Goal: Task Accomplishment & Management: Use online tool/utility

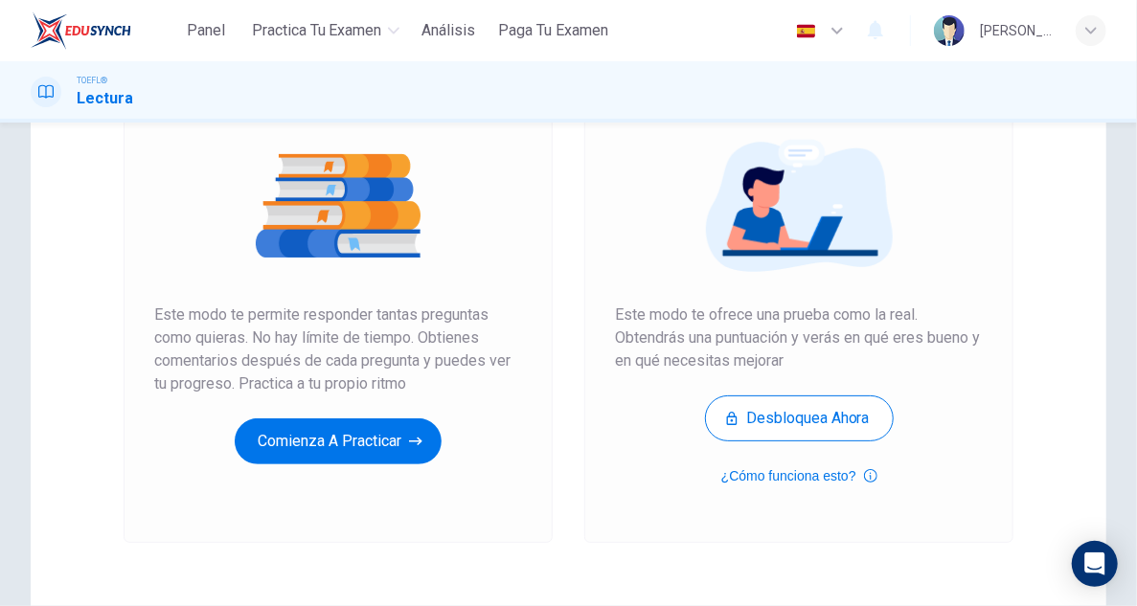
scroll to position [223, 0]
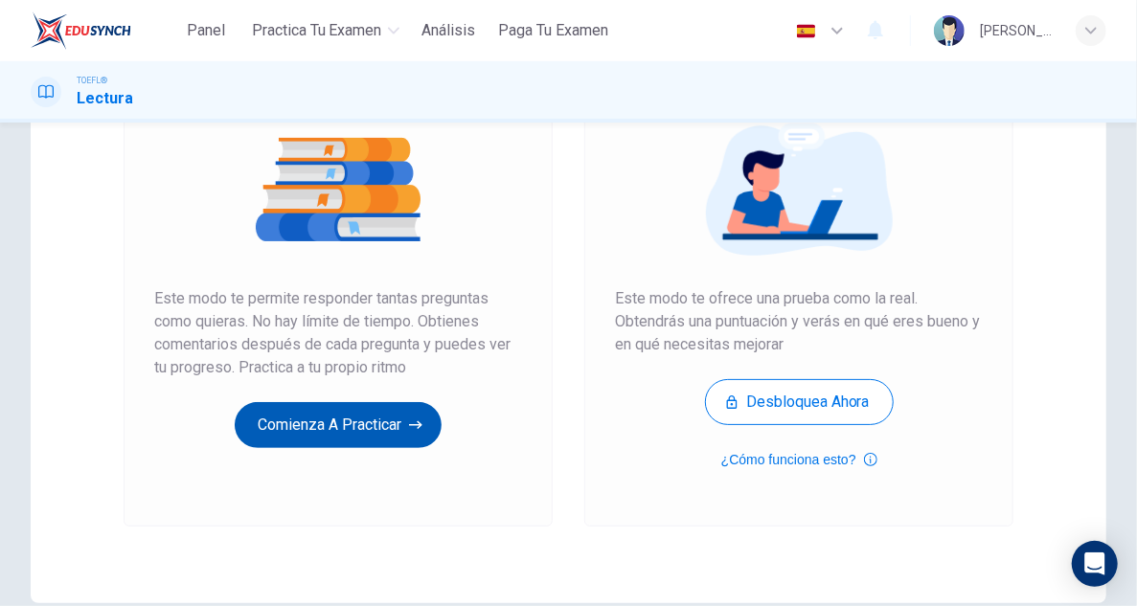
click at [338, 423] on button "Comienza a practicar" at bounding box center [338, 425] width 207 height 46
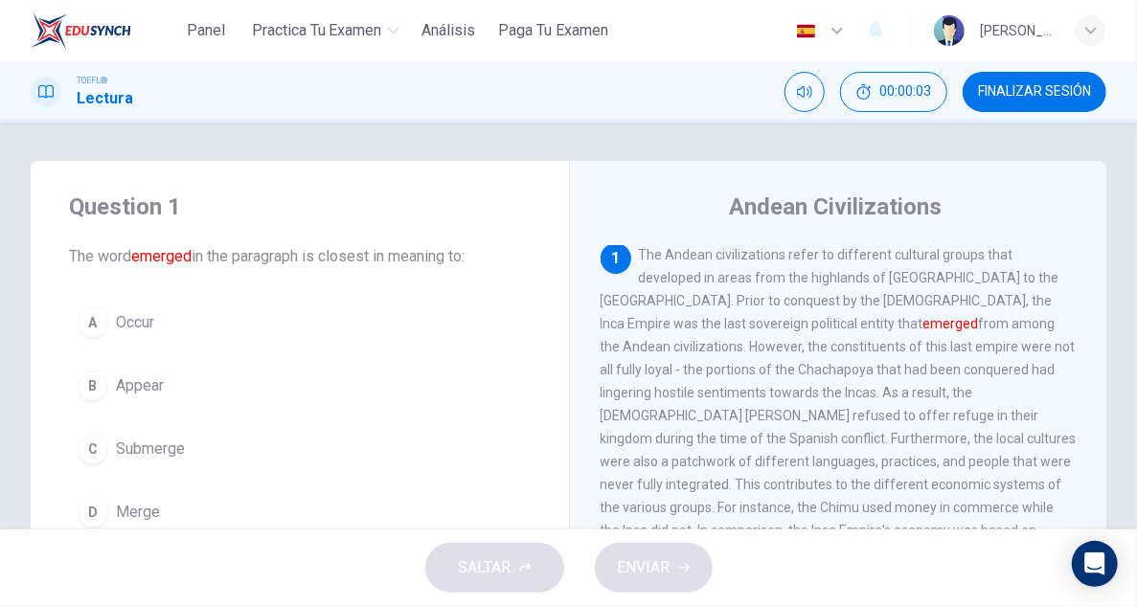
scroll to position [0, 0]
drag, startPoint x: 772, startPoint y: 324, endPoint x: 807, endPoint y: 322, distance: 35.5
click at [923, 322] on font "emerged" at bounding box center [951, 325] width 56 height 15
drag, startPoint x: 830, startPoint y: 326, endPoint x: 764, endPoint y: 324, distance: 66.1
click at [764, 324] on span "The Andean civilizations refer to different cultural groups that developed in a…" at bounding box center [838, 452] width 476 height 406
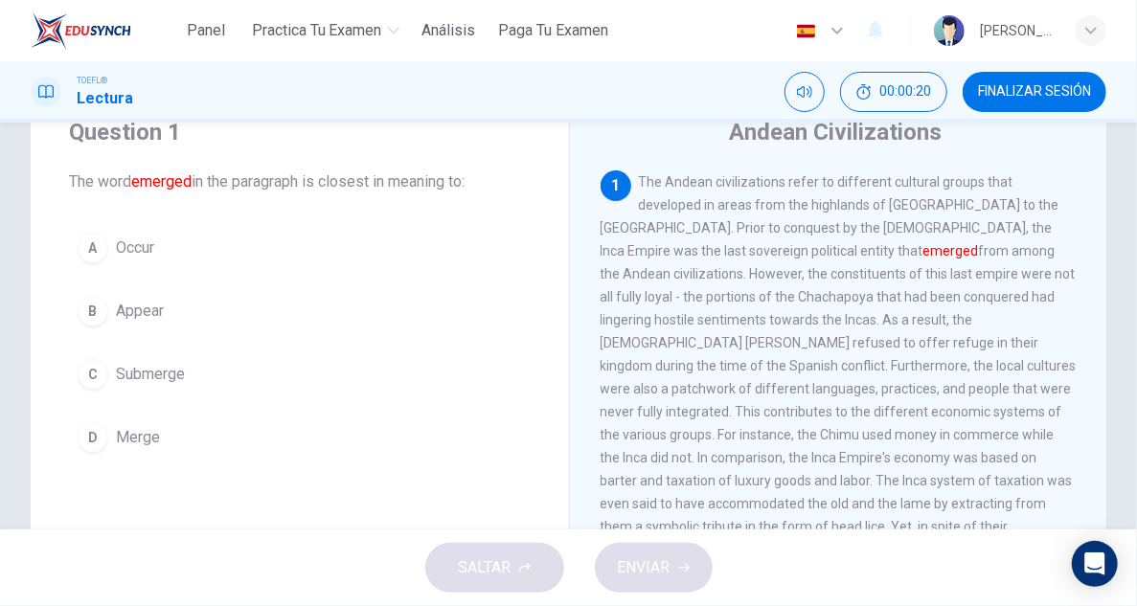
scroll to position [96, 0]
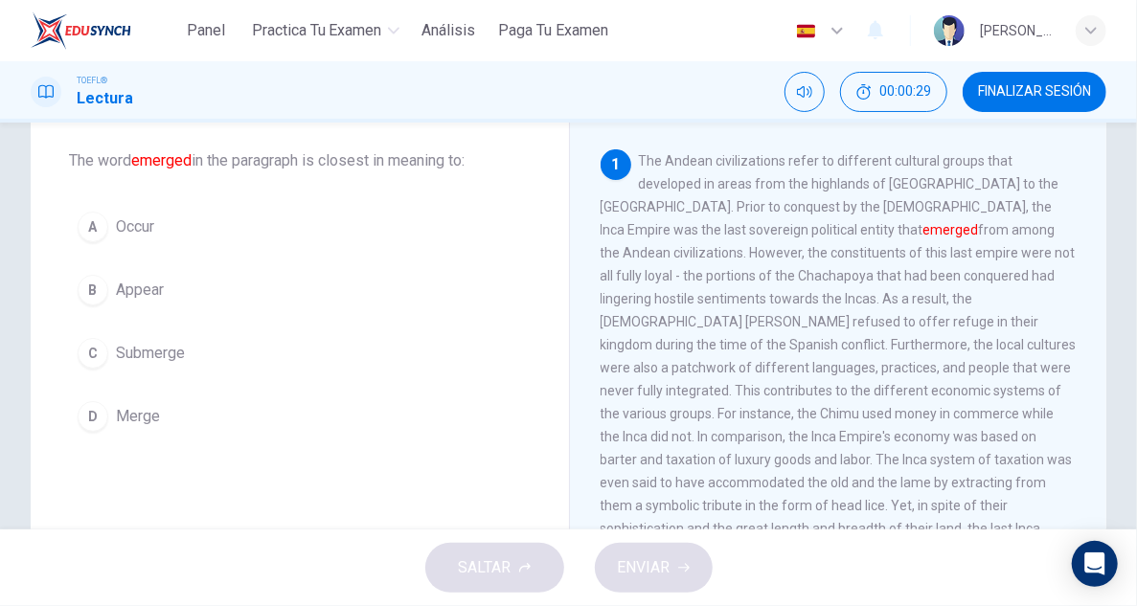
click at [100, 288] on div "B" at bounding box center [93, 290] width 31 height 31
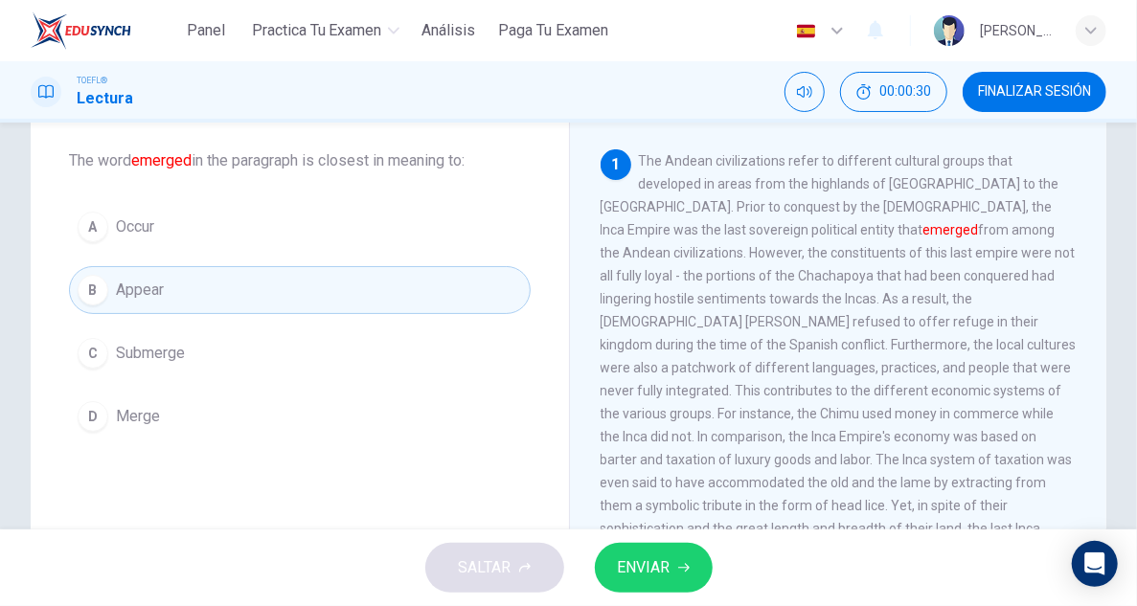
click at [681, 572] on icon "button" at bounding box center [683, 567] width 11 height 11
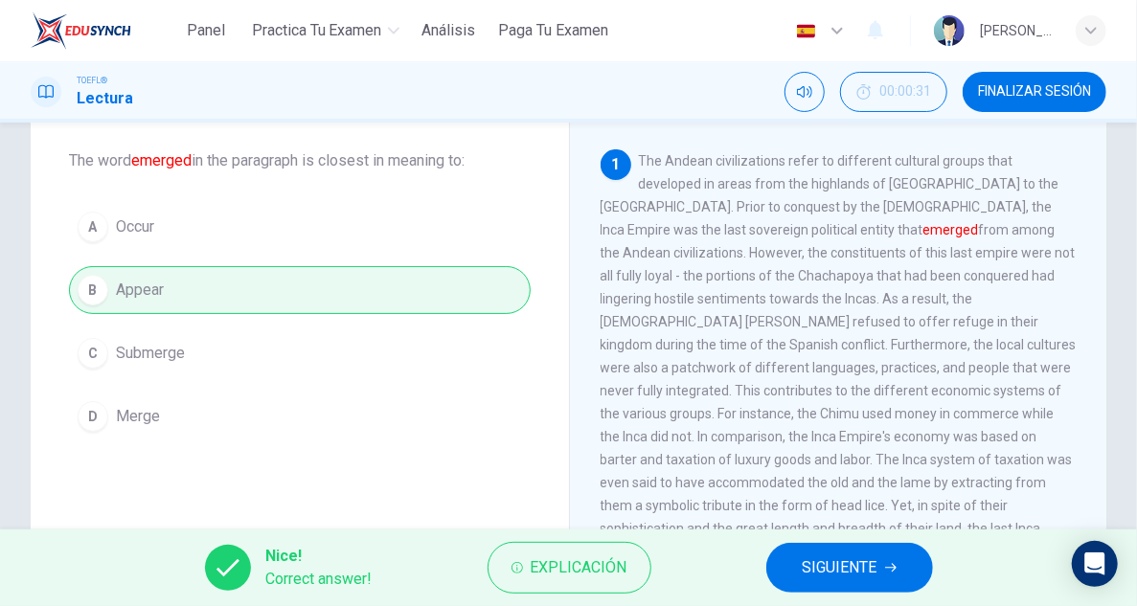
click at [776, 561] on button "SIGUIENTE" at bounding box center [849, 568] width 167 height 50
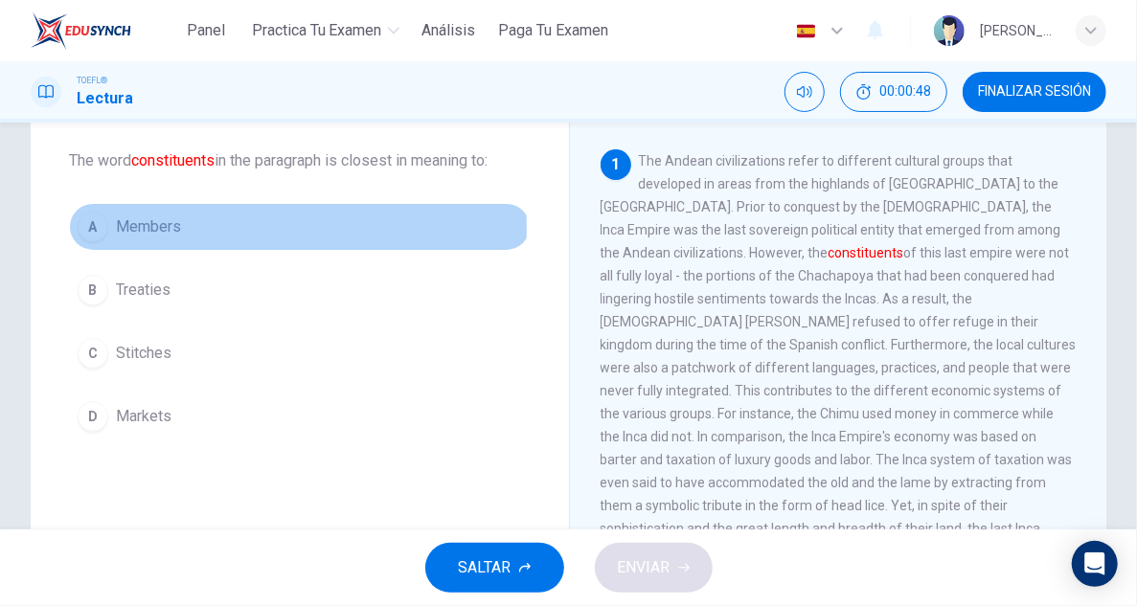
click at [128, 227] on span "Members" at bounding box center [148, 226] width 65 height 23
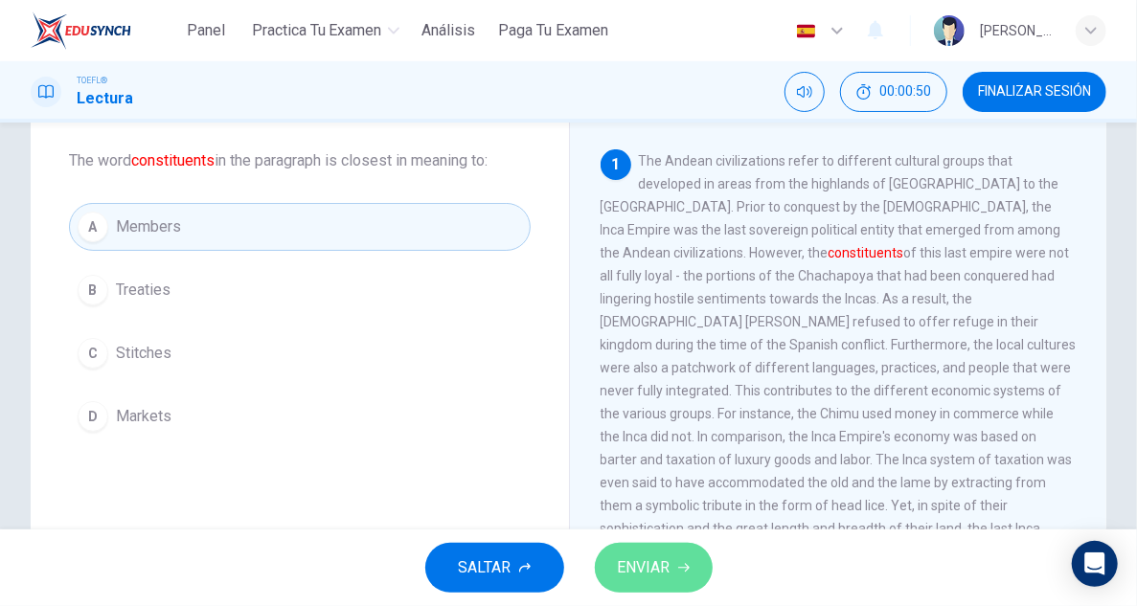
click at [643, 573] on span "ENVIAR" at bounding box center [644, 567] width 53 height 27
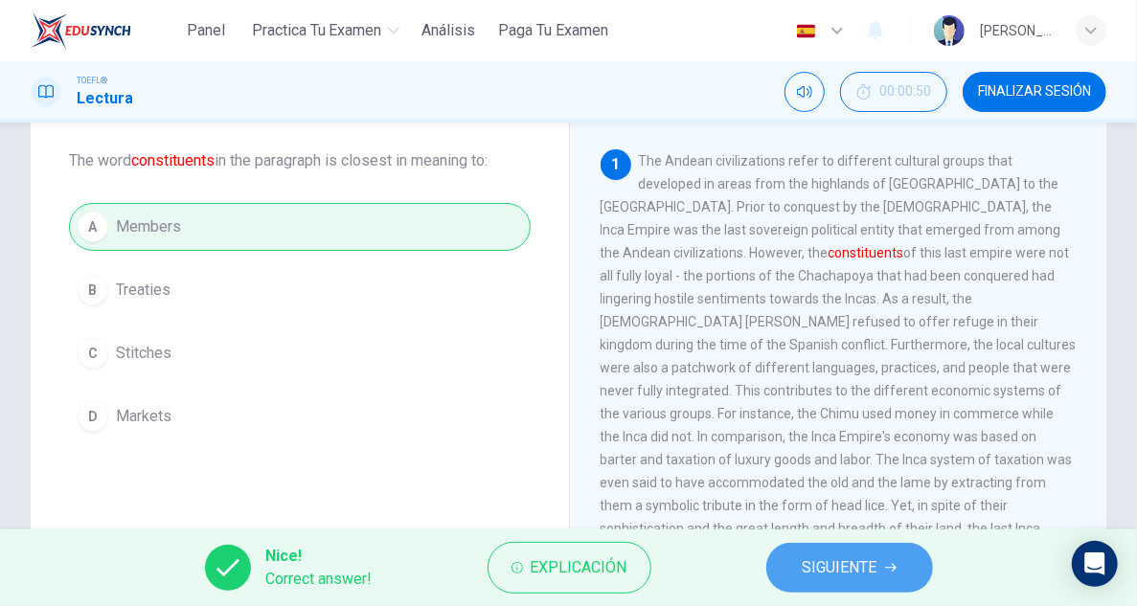
click at [789, 565] on button "SIGUIENTE" at bounding box center [849, 568] width 167 height 50
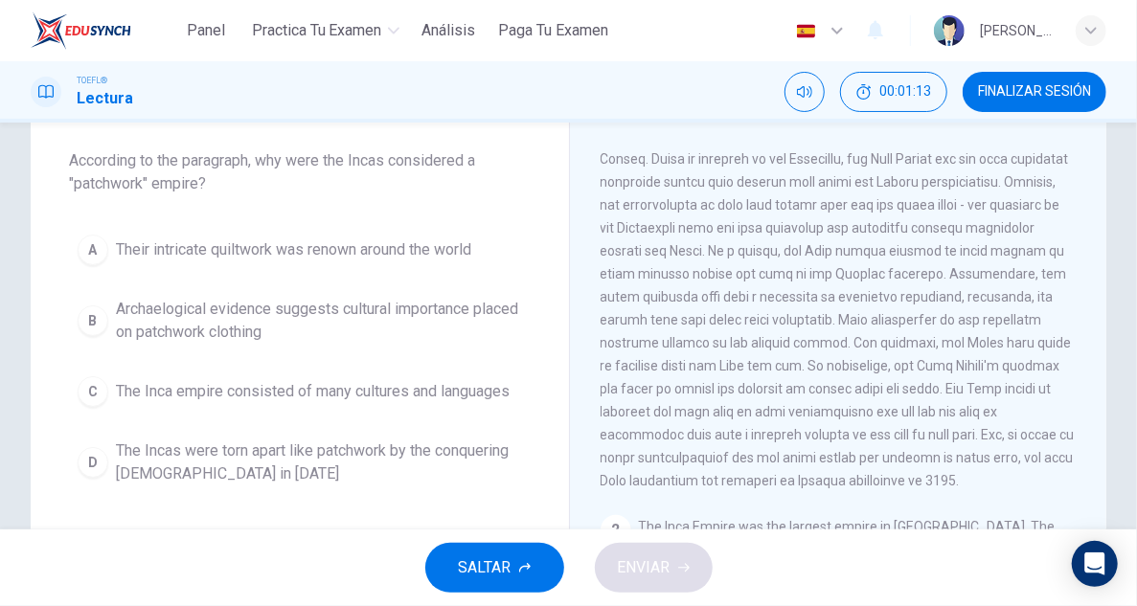
scroll to position [63, 0]
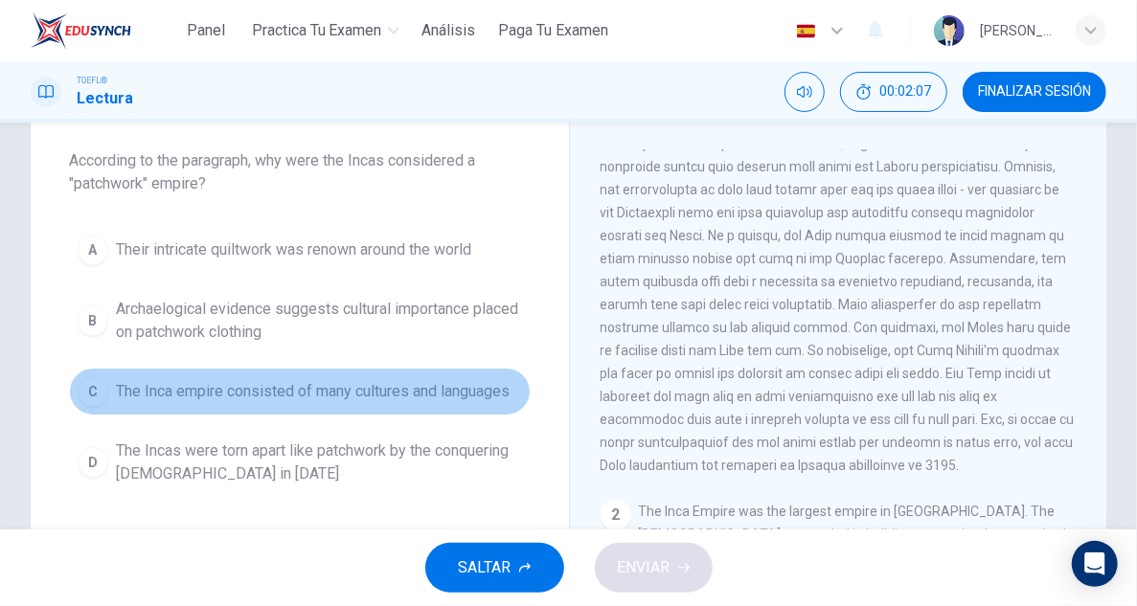
click at [475, 399] on span "The Inca empire consisted of many cultures and languages" at bounding box center [313, 391] width 394 height 23
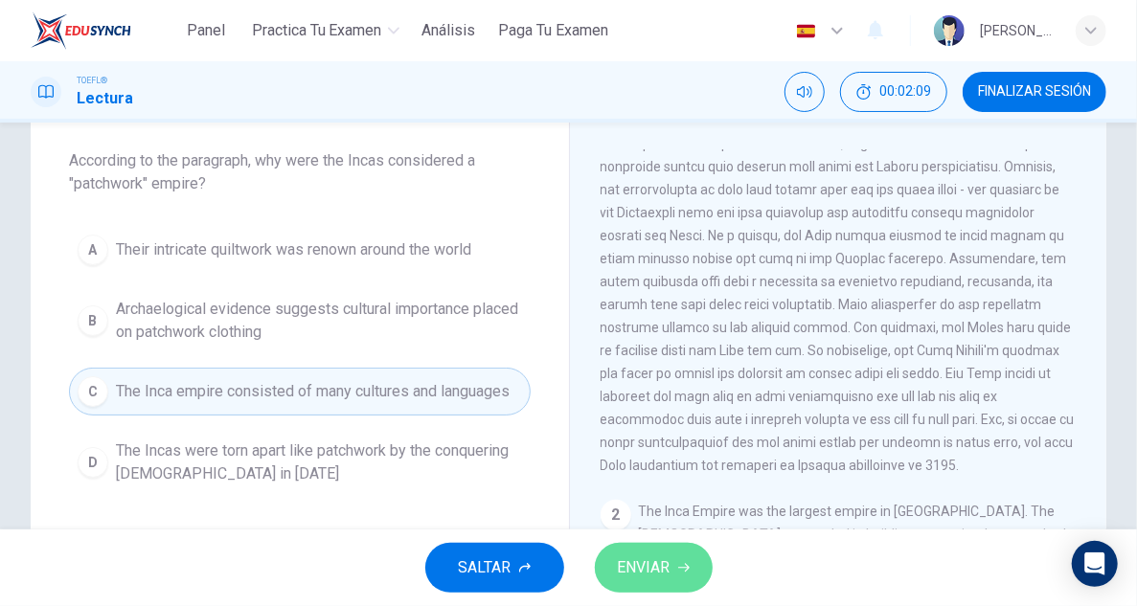
click at [670, 562] on span "ENVIAR" at bounding box center [644, 567] width 53 height 27
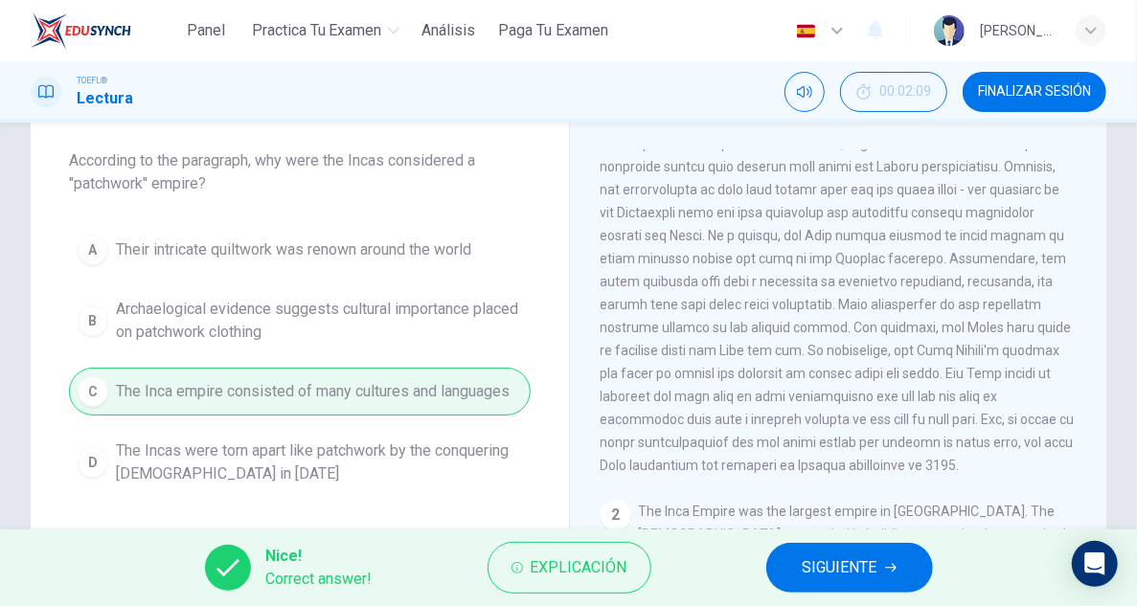
click at [881, 562] on button "SIGUIENTE" at bounding box center [849, 568] width 167 height 50
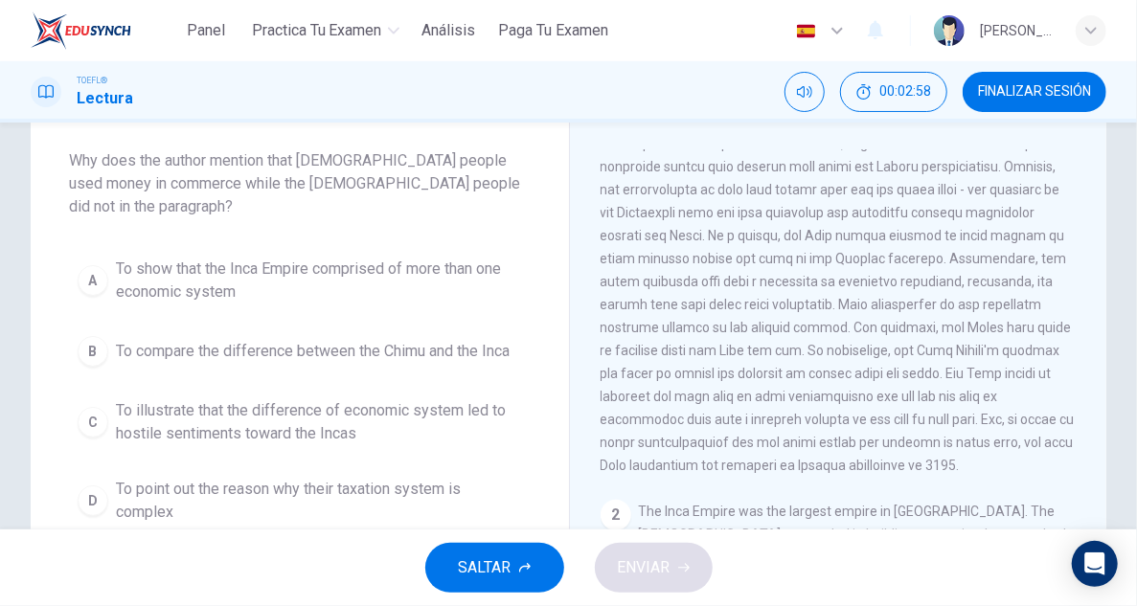
click at [473, 469] on button "D To point out the reason why their taxation system is complex" at bounding box center [300, 500] width 462 height 63
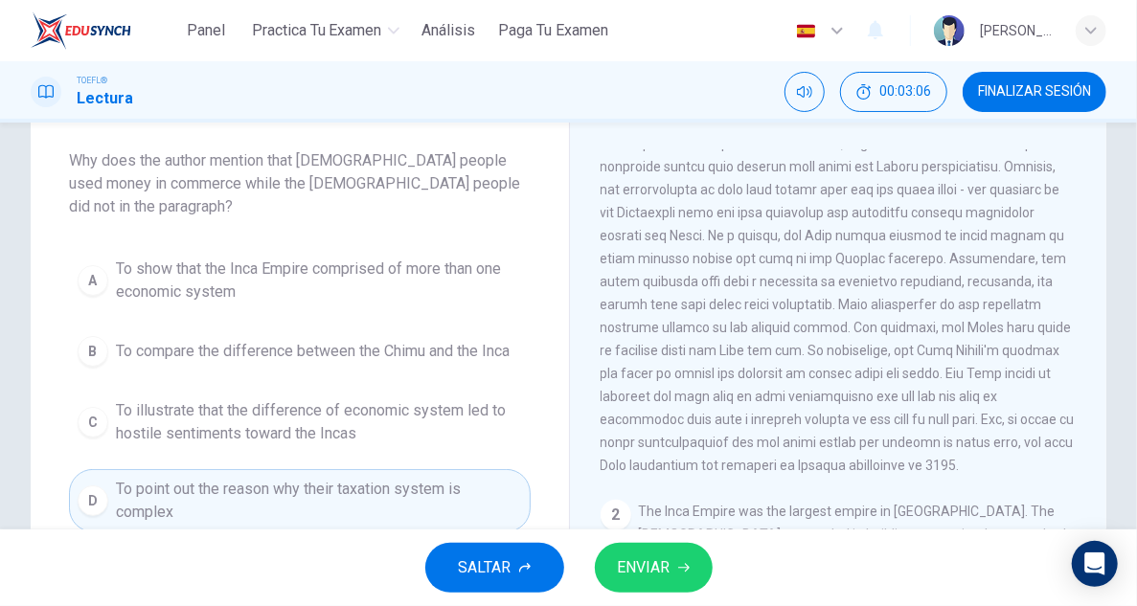
click at [643, 560] on span "ENVIAR" at bounding box center [644, 567] width 53 height 27
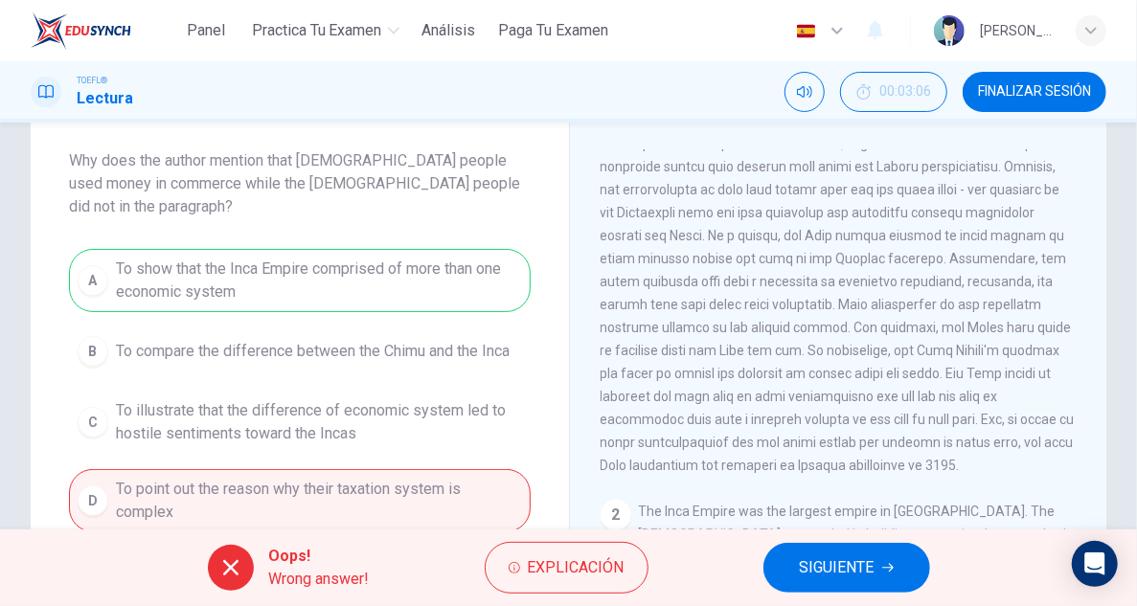
click at [837, 567] on span "SIGUIENTE" at bounding box center [837, 567] width 75 height 27
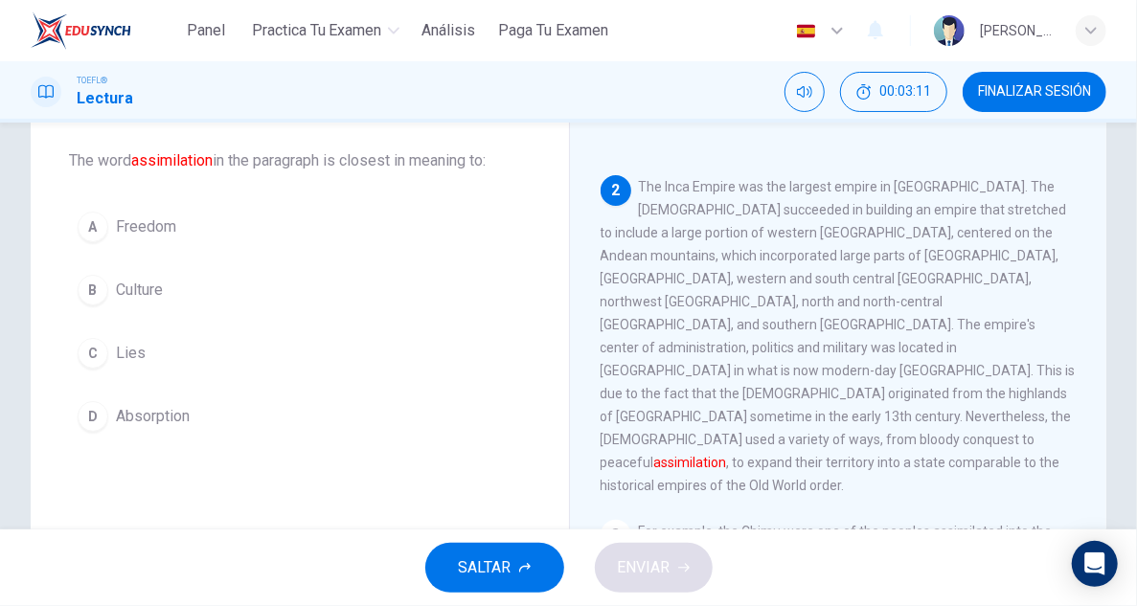
scroll to position [389, 0]
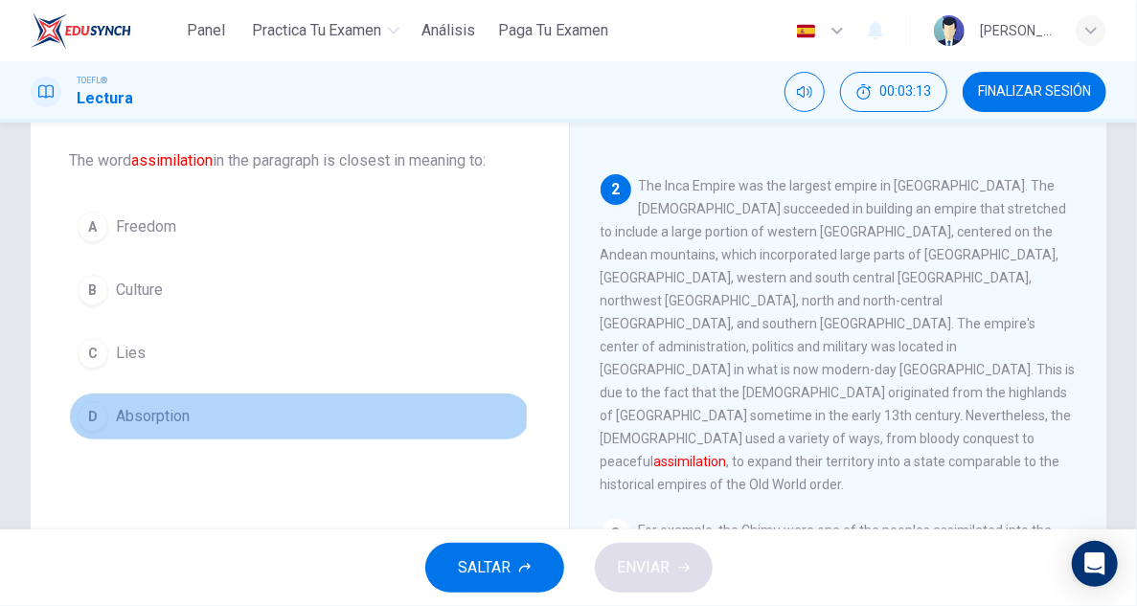
click at [170, 413] on span "Absorption" at bounding box center [153, 416] width 74 height 23
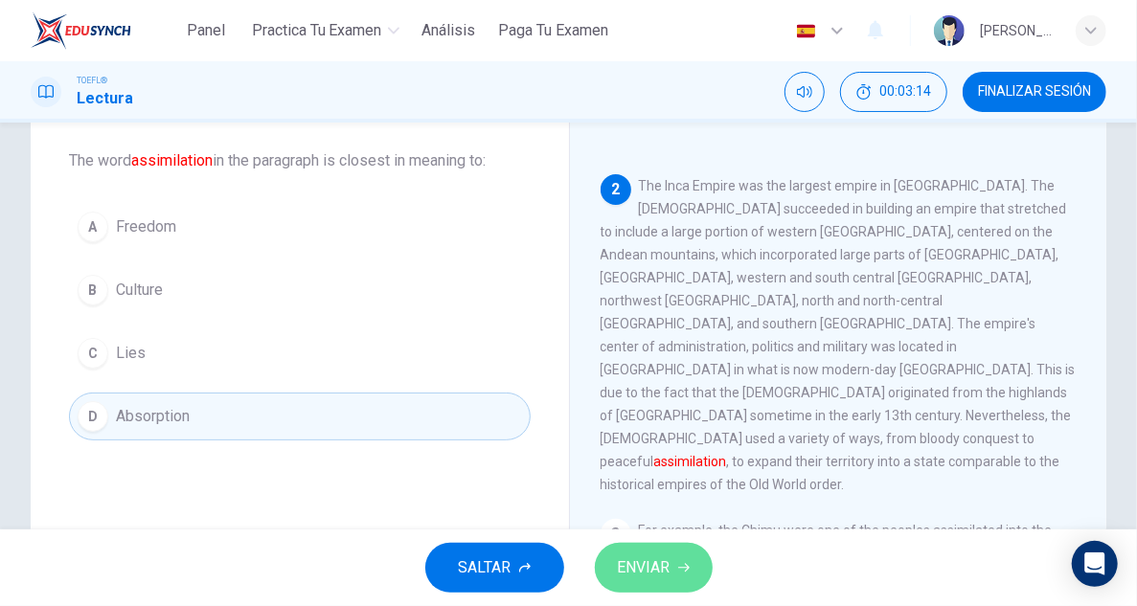
click at [678, 569] on icon "button" at bounding box center [683, 567] width 11 height 11
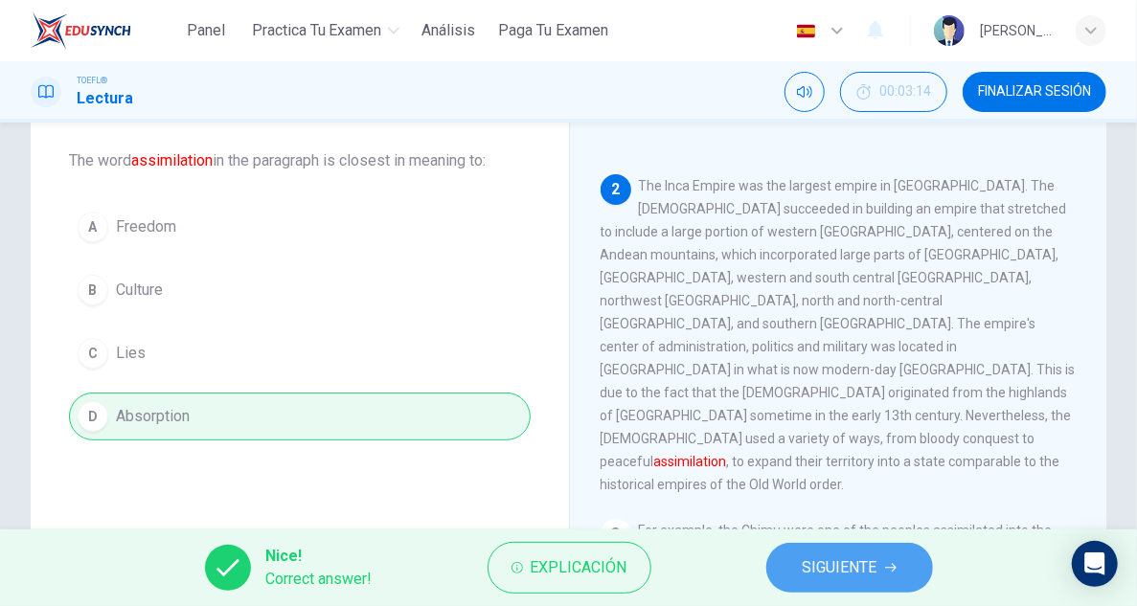
click at [834, 575] on span "SIGUIENTE" at bounding box center [839, 567] width 75 height 27
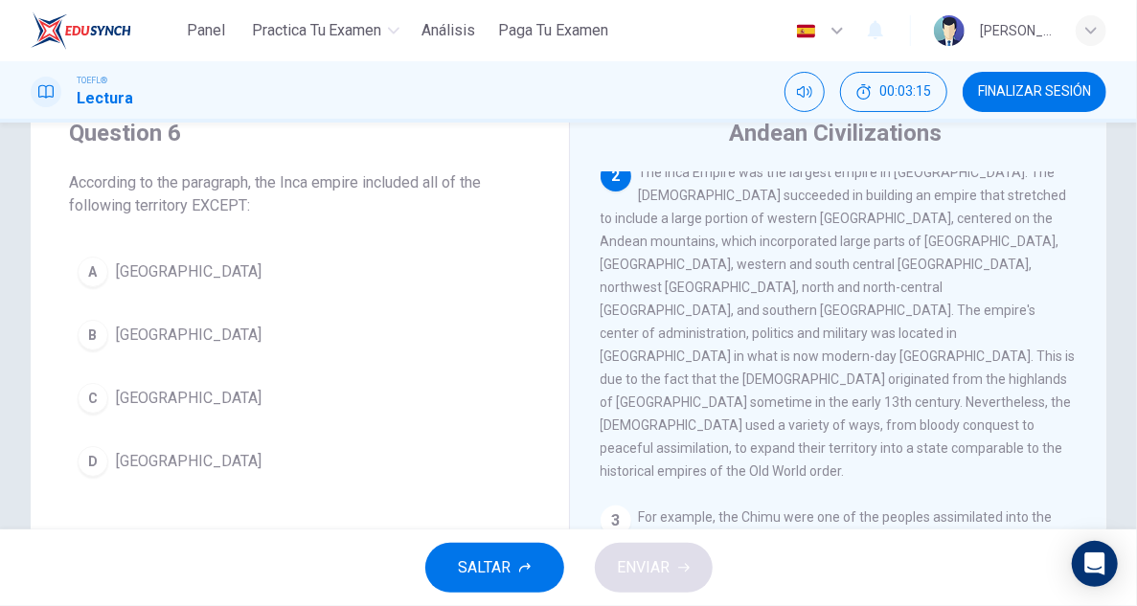
scroll to position [63, 0]
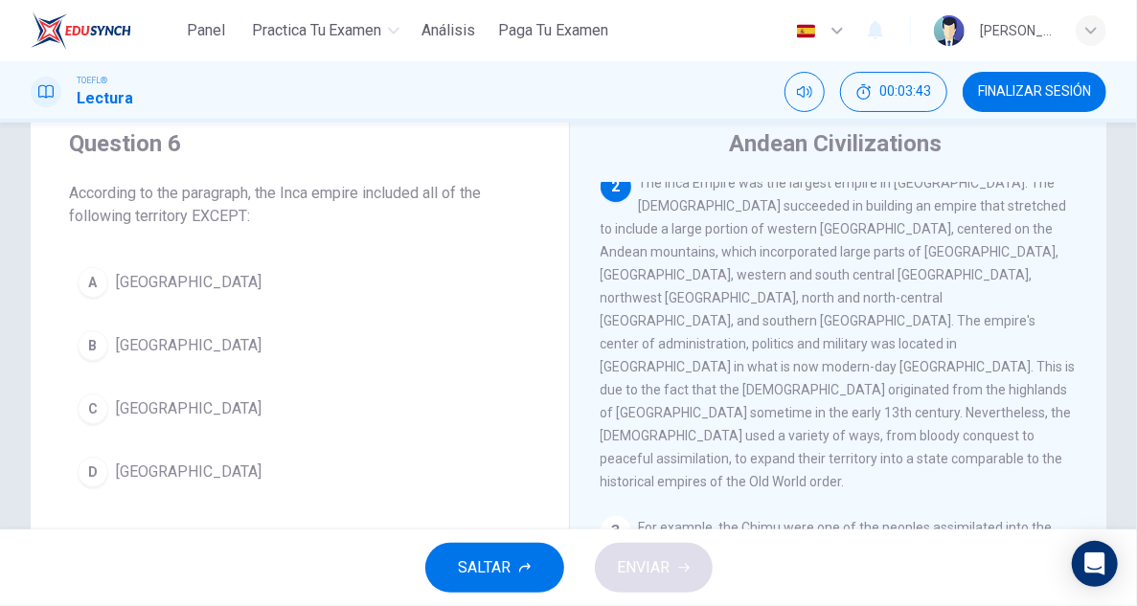
click at [146, 346] on span "Brazil" at bounding box center [189, 345] width 146 height 23
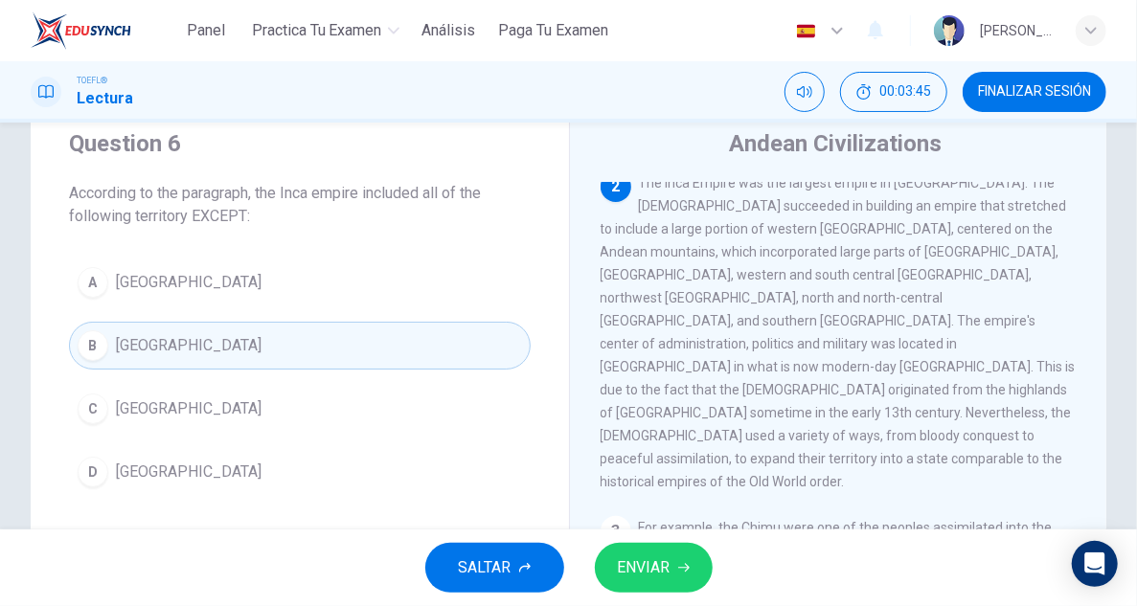
click at [701, 568] on button "ENVIAR" at bounding box center [654, 568] width 118 height 50
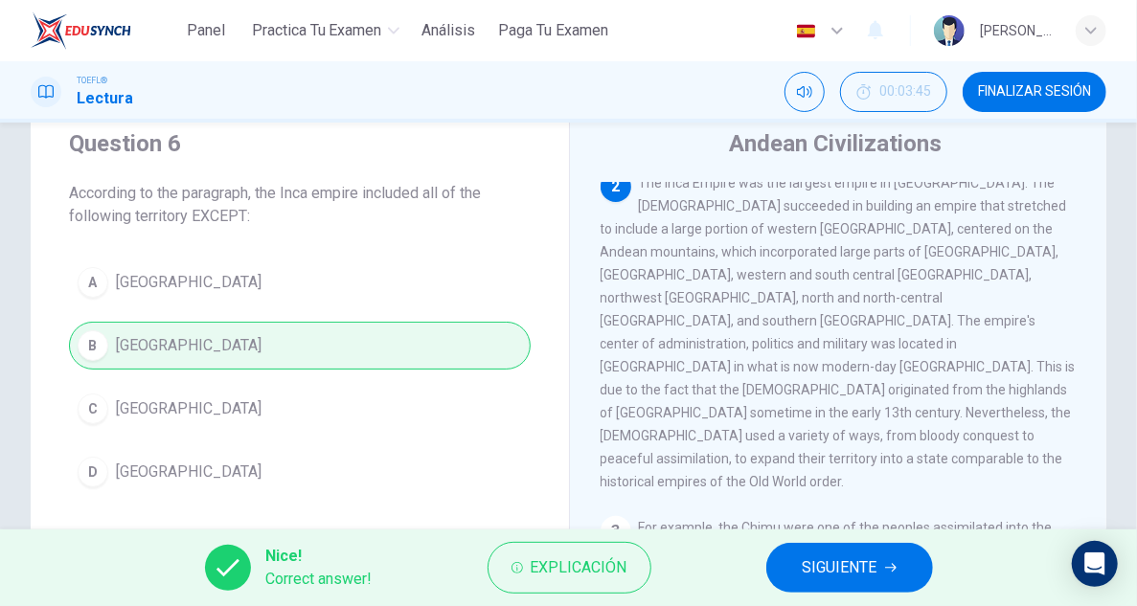
click at [802, 564] on span "SIGUIENTE" at bounding box center [839, 567] width 75 height 27
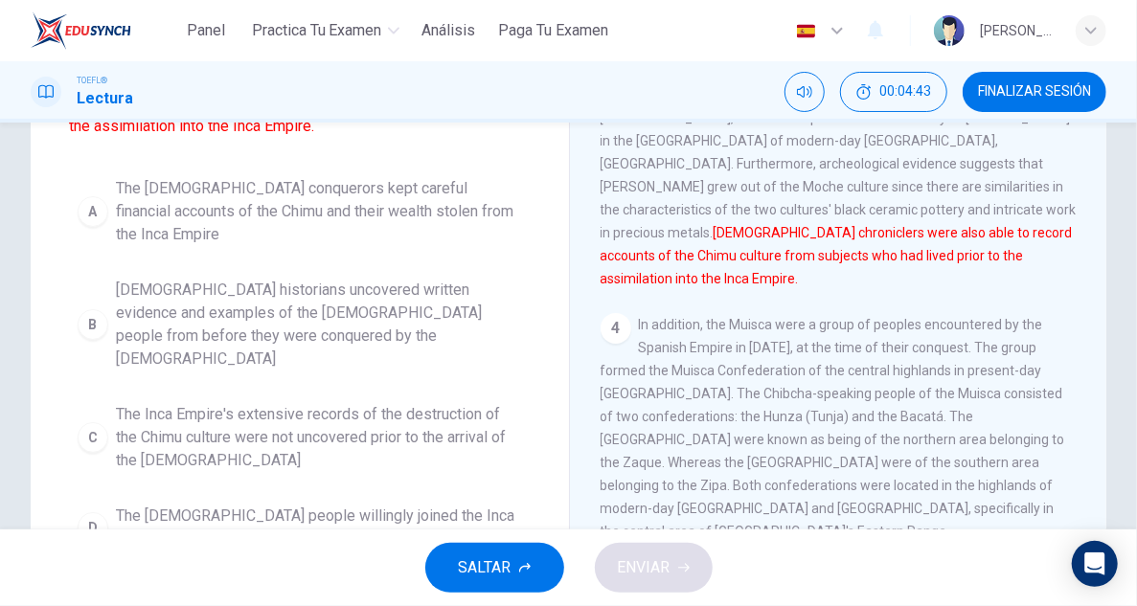
scroll to position [255, 0]
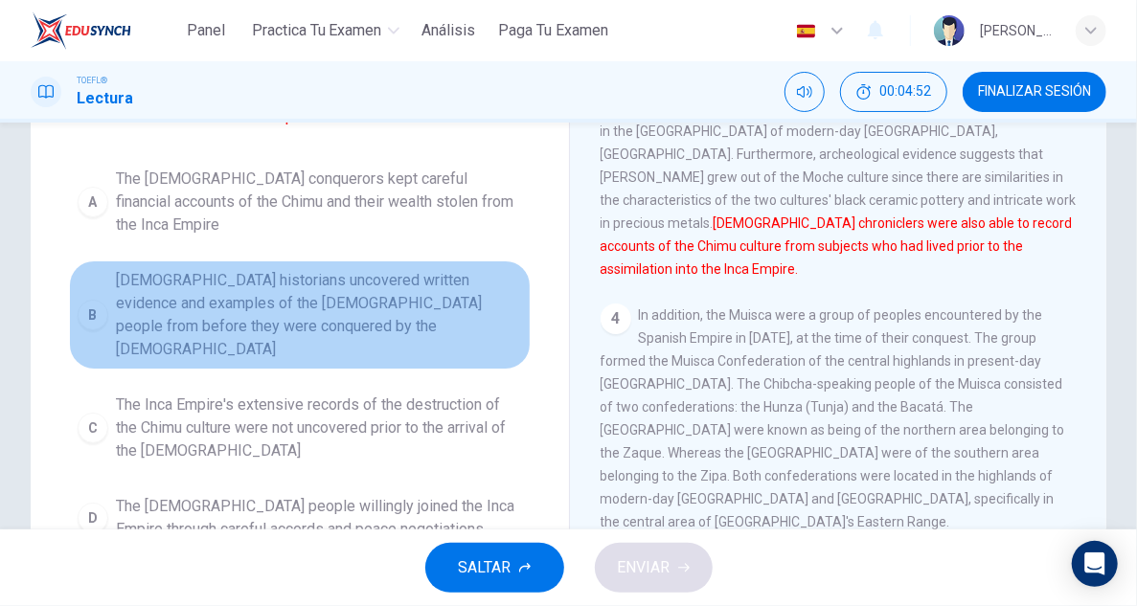
click at [459, 295] on span "Spanish historians uncovered written evidence and examples of the Chimu people …" at bounding box center [319, 315] width 406 height 92
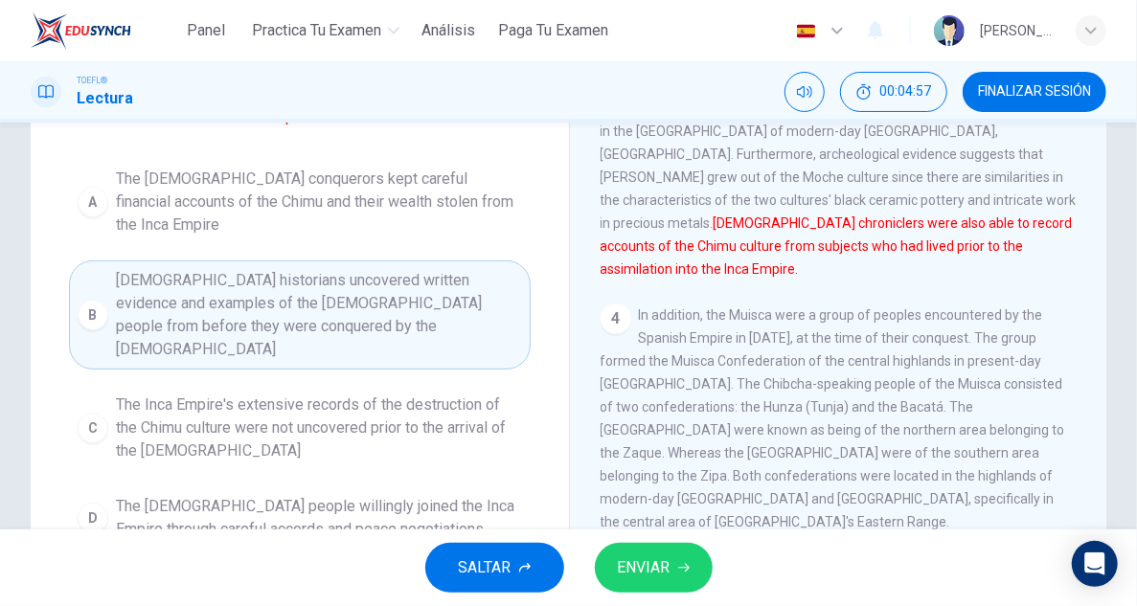
scroll to position [223, 0]
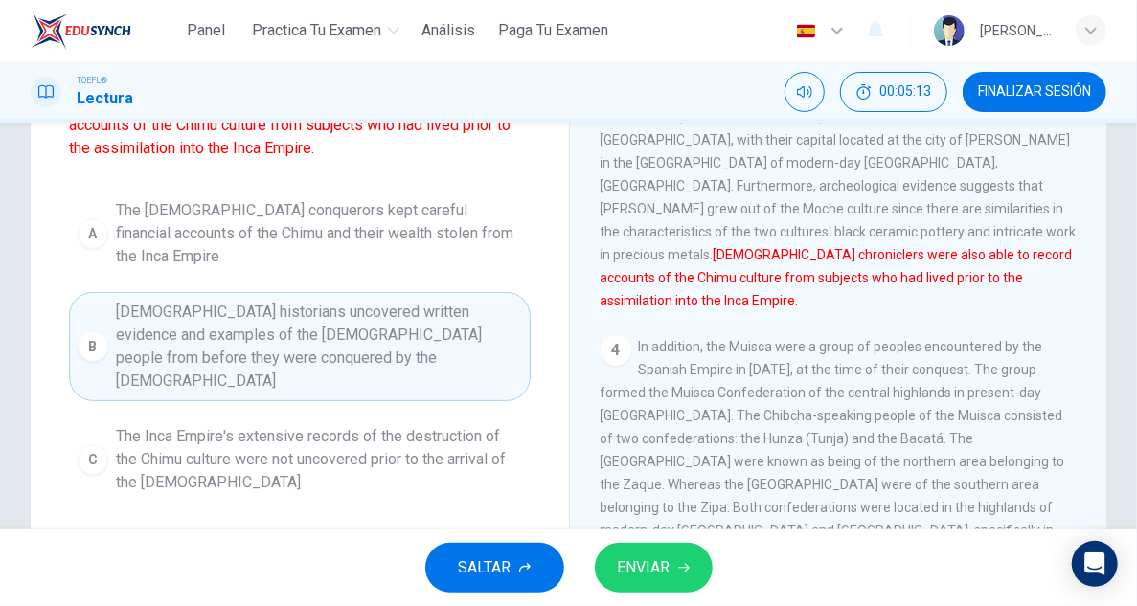
click at [660, 564] on span "ENVIAR" at bounding box center [644, 567] width 53 height 27
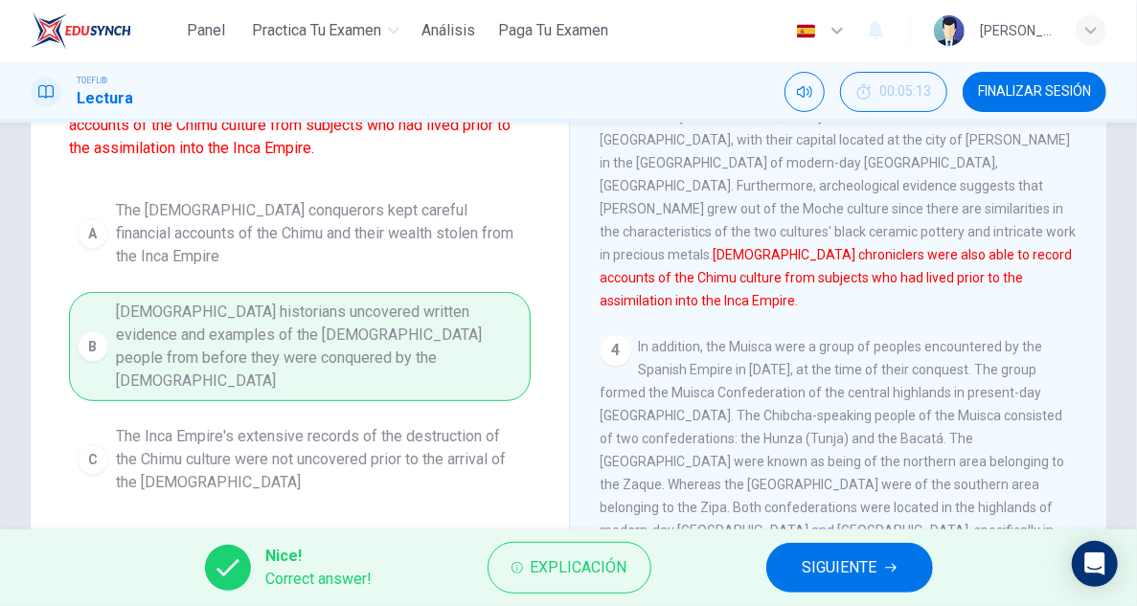
click at [868, 577] on span "SIGUIENTE" at bounding box center [839, 567] width 75 height 27
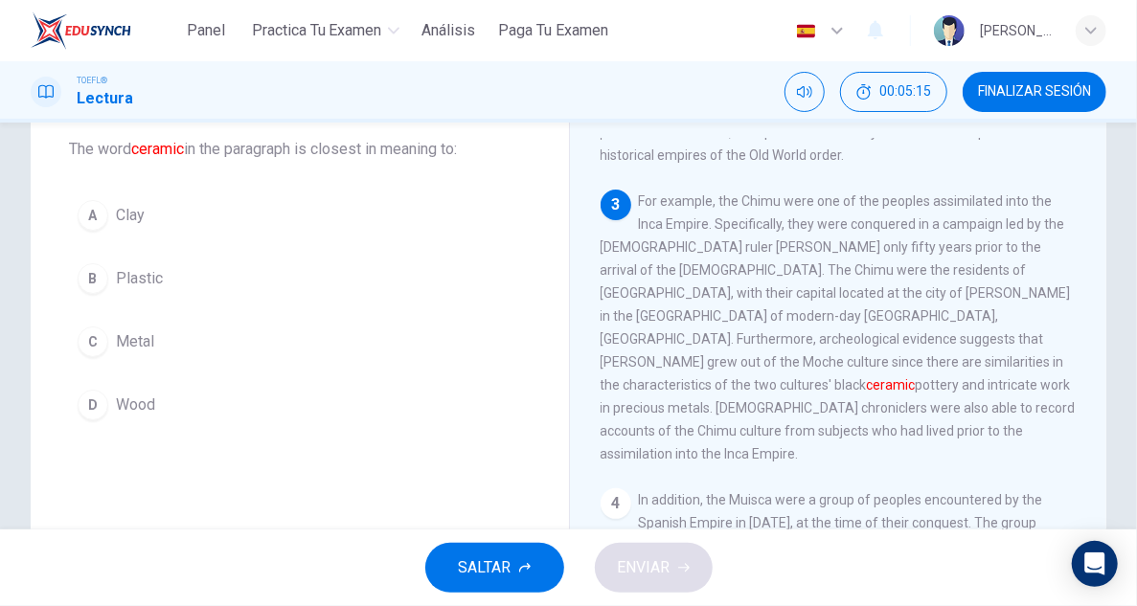
scroll to position [96, 0]
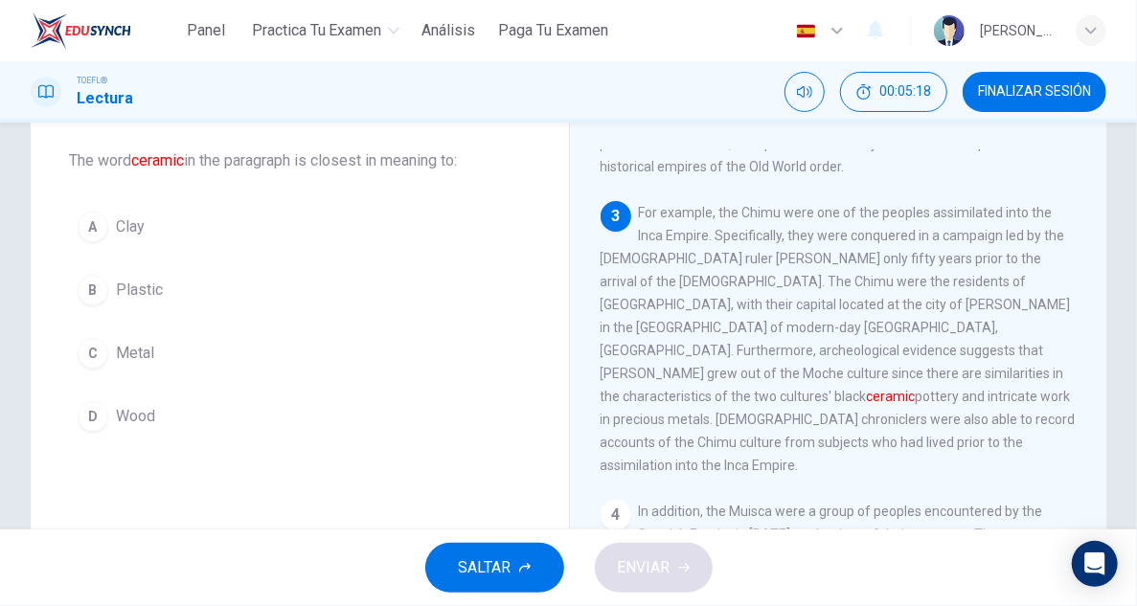
click at [146, 221] on button "A Clay" at bounding box center [300, 227] width 462 height 48
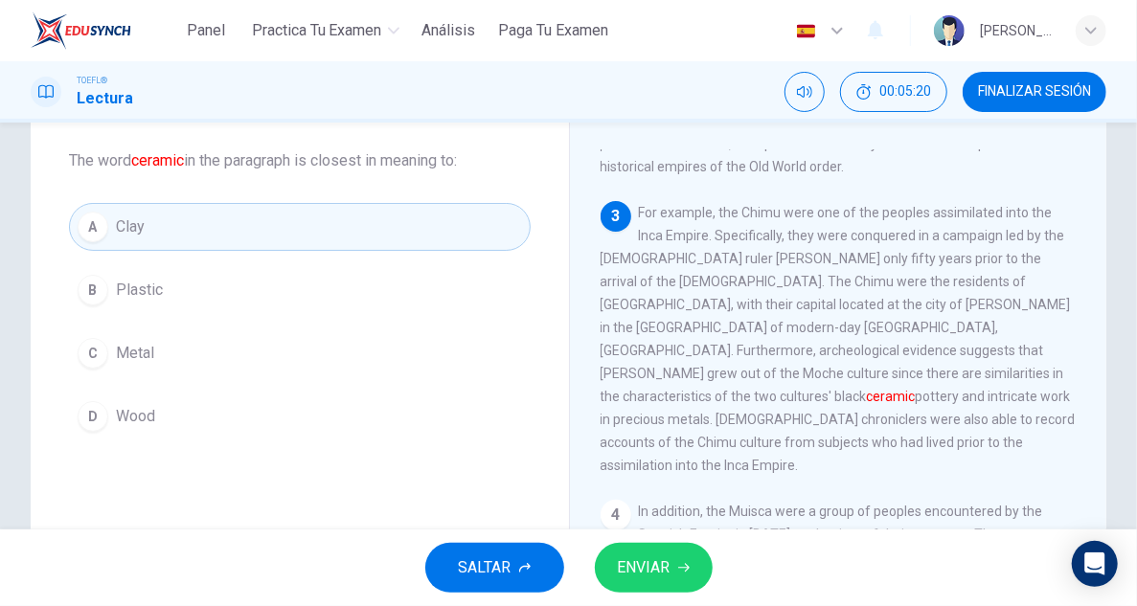
click at [663, 576] on span "ENVIAR" at bounding box center [644, 567] width 53 height 27
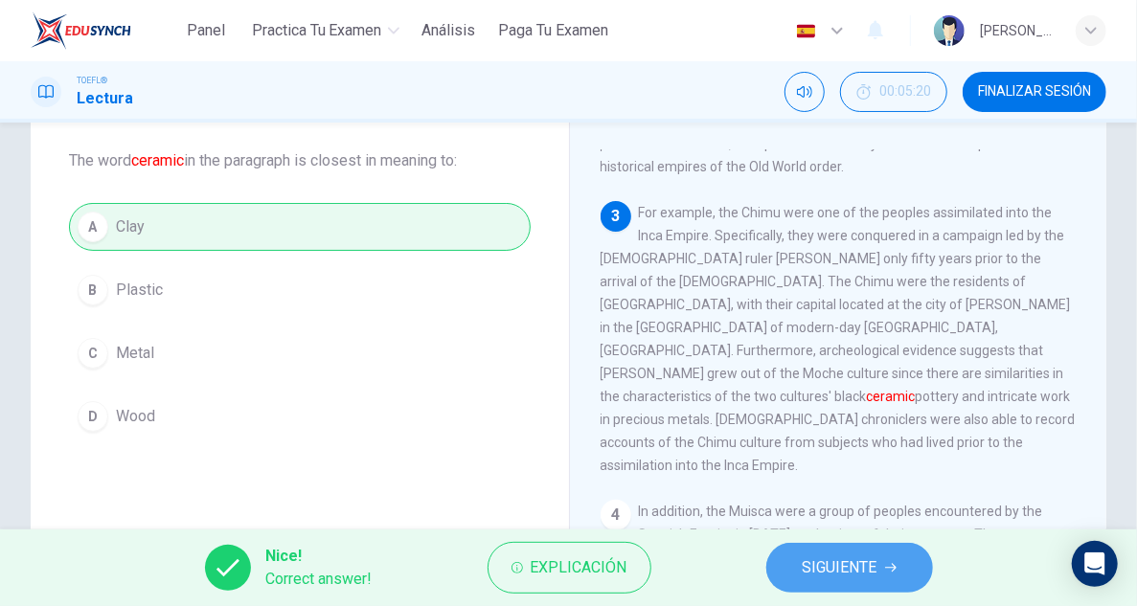
click at [812, 569] on span "SIGUIENTE" at bounding box center [839, 567] width 75 height 27
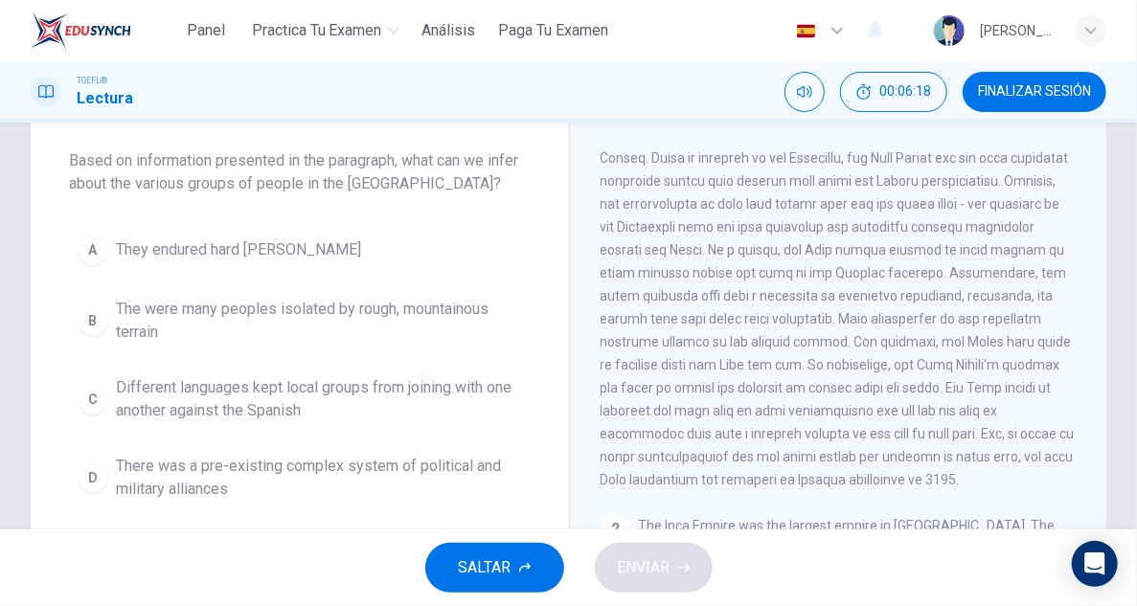
scroll to position [63, 0]
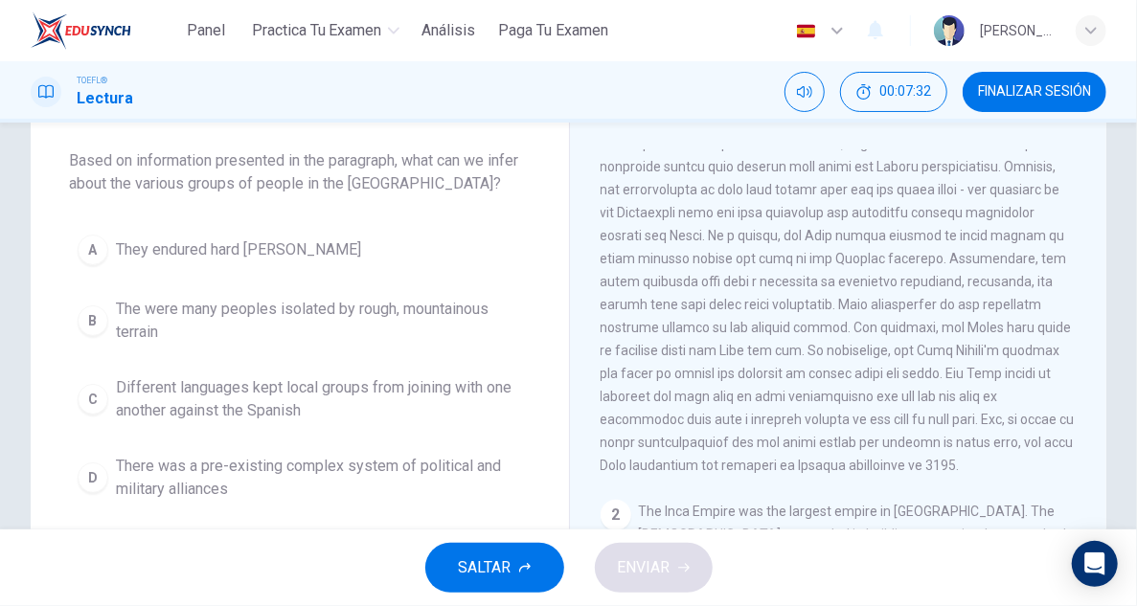
click at [463, 455] on span "There was a pre-existing complex system of political and military alliances" at bounding box center [319, 478] width 406 height 46
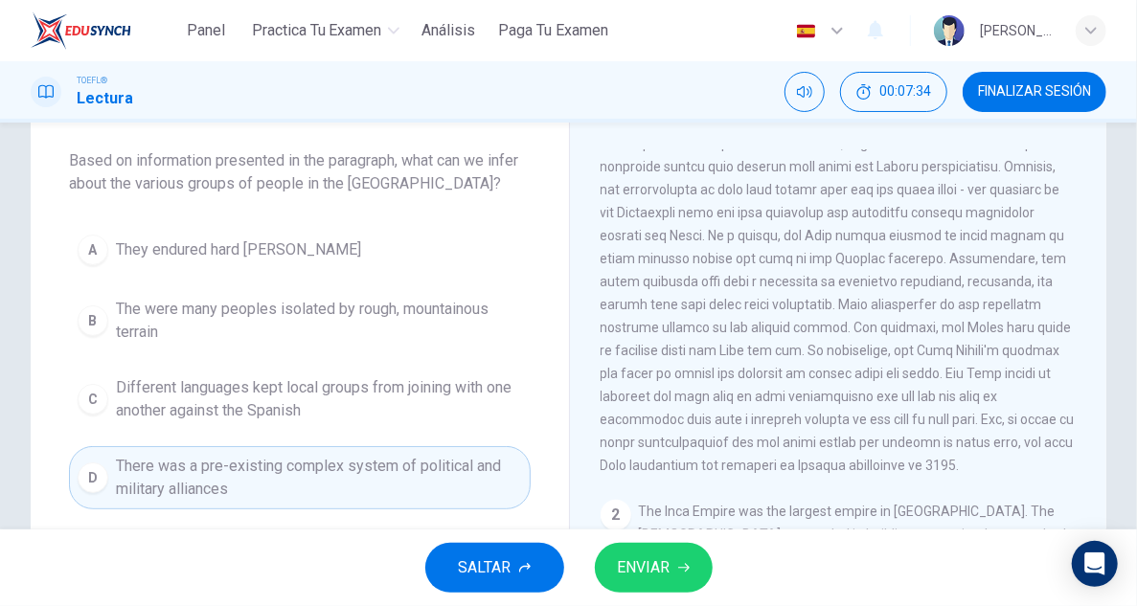
click at [687, 557] on button "ENVIAR" at bounding box center [654, 568] width 118 height 50
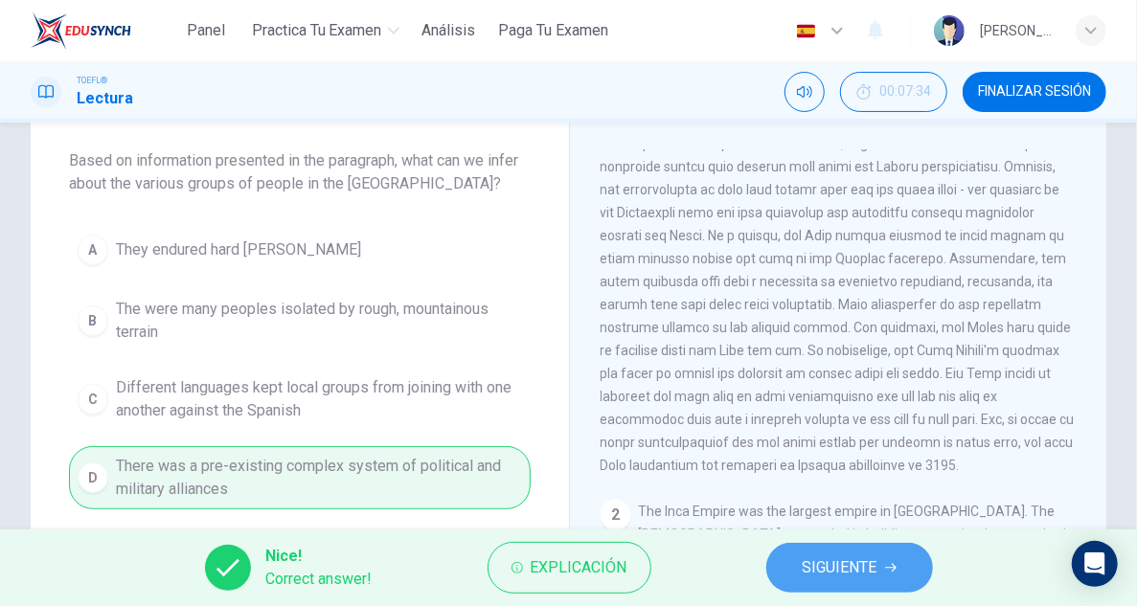
click at [827, 565] on span "SIGUIENTE" at bounding box center [839, 567] width 75 height 27
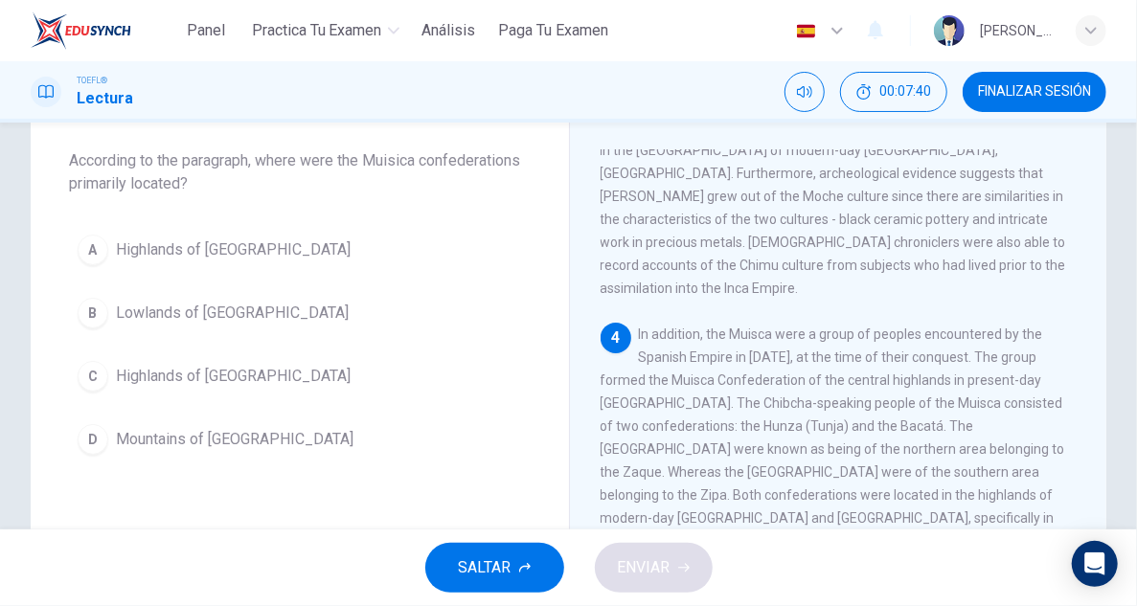
scroll to position [915, 0]
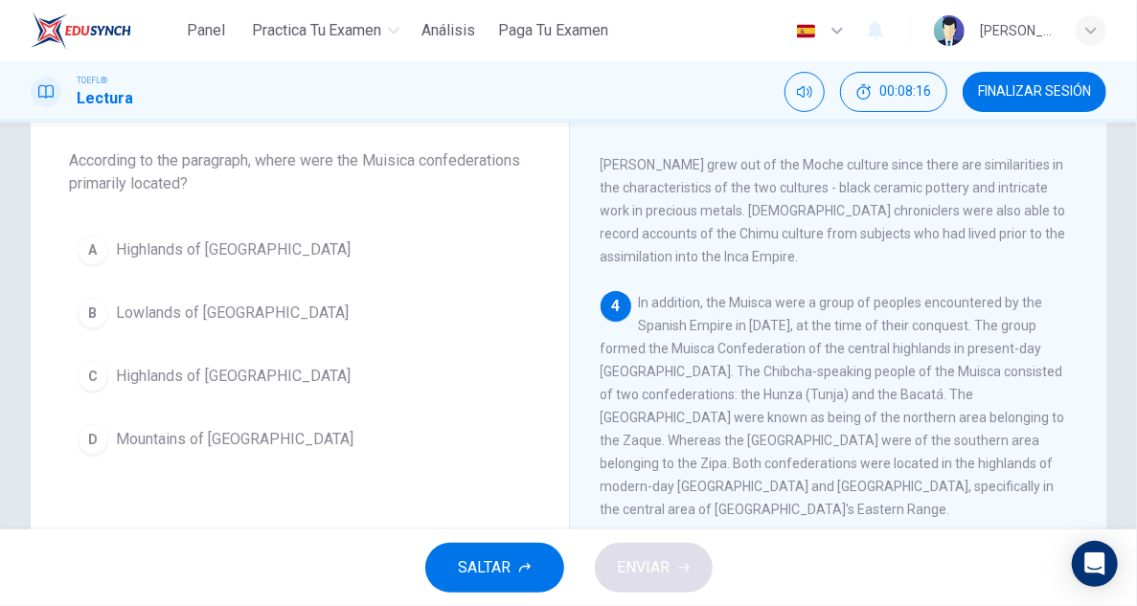
drag, startPoint x: 853, startPoint y: 325, endPoint x: 863, endPoint y: 326, distance: 9.6
click at [855, 326] on span "In addition, the Muisca were a group of peoples encountered by the Spanish Empi…" at bounding box center [832, 406] width 464 height 222
click at [669, 372] on span "In addition, the Muisca were a group of peoples encountered by the Spanish Empi…" at bounding box center [832, 406] width 464 height 222
drag, startPoint x: 669, startPoint y: 372, endPoint x: 628, endPoint y: 373, distance: 41.2
click at [628, 373] on span "In addition, the Muisca were a group of peoples encountered by the Spanish Empi…" at bounding box center [832, 406] width 464 height 222
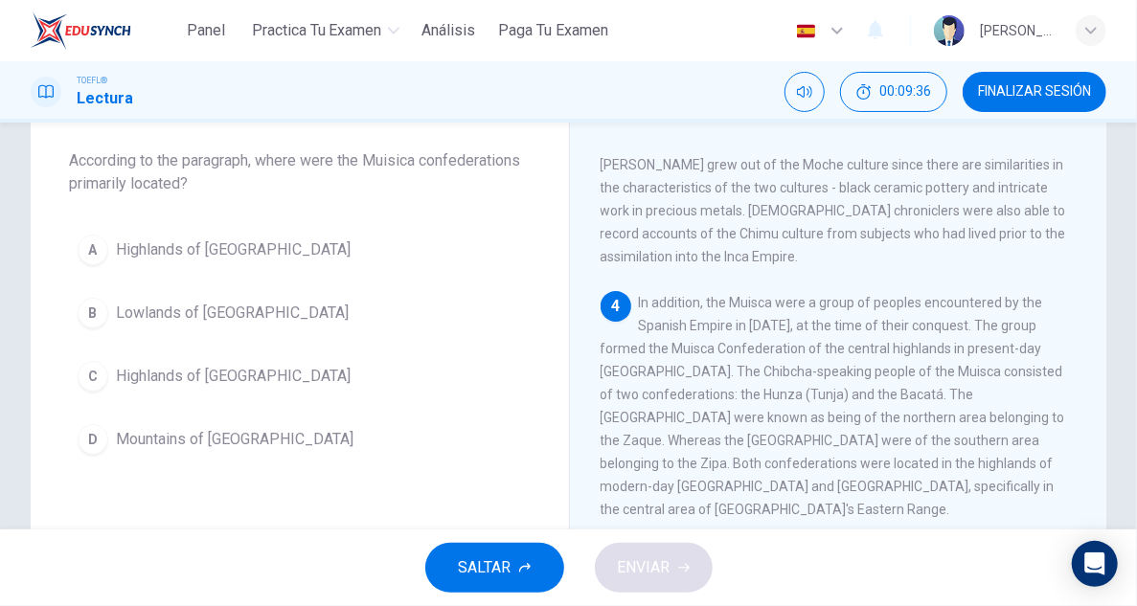
click at [211, 372] on span "Highlands of Colombia" at bounding box center [233, 376] width 235 height 23
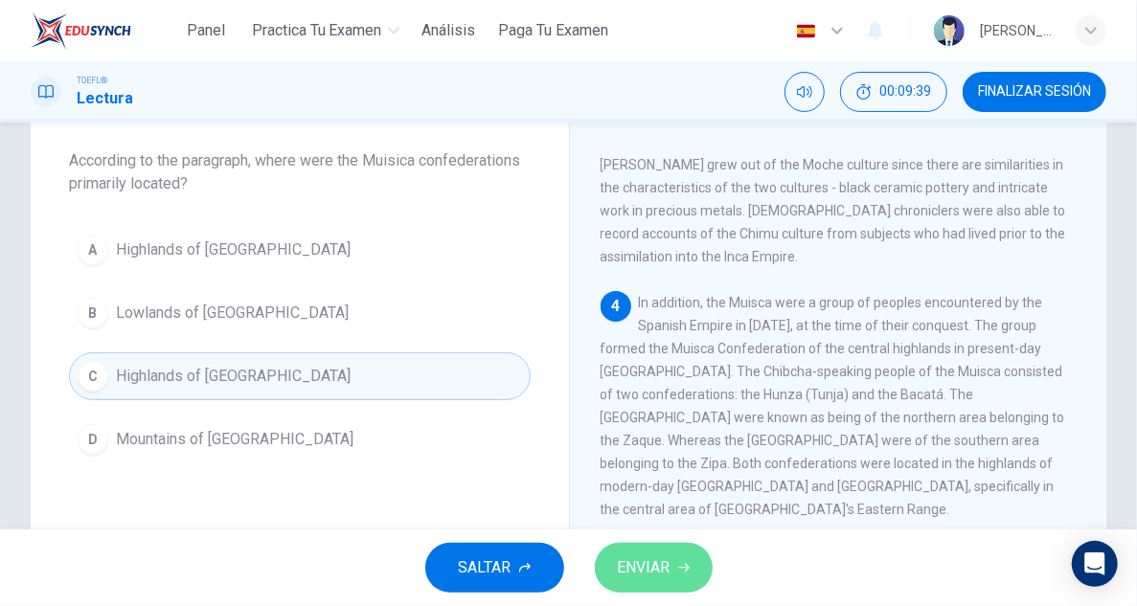
click at [689, 558] on button "ENVIAR" at bounding box center [654, 568] width 118 height 50
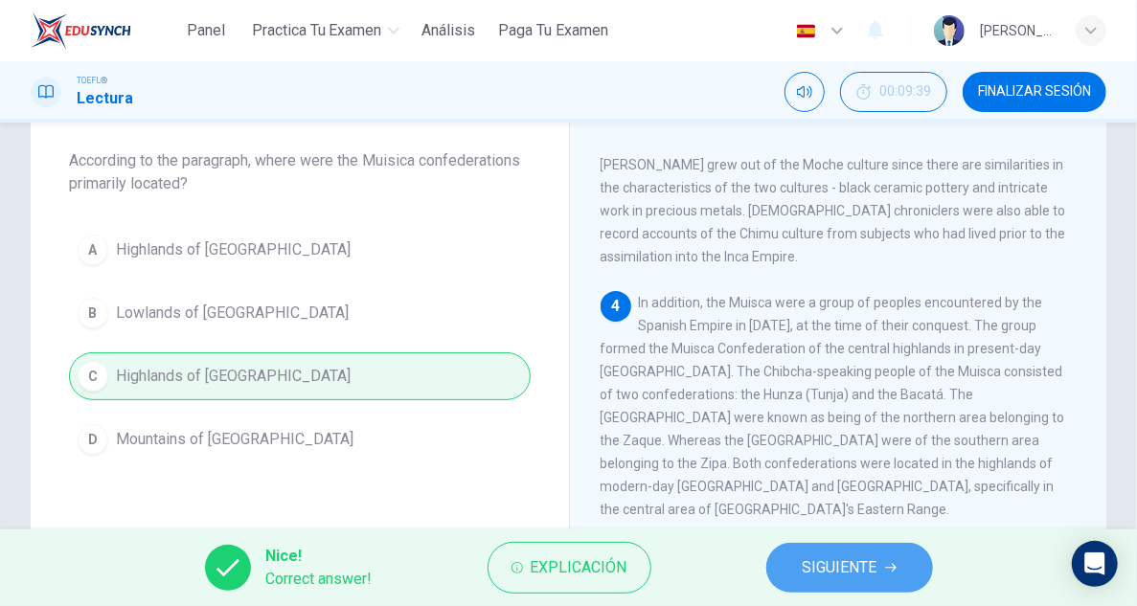
click at [902, 569] on button "SIGUIENTE" at bounding box center [849, 568] width 167 height 50
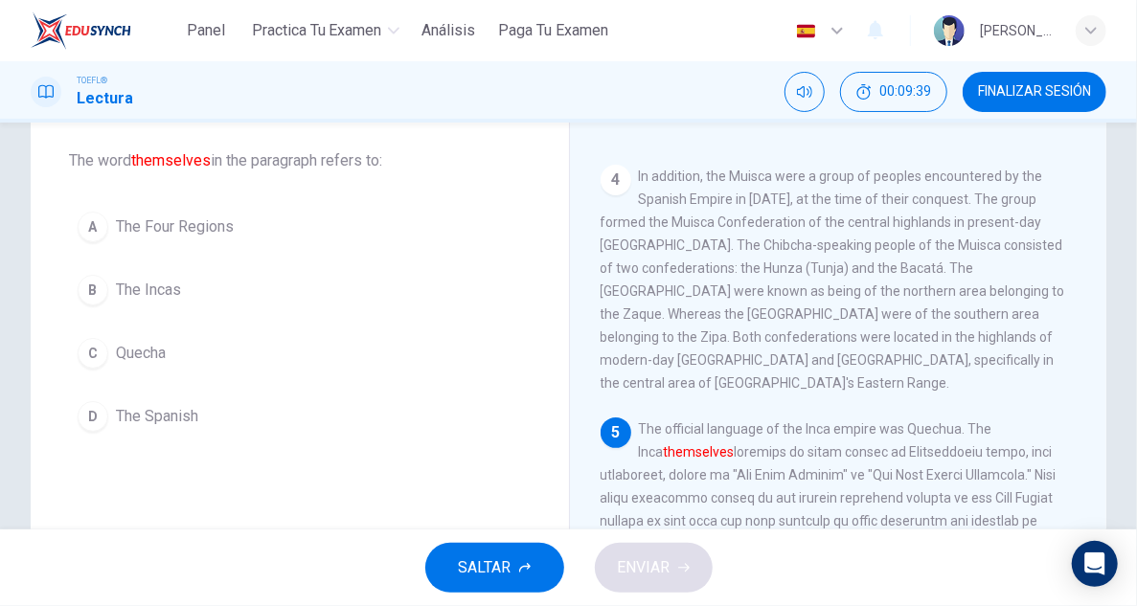
scroll to position [1051, 0]
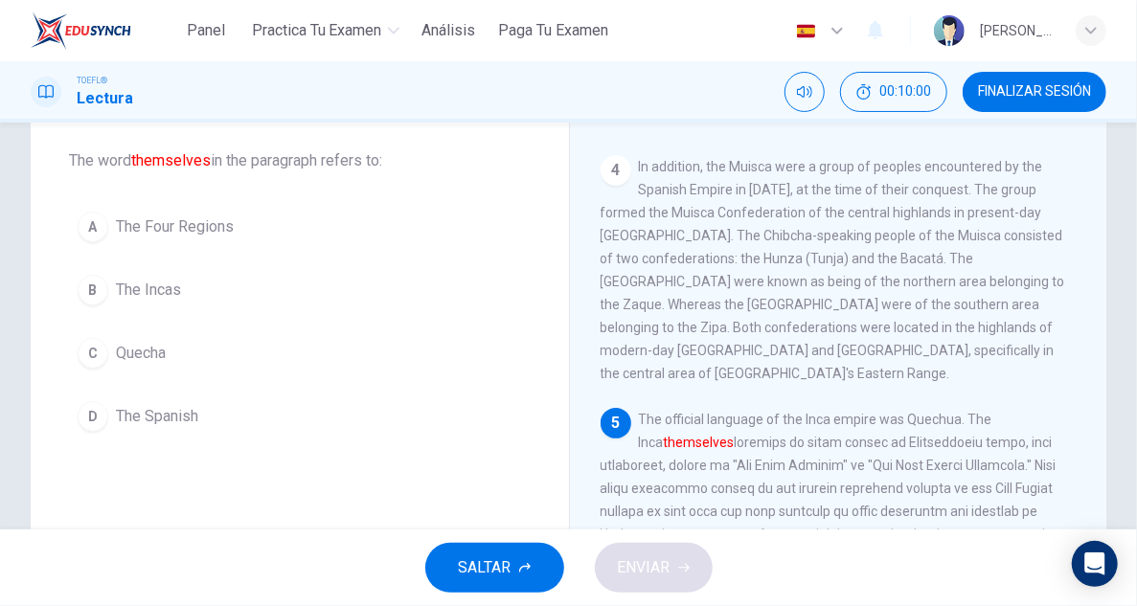
click at [151, 286] on span "The Incas" at bounding box center [148, 290] width 65 height 23
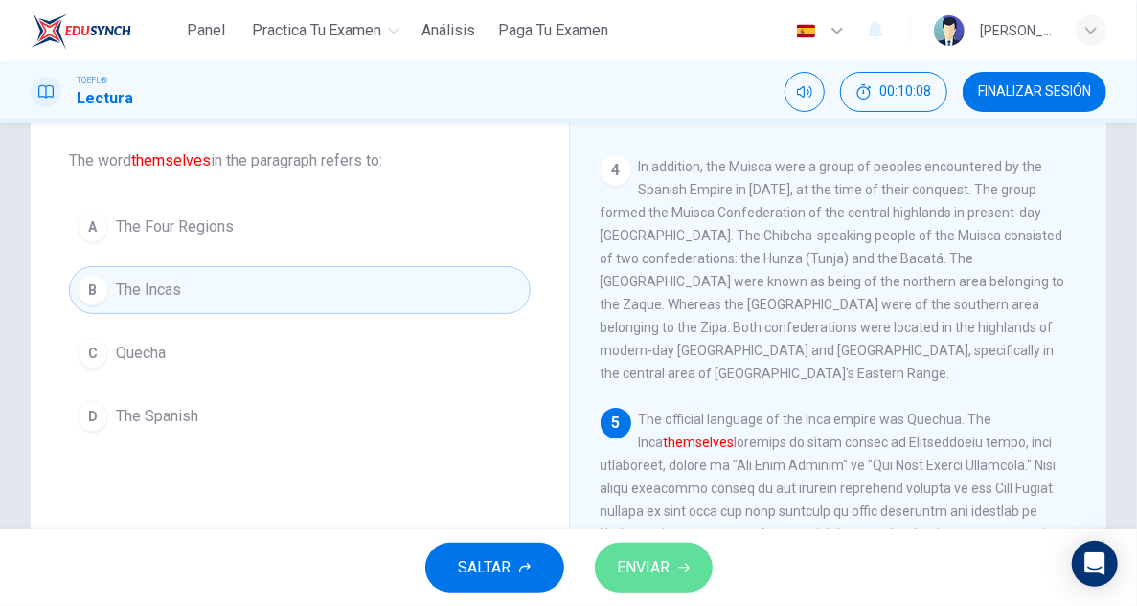
click at [666, 568] on span "ENVIAR" at bounding box center [644, 567] width 53 height 27
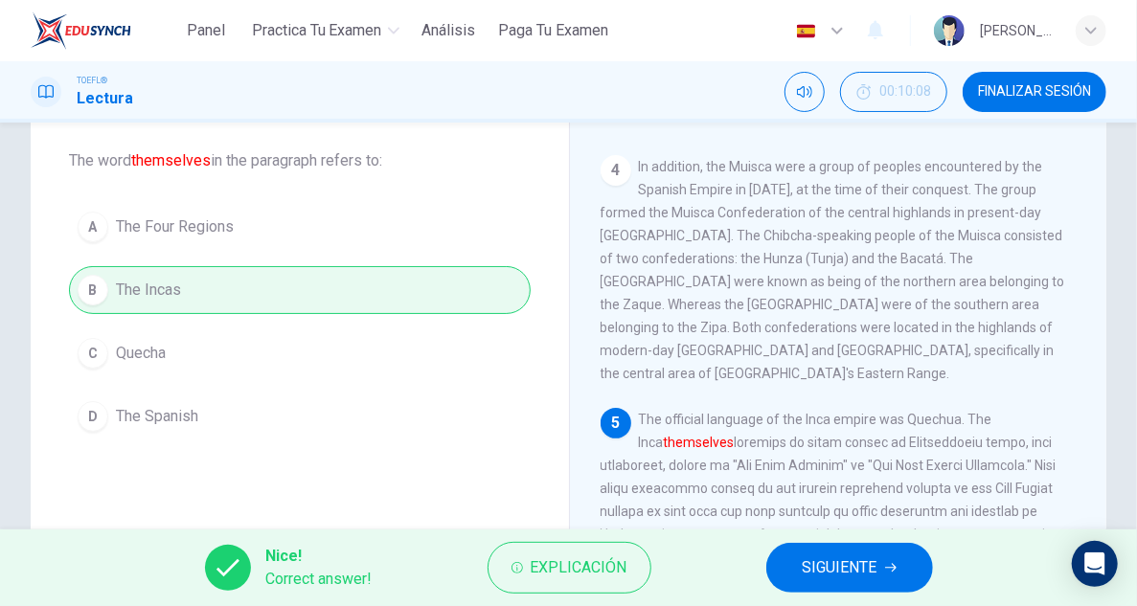
click at [848, 560] on span "SIGUIENTE" at bounding box center [839, 567] width 75 height 27
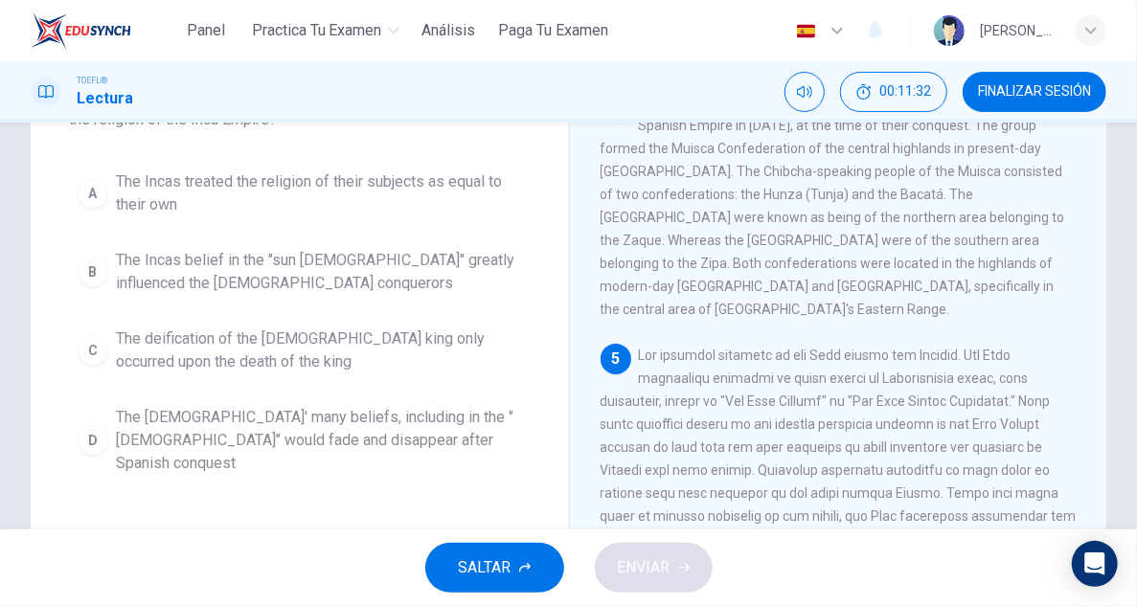
scroll to position [159, 0]
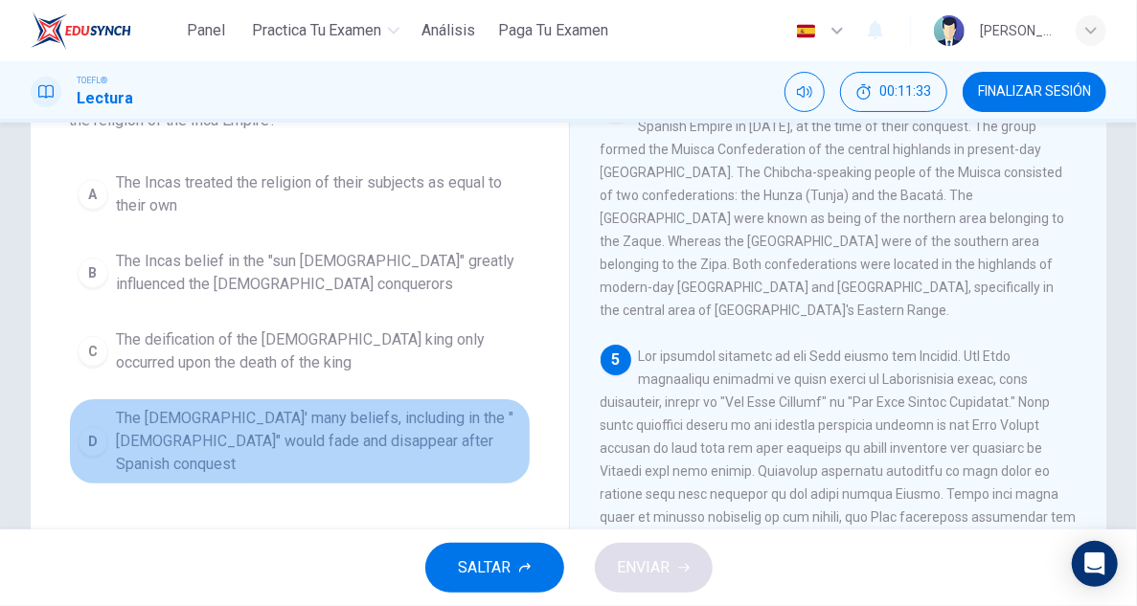
click at [379, 421] on span "The Incas' many beliefs, including in the "sun god" would fade and disappear af…" at bounding box center [319, 441] width 406 height 69
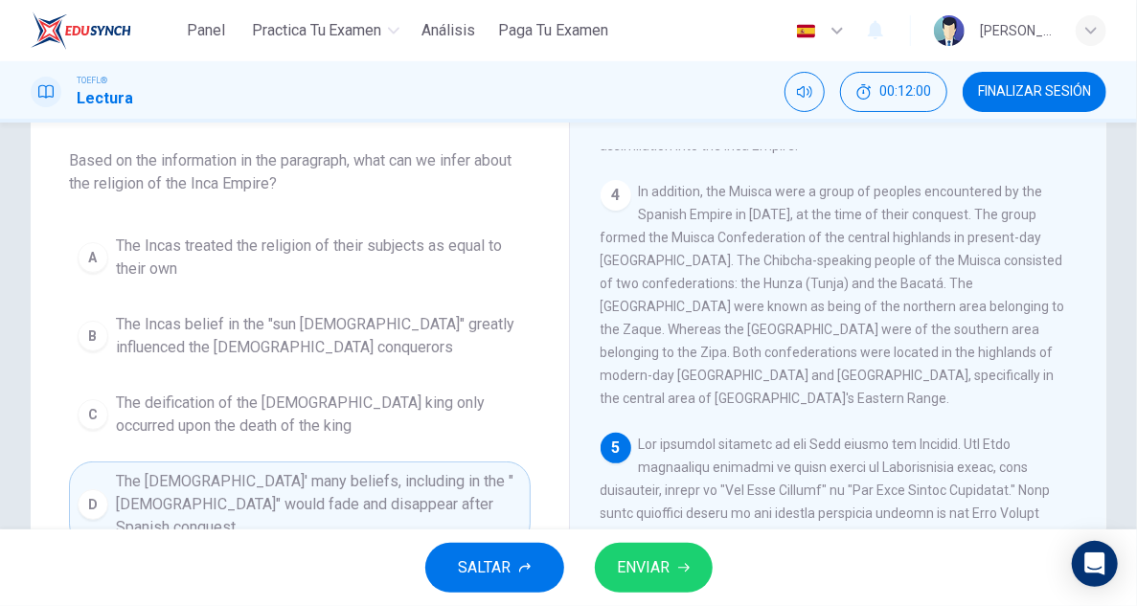
scroll to position [1051, 0]
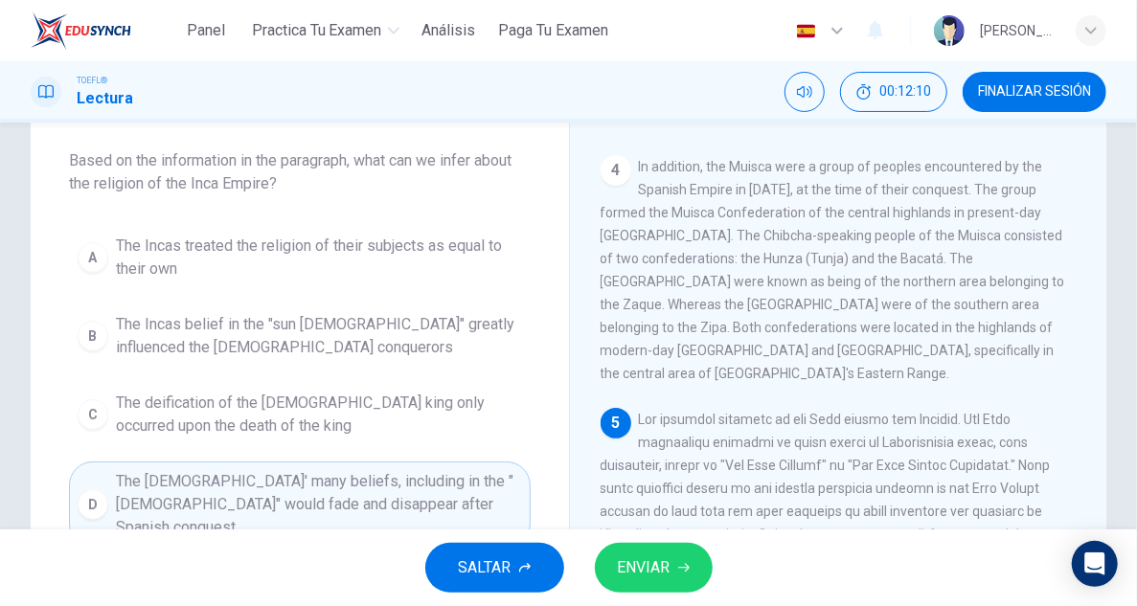
click at [659, 561] on span "ENVIAR" at bounding box center [644, 567] width 53 height 27
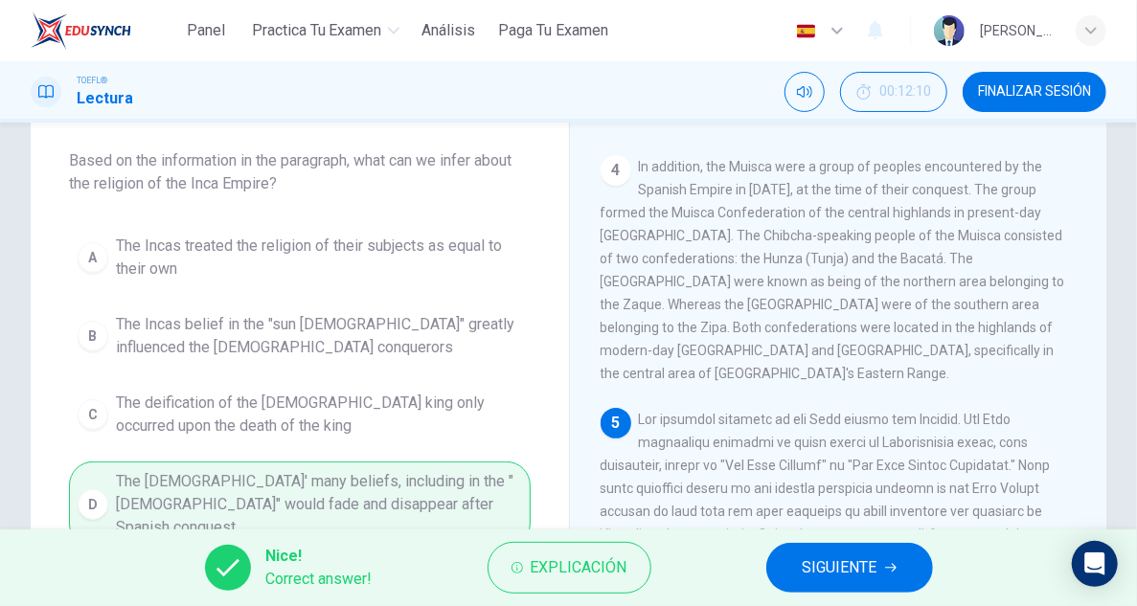
click at [851, 569] on span "SIGUIENTE" at bounding box center [839, 567] width 75 height 27
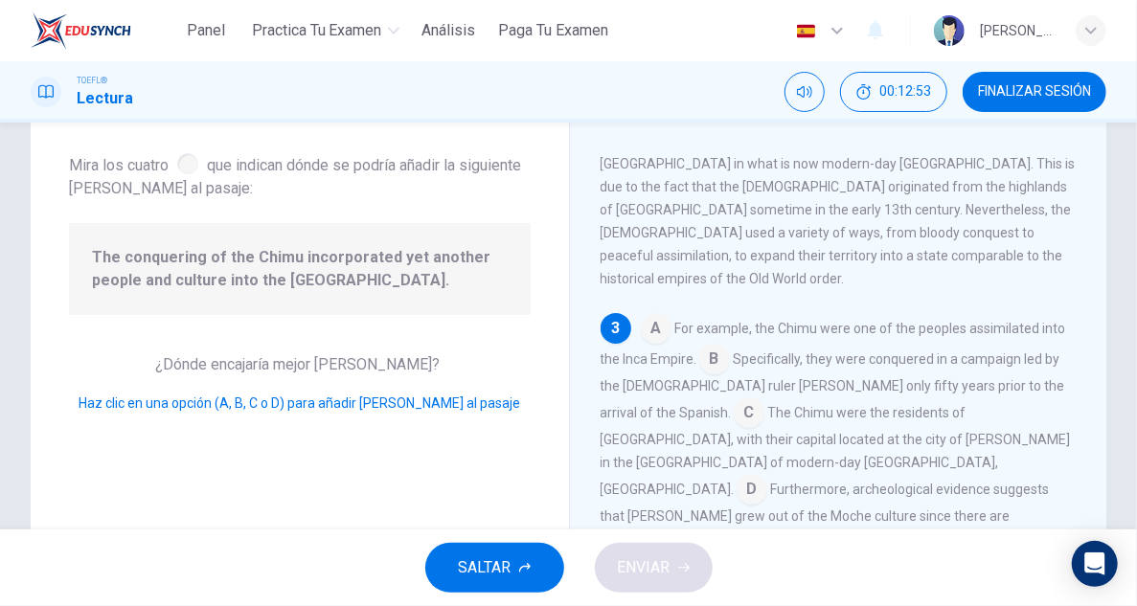
scroll to position [626, 0]
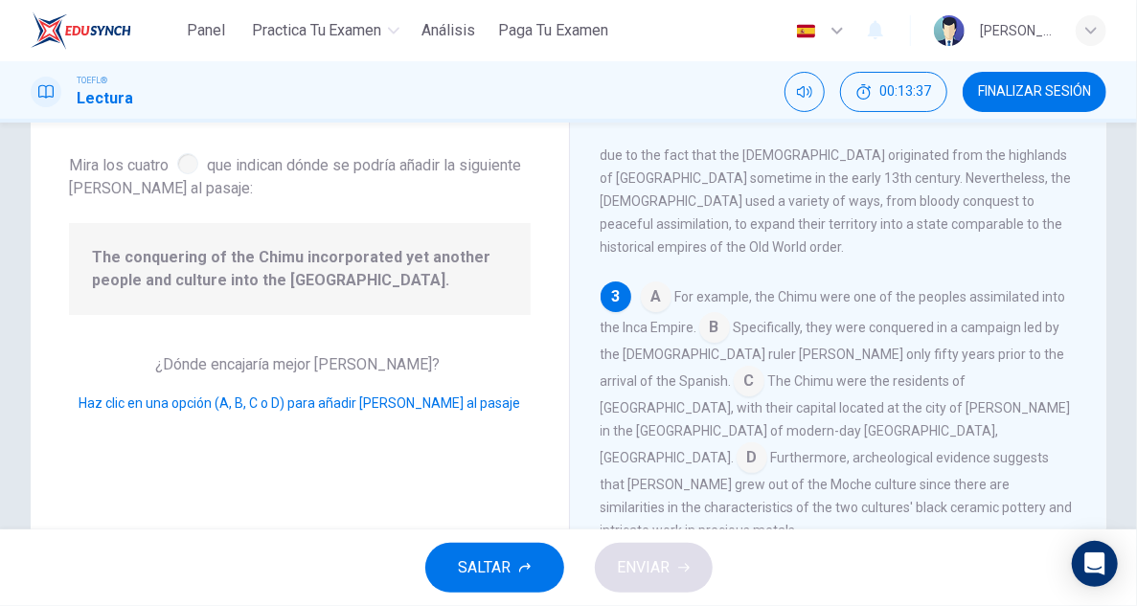
click at [736, 444] on input at bounding box center [751, 459] width 31 height 31
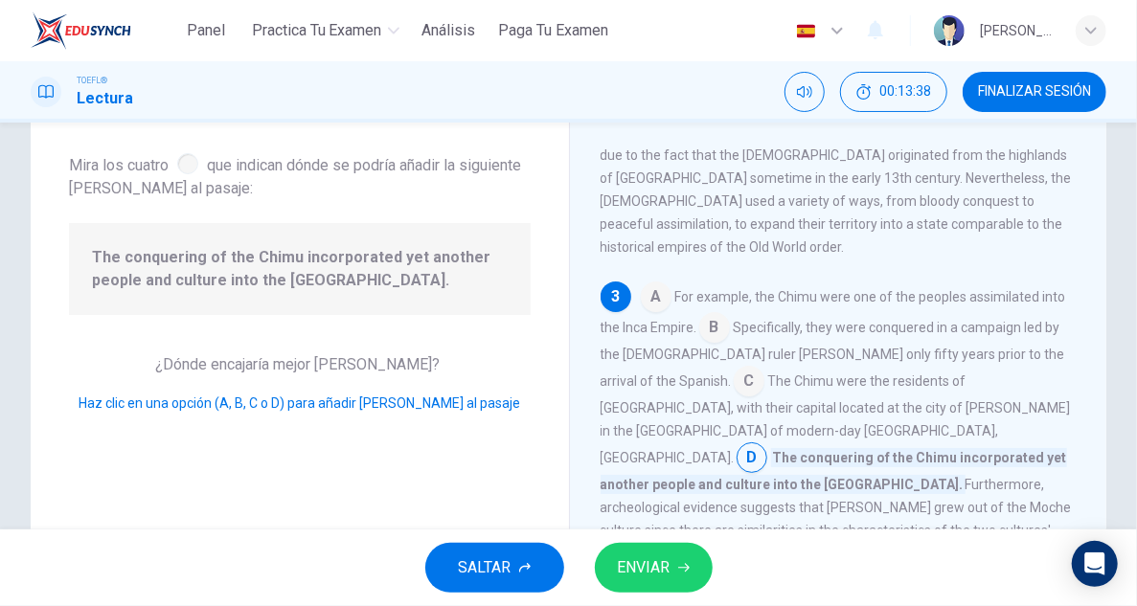
click at [657, 581] on span "ENVIAR" at bounding box center [644, 567] width 53 height 27
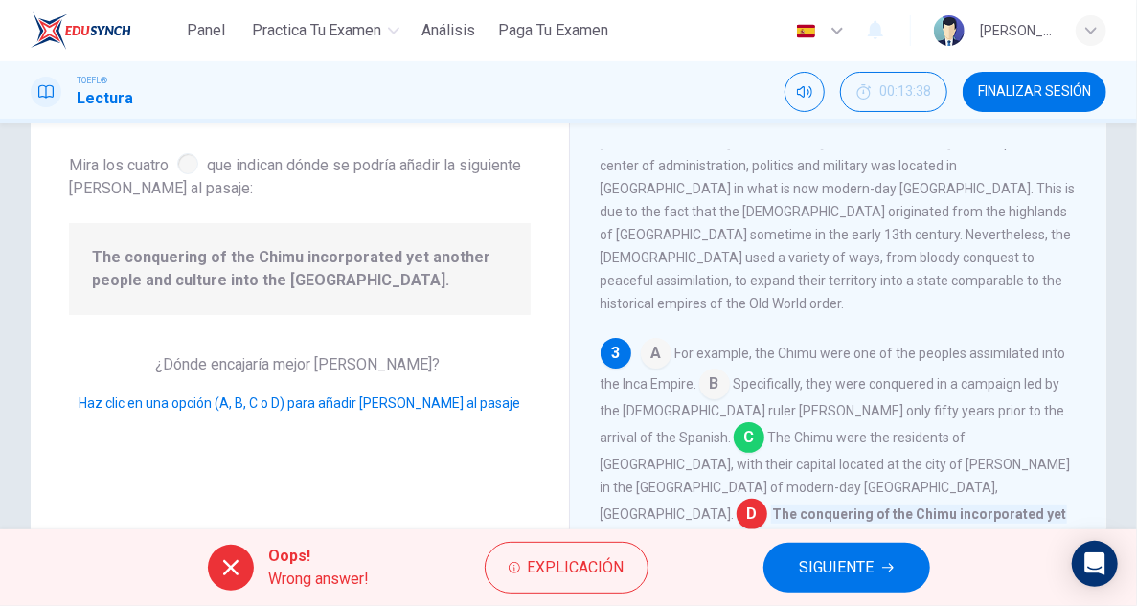
scroll to position [563, 0]
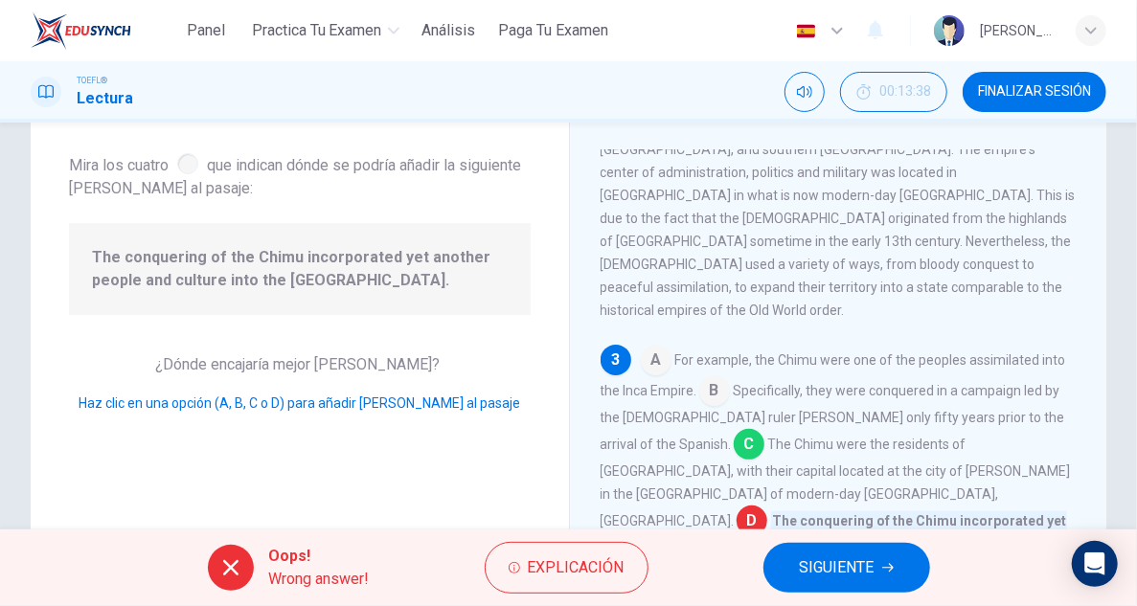
click at [831, 560] on span "SIGUIENTE" at bounding box center [837, 567] width 75 height 27
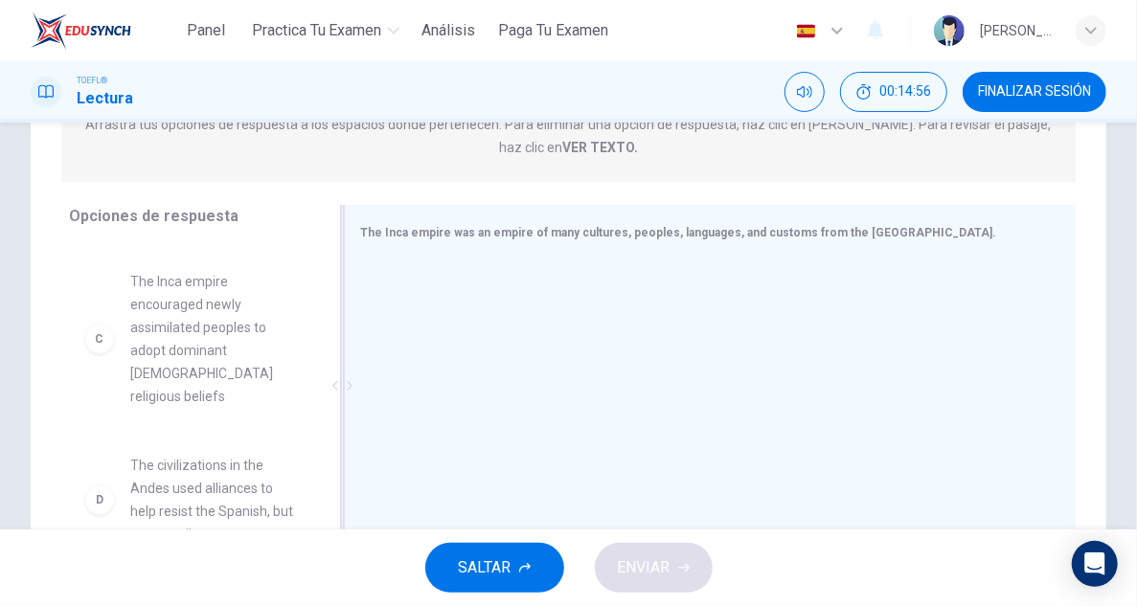
scroll to position [303, 0]
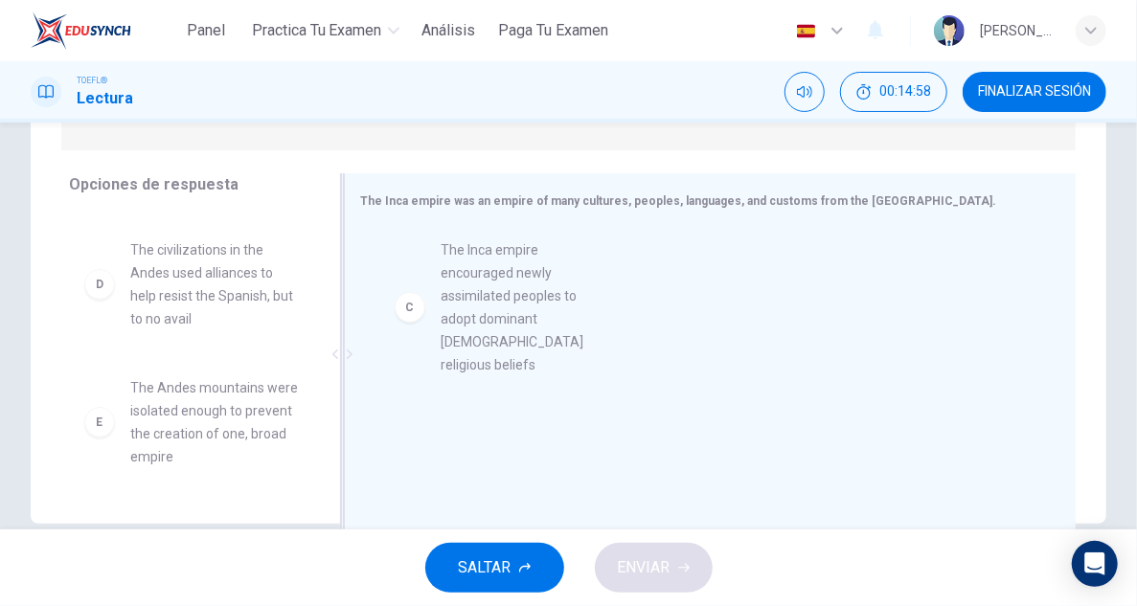
drag, startPoint x: 208, startPoint y: 340, endPoint x: 529, endPoint y: 315, distance: 321.7
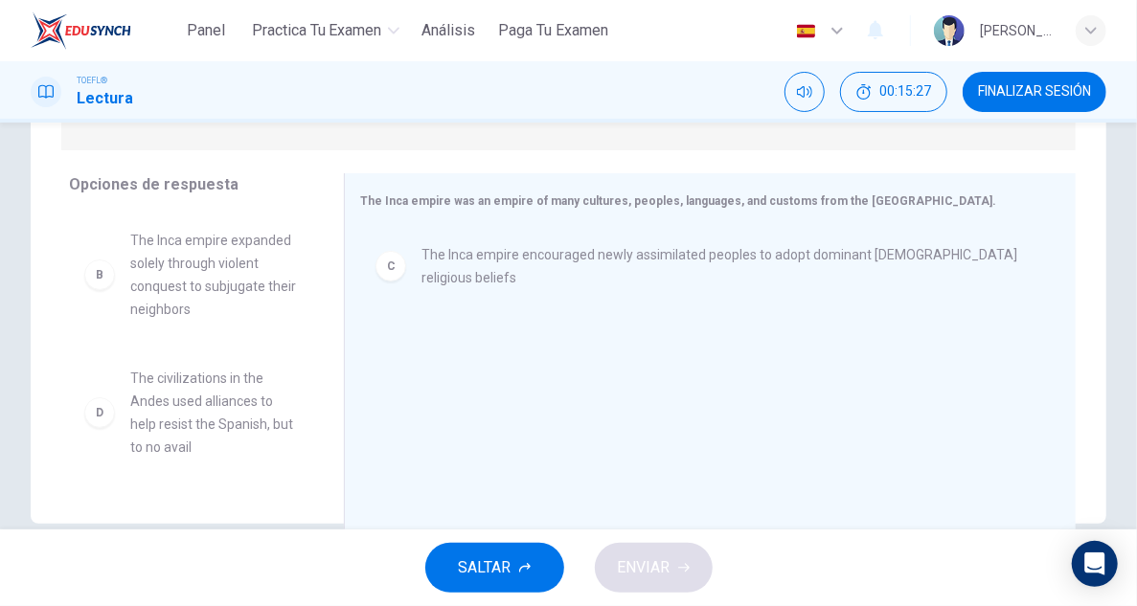
scroll to position [161, 0]
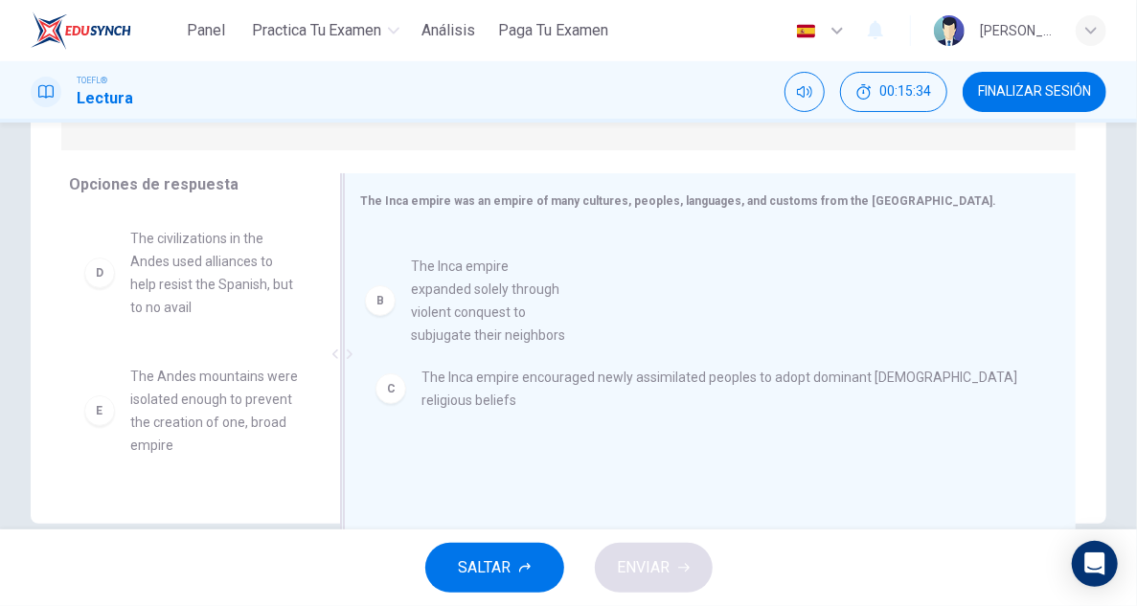
drag, startPoint x: 249, startPoint y: 334, endPoint x: 534, endPoint y: 340, distance: 285.4
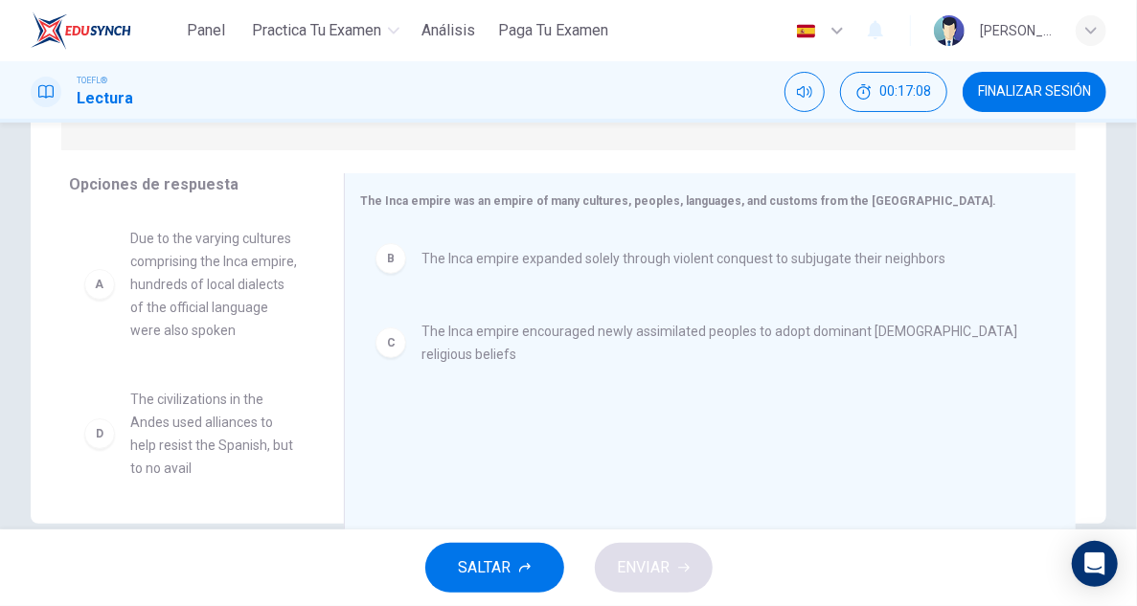
scroll to position [0, 0]
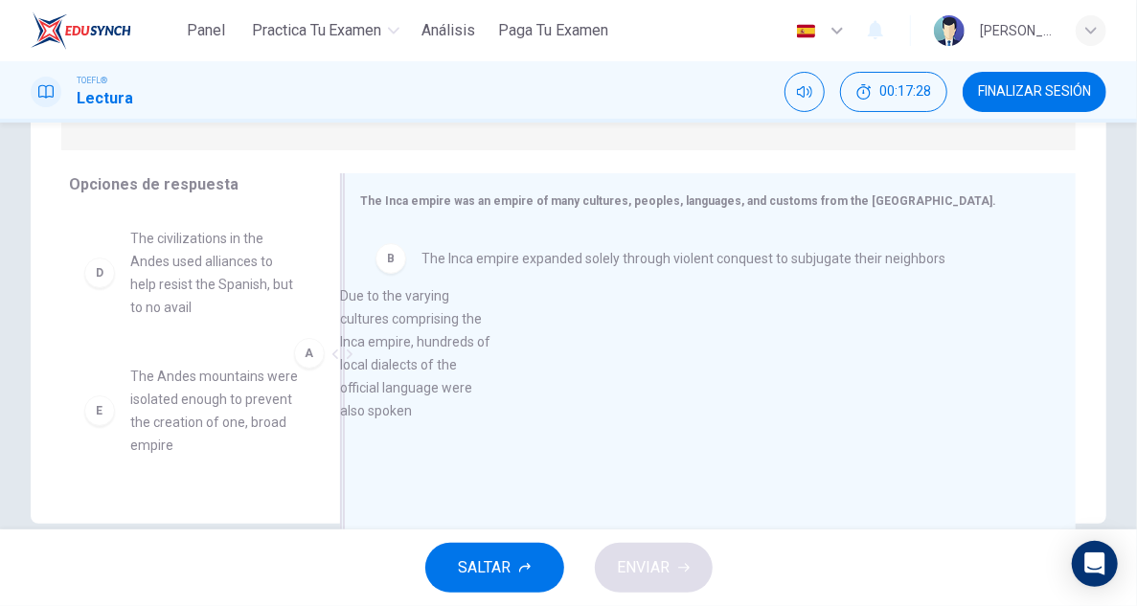
drag, startPoint x: 201, startPoint y: 321, endPoint x: 456, endPoint y: 394, distance: 264.9
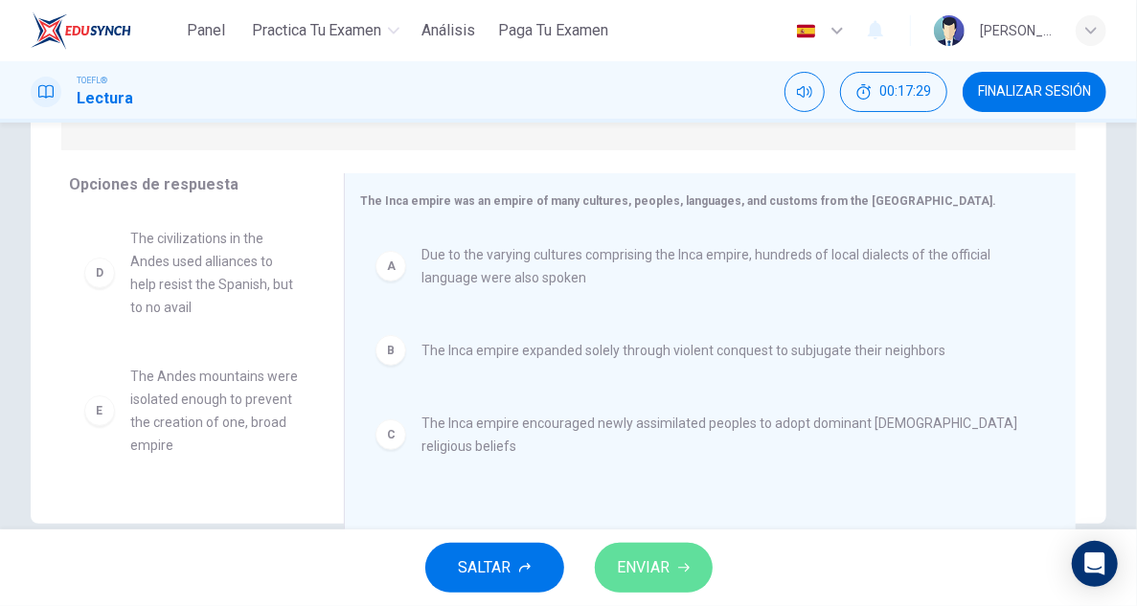
click at [665, 574] on span "ENVIAR" at bounding box center [644, 567] width 53 height 27
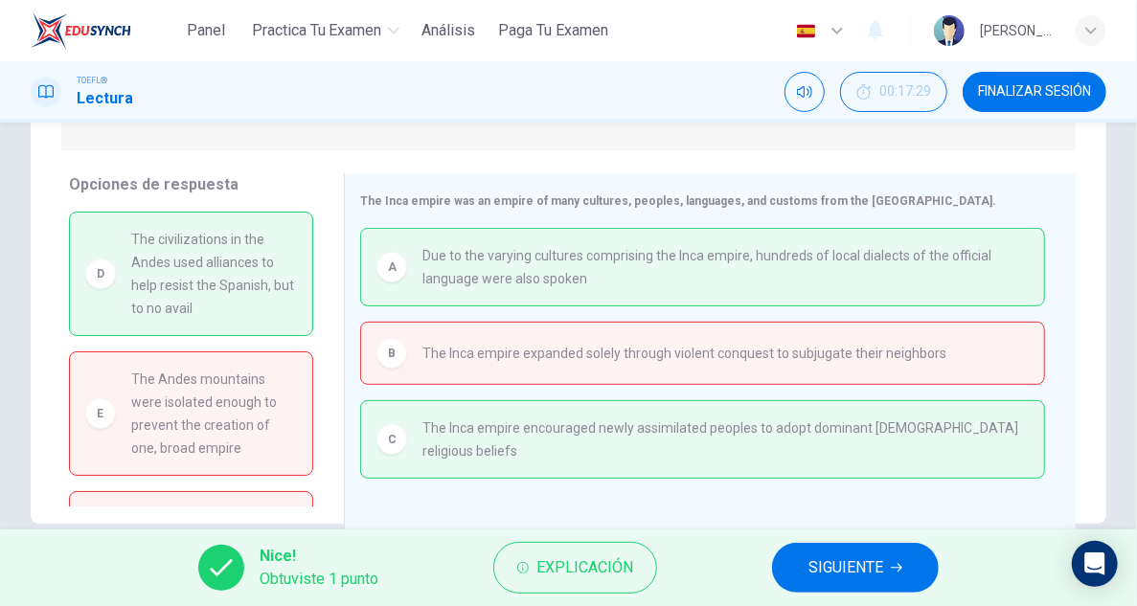
click at [863, 570] on span "SIGUIENTE" at bounding box center [845, 567] width 75 height 27
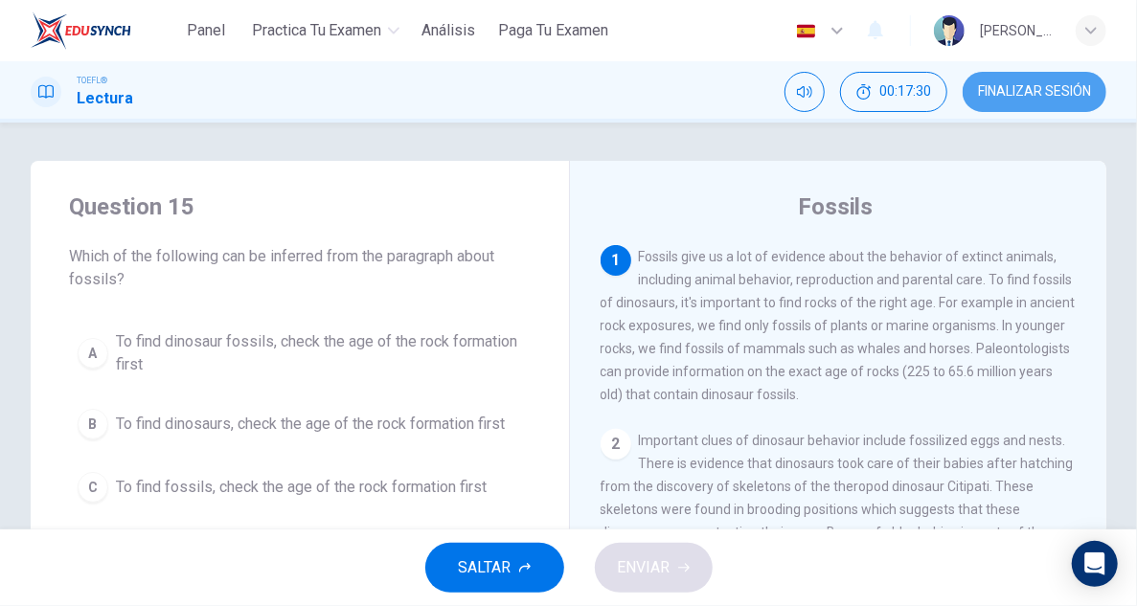
click at [1094, 80] on button "FINALIZAR SESIÓN" at bounding box center [1034, 92] width 144 height 40
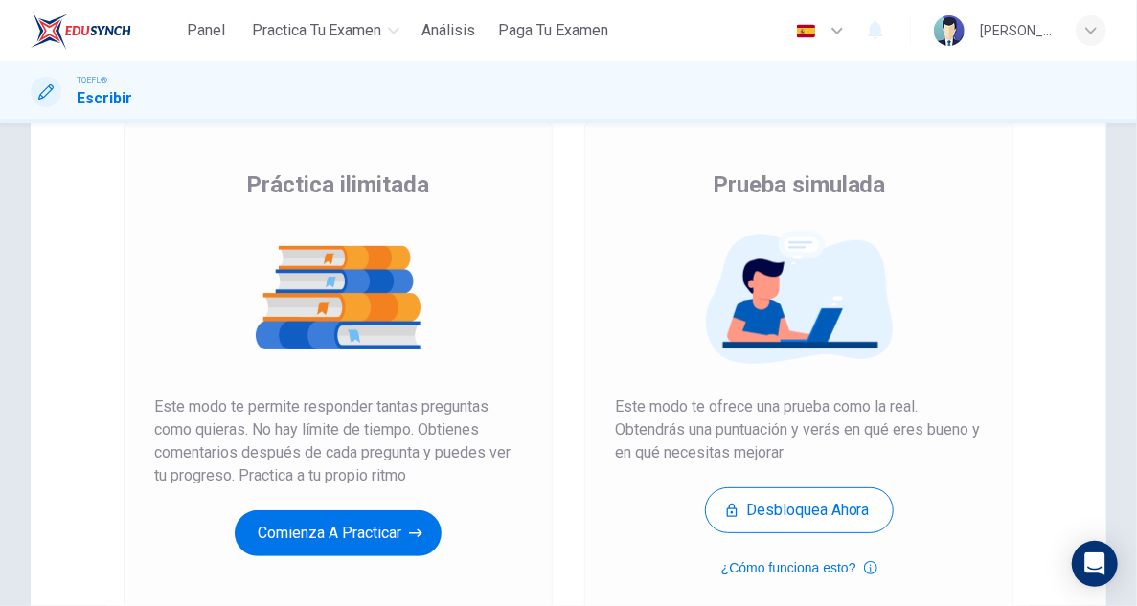
scroll to position [127, 0]
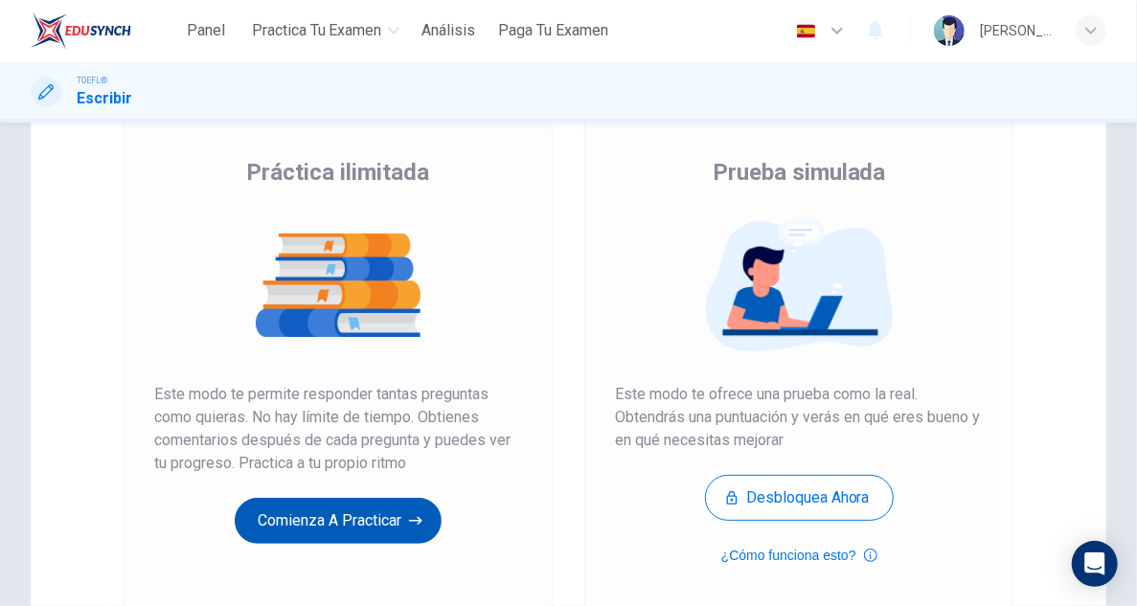
click at [305, 520] on button "Comienza a practicar" at bounding box center [338, 521] width 207 height 46
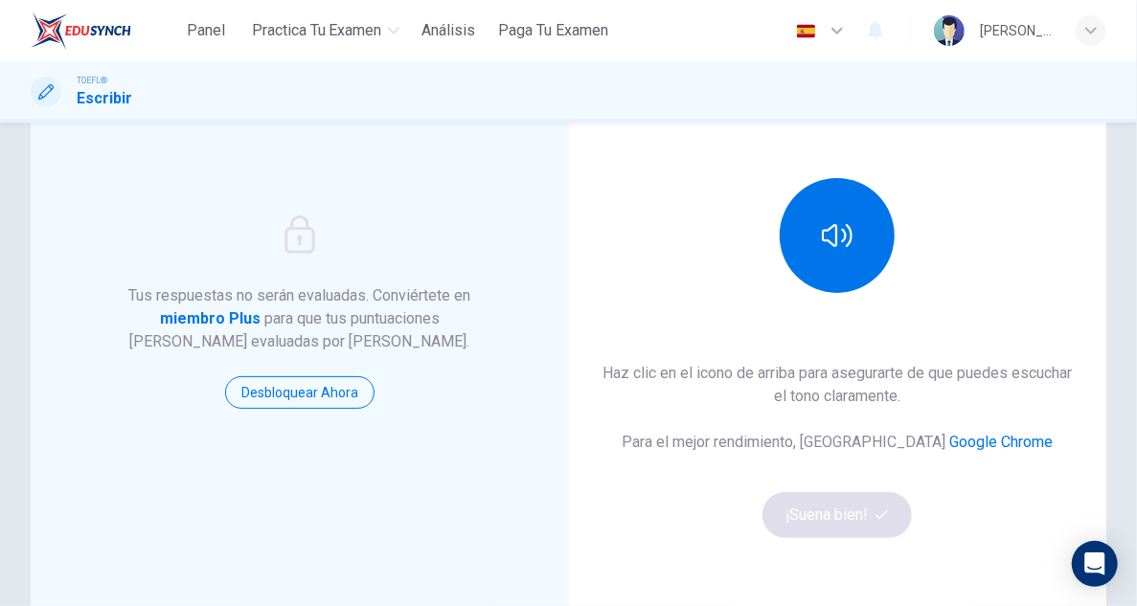
scroll to position [191, 0]
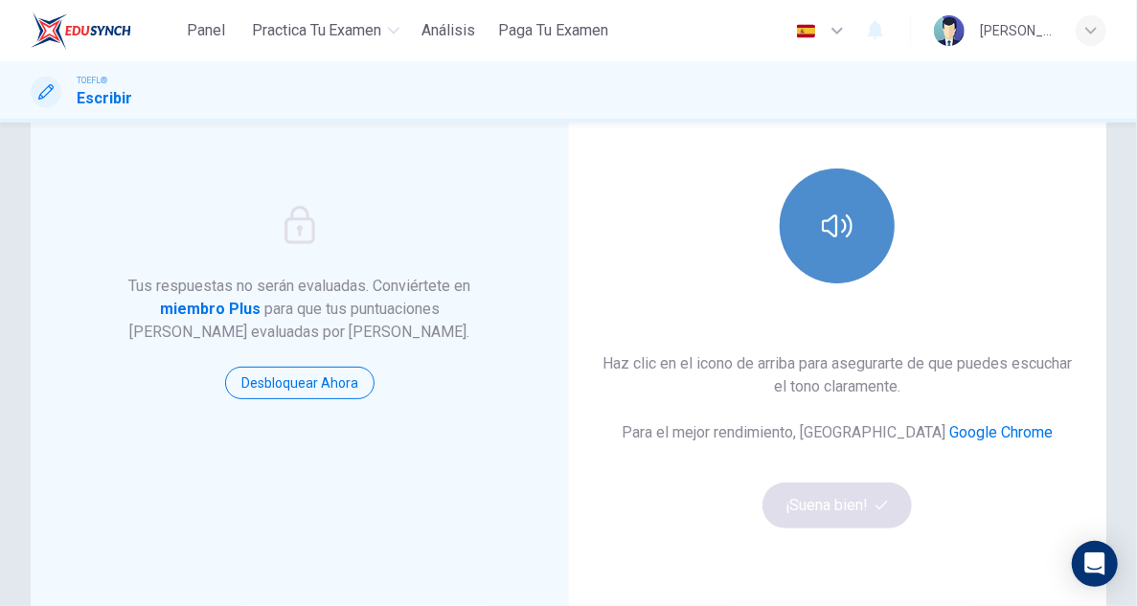
click at [855, 242] on button "button" at bounding box center [836, 226] width 115 height 115
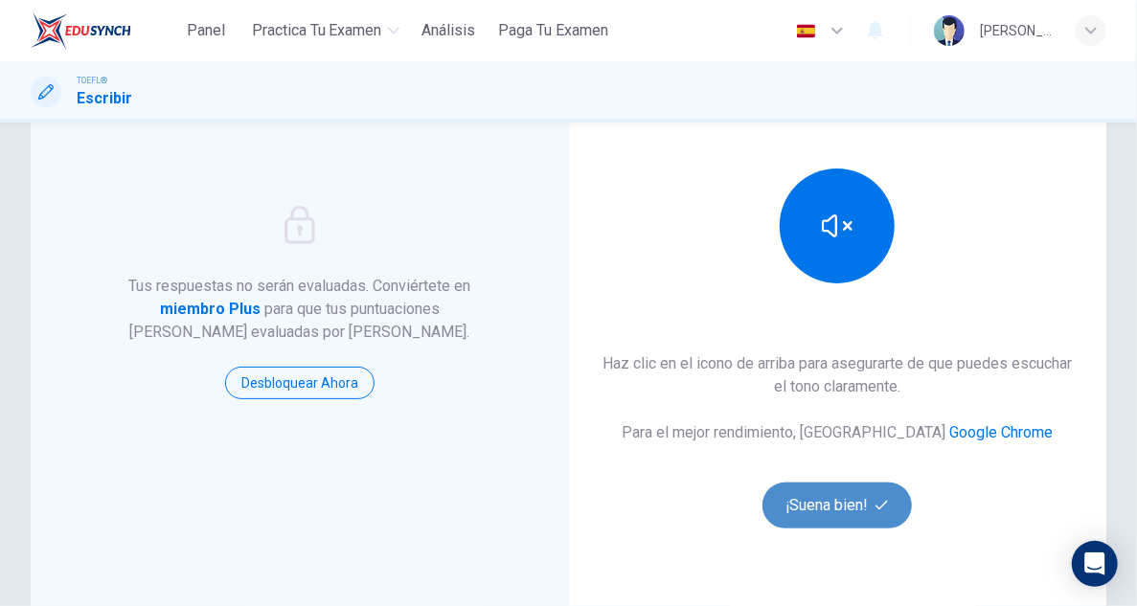
click at [854, 497] on button "¡Suena bien!" at bounding box center [836, 506] width 149 height 46
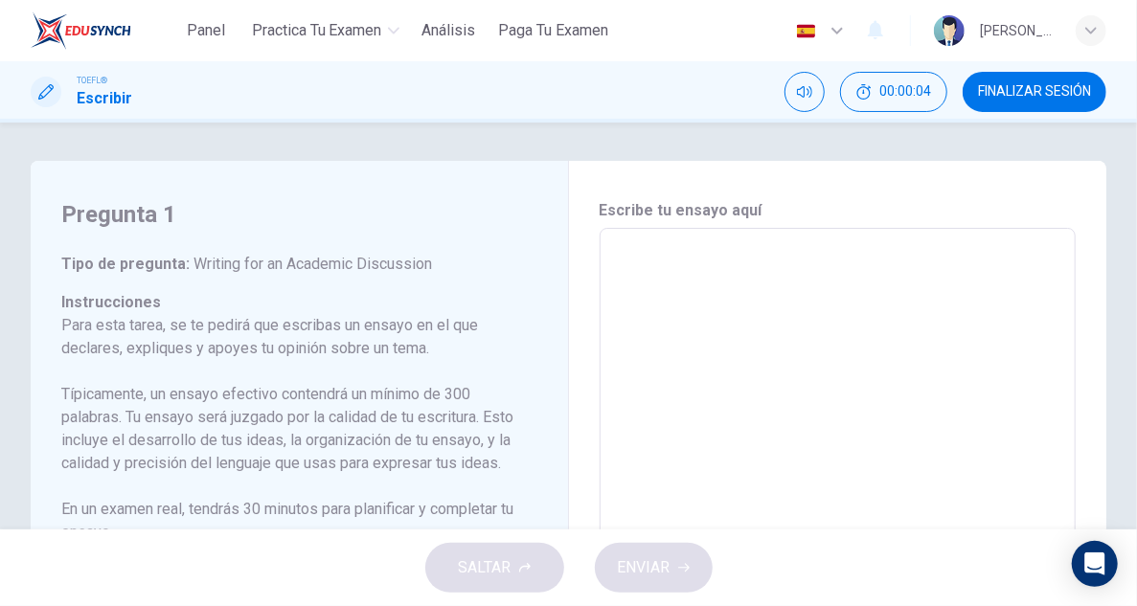
scroll to position [32, 0]
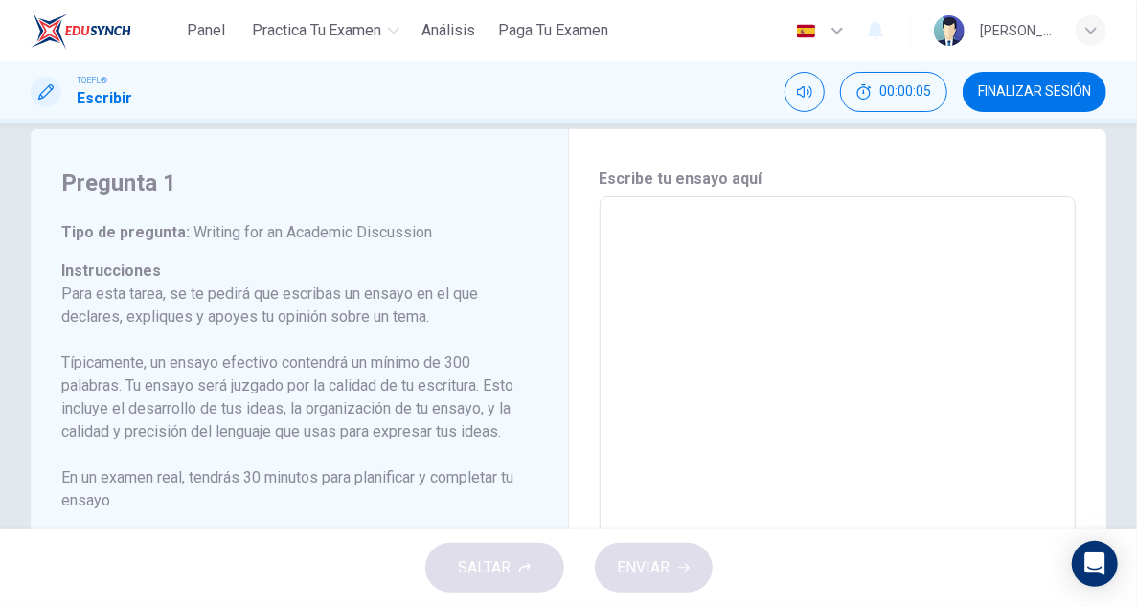
drag, startPoint x: 308, startPoint y: 227, endPoint x: 337, endPoint y: 394, distance: 170.0
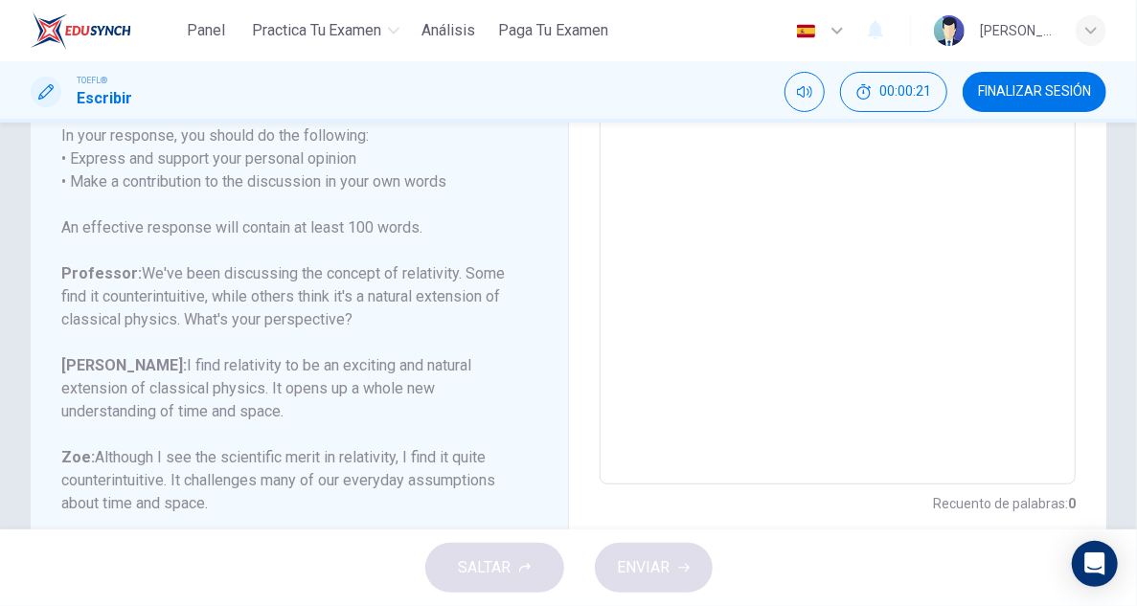
scroll to position [415, 0]
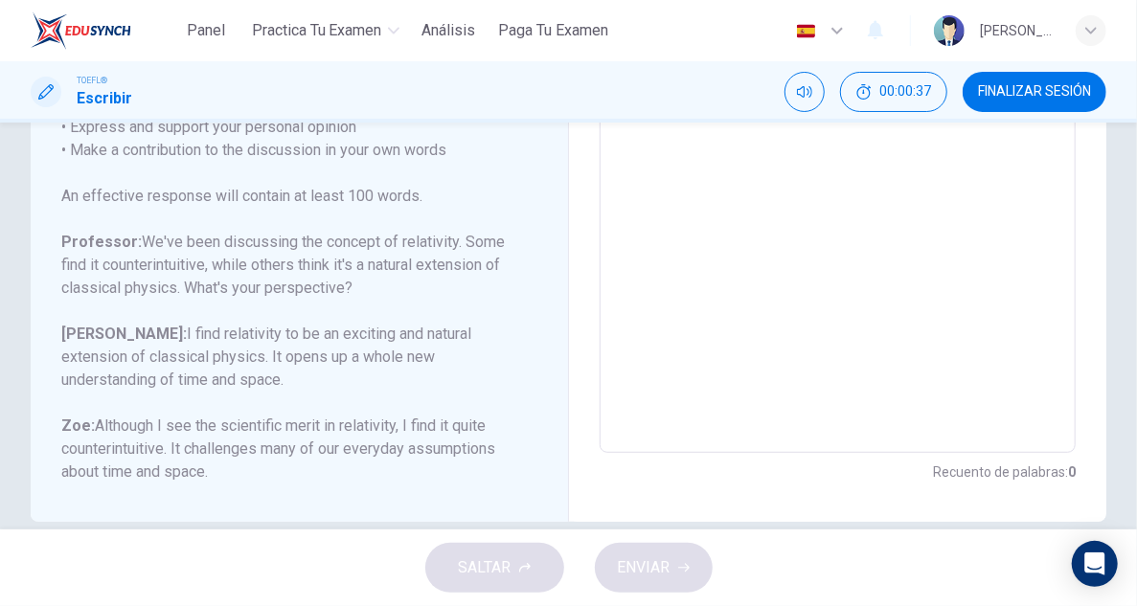
click at [643, 334] on textarea at bounding box center [838, 134] width 450 height 608
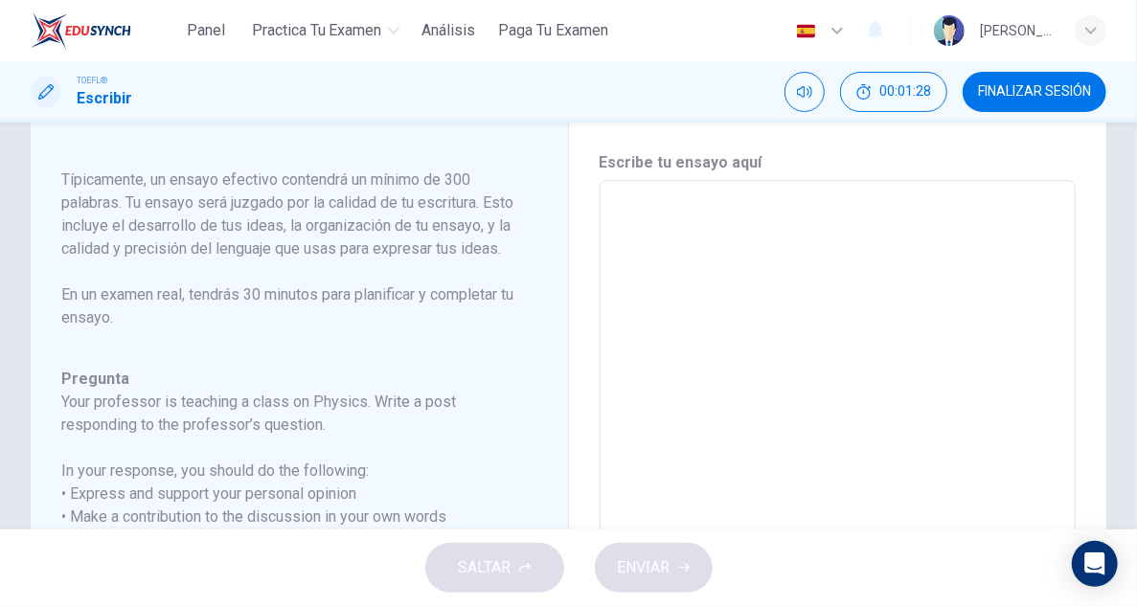
scroll to position [63, 0]
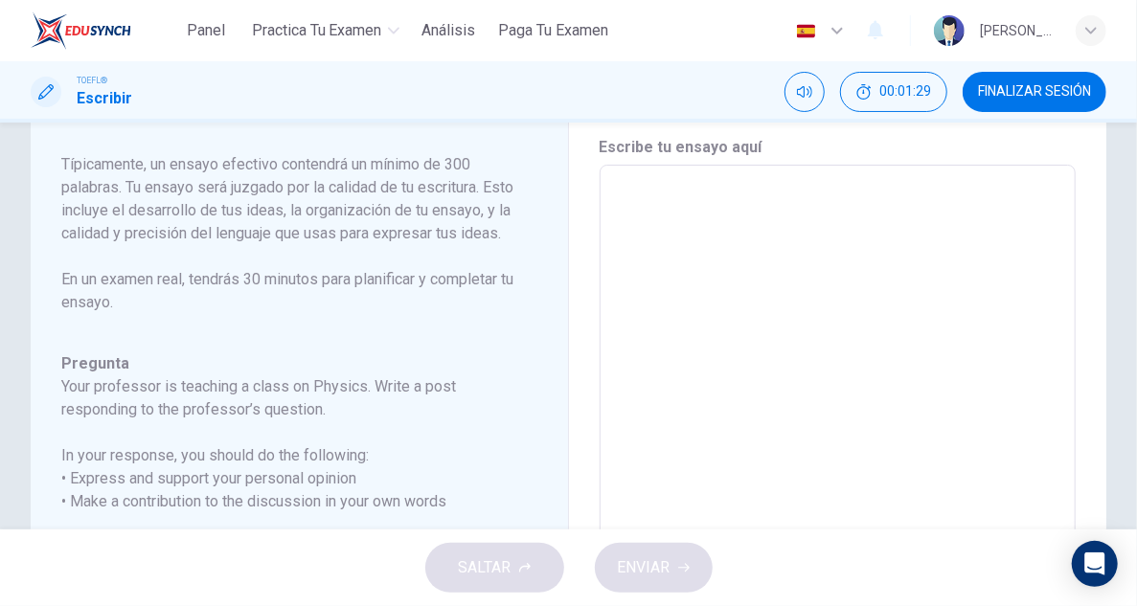
type textarea "T"
type textarea "x"
type textarea "Th"
type textarea "x"
type textarea "The"
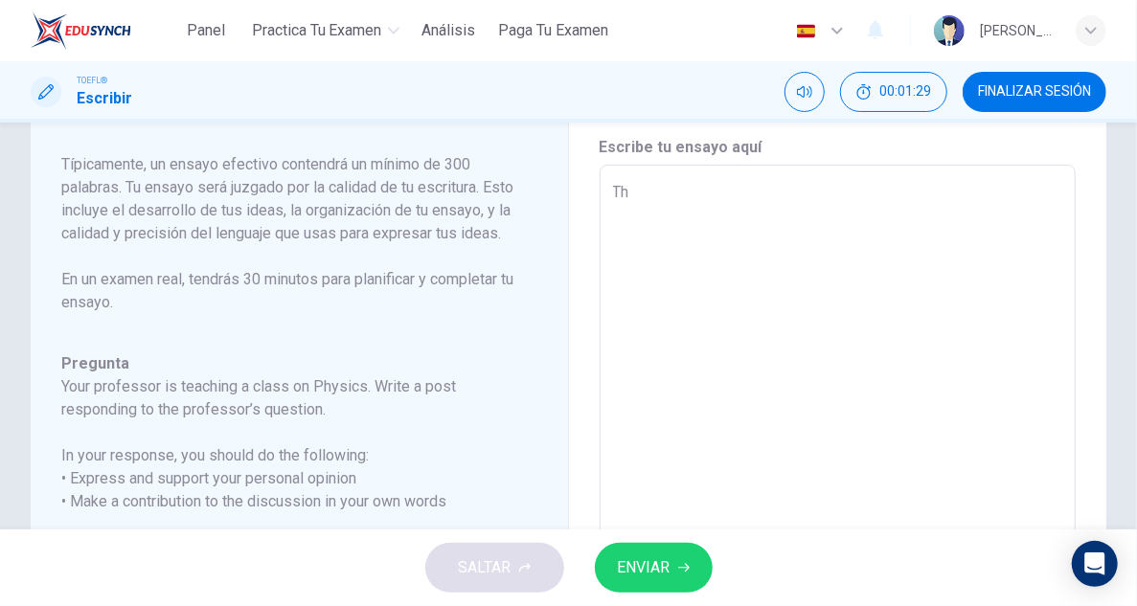
type textarea "x"
type textarea "The"
type textarea "x"
type textarea "The p"
type textarea "x"
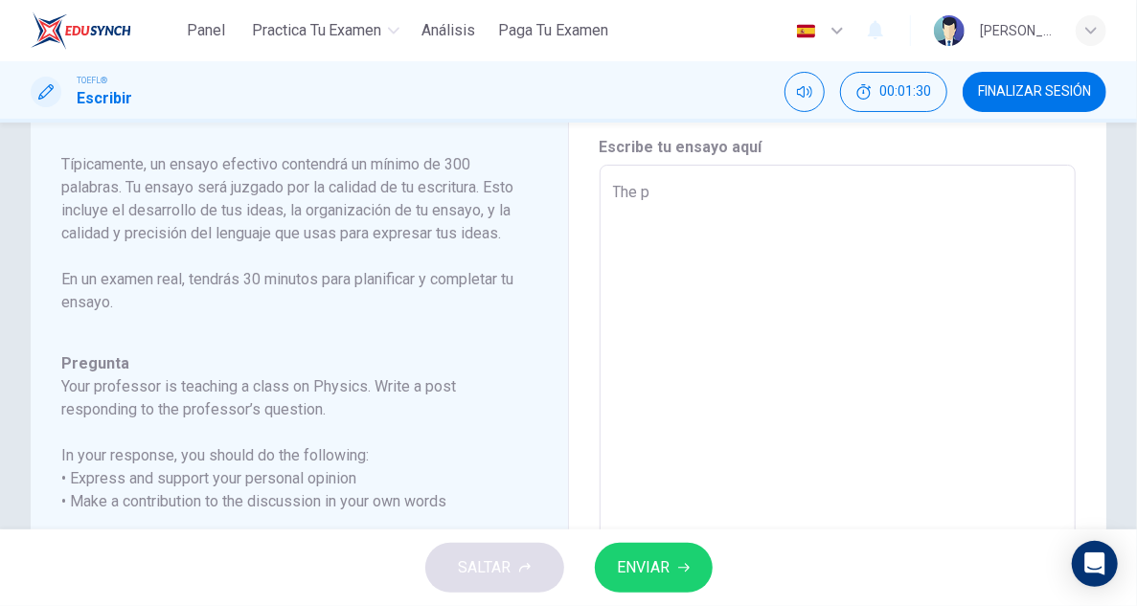
type textarea "The pr"
type textarea "x"
type textarea "The pro"
type textarea "x"
type textarea "The prof"
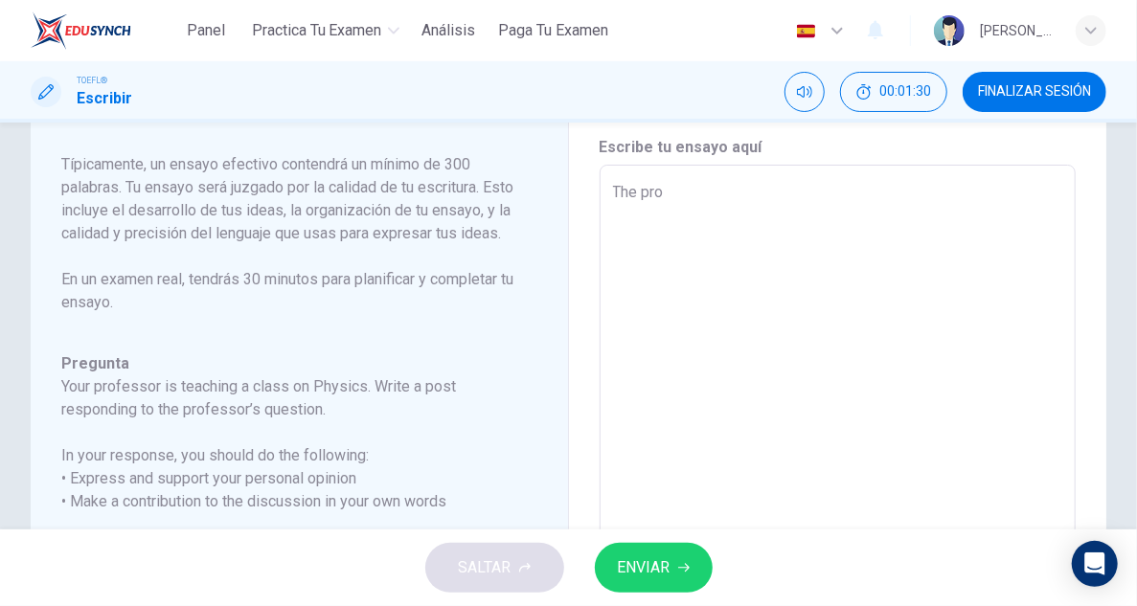
type textarea "x"
type textarea "The profe"
type textarea "x"
type textarea "The profes"
type textarea "x"
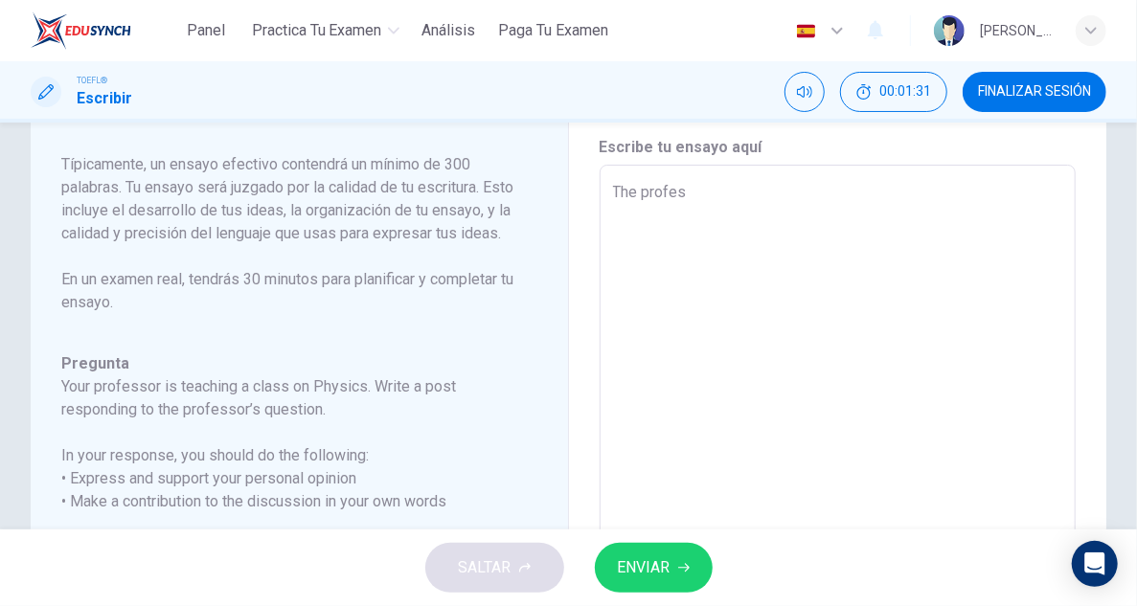
type textarea "The profess"
type textarea "x"
type textarea "The profes"
type textarea "x"
type textarea "The profeso"
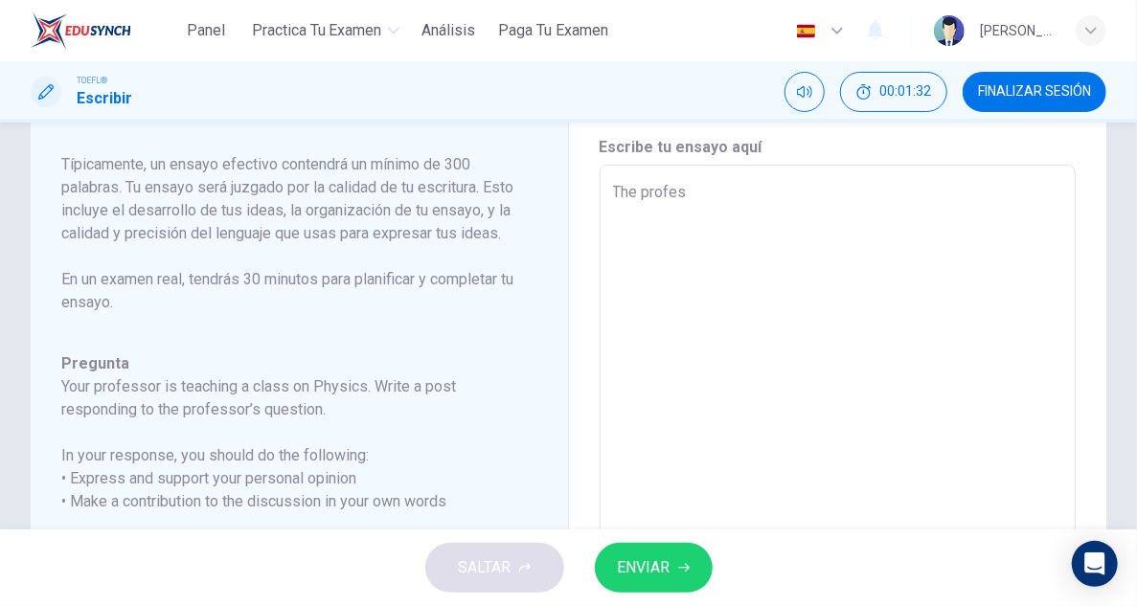
type textarea "x"
type textarea "The profesor"
type textarea "x"
type textarea "The profeso"
type textarea "x"
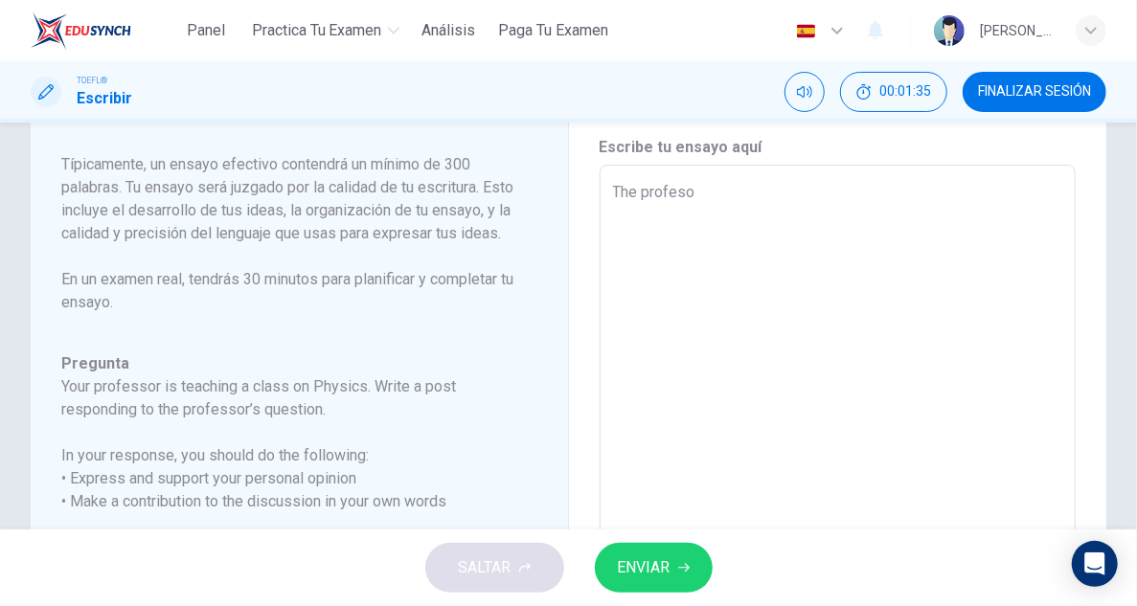
type textarea "The profes"
type textarea "x"
type textarea "The profess"
type textarea "x"
type textarea "The professo"
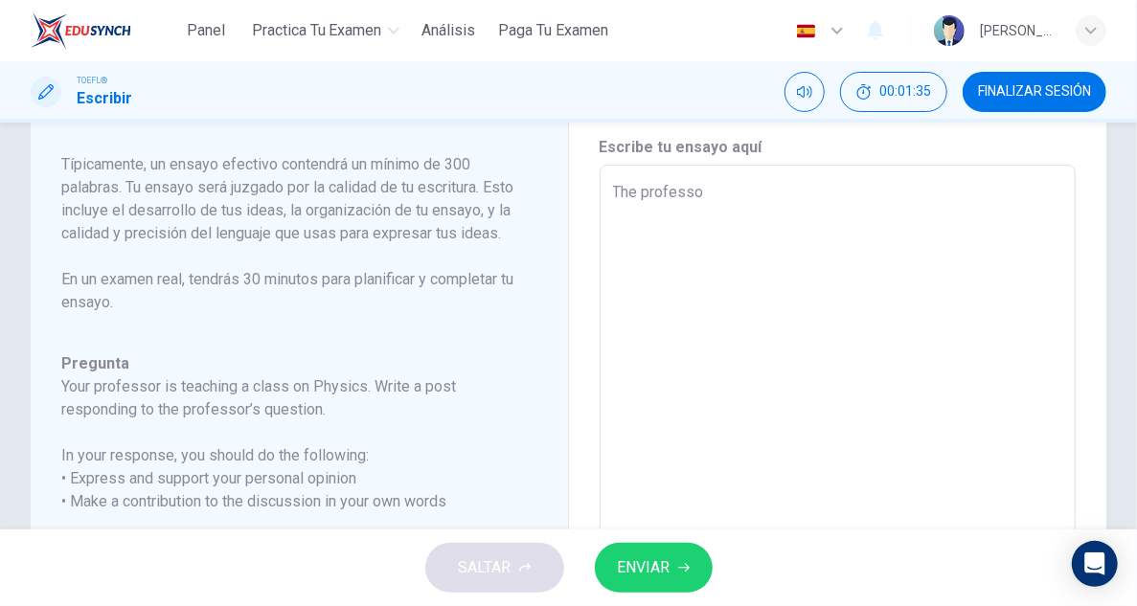
type textarea "x"
type textarea "The professor"
type textarea "x"
type textarea "The professor"
type textarea "x"
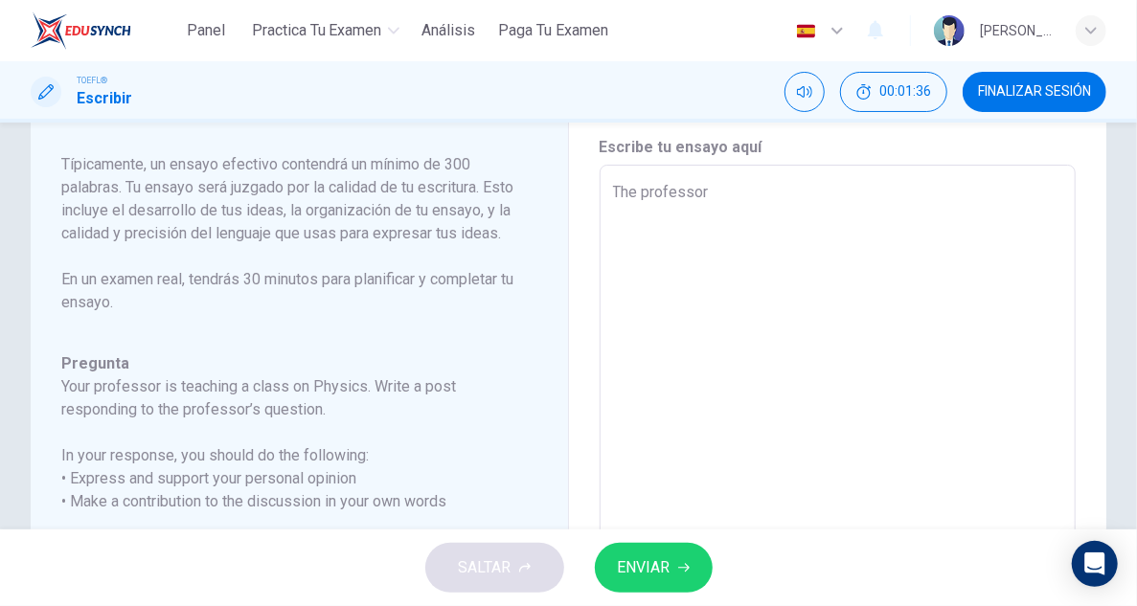
type textarea "The professor i"
type textarea "x"
type textarea "The professor is"
type textarea "x"
type textarea "The professor is"
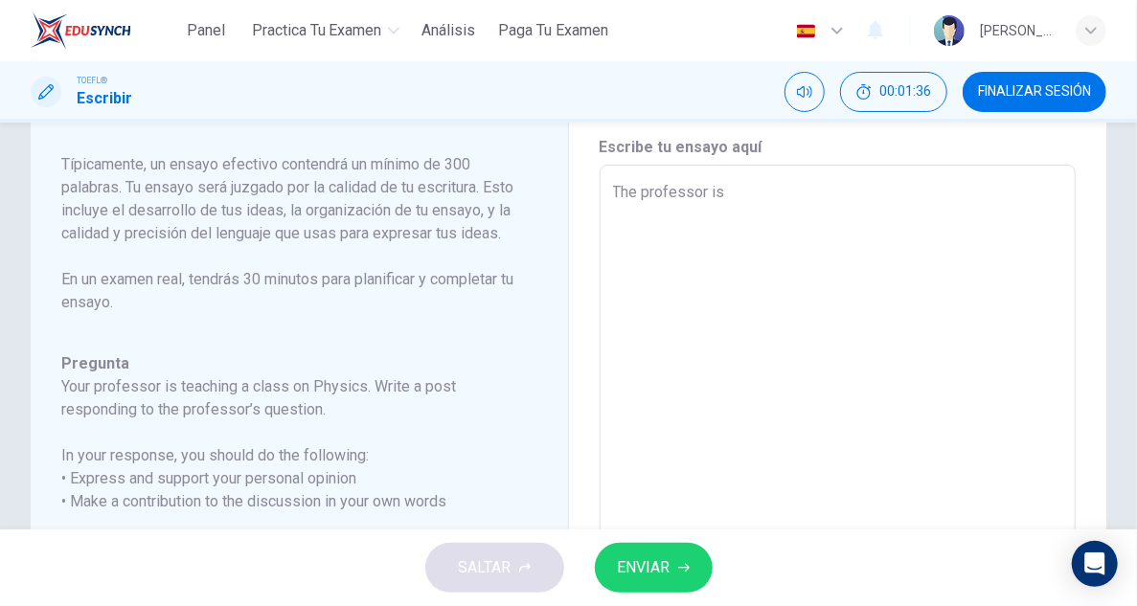
type textarea "x"
type textarea "The professor is d"
type textarea "x"
type textarea "The professor is di"
type textarea "x"
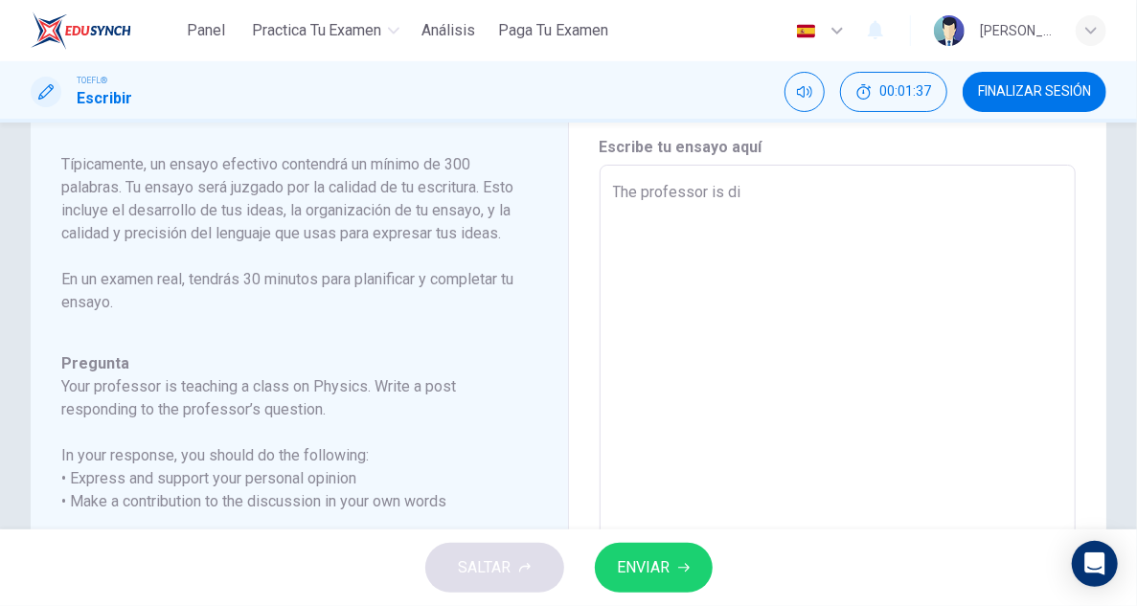
type textarea "The professor is dis"
type textarea "x"
type textarea "The professor is disc"
type textarea "x"
type textarea "The professor is discu"
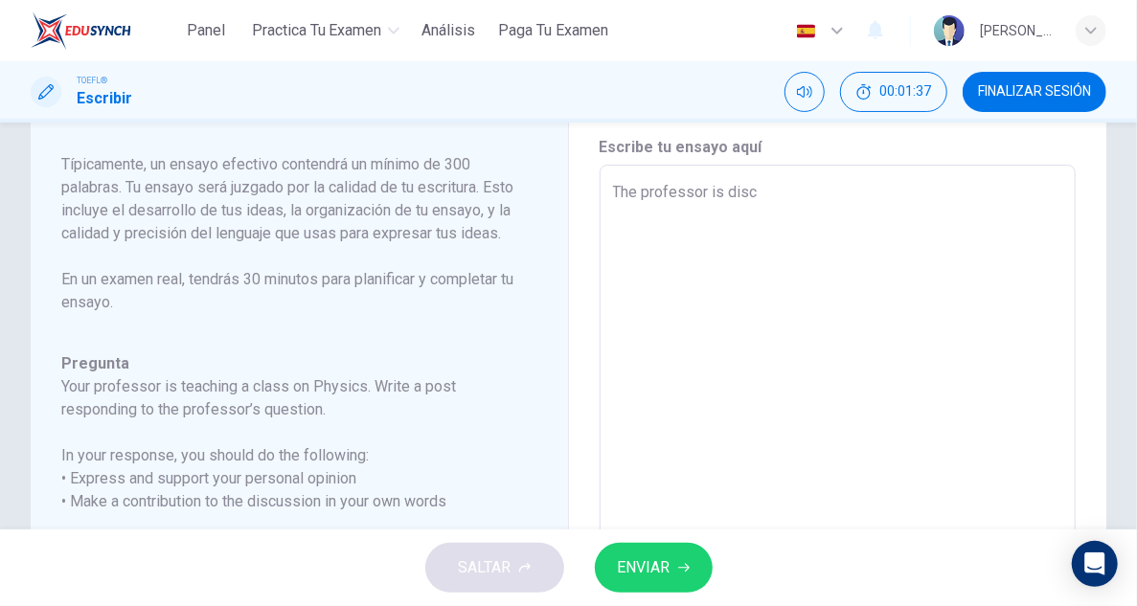
type textarea "x"
type textarea "The professor is discus"
type textarea "x"
type textarea "The professor is discuss"
type textarea "x"
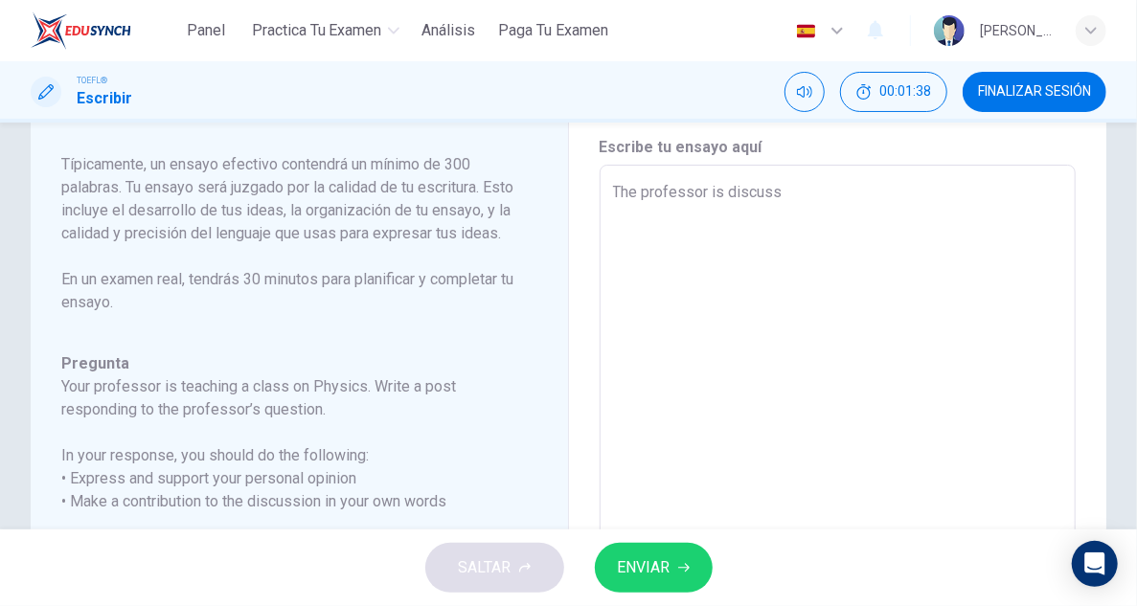
type textarea "The professor is discussi"
type textarea "x"
type textarea "The professor is discussin"
type textarea "x"
type textarea "The professor is discussing"
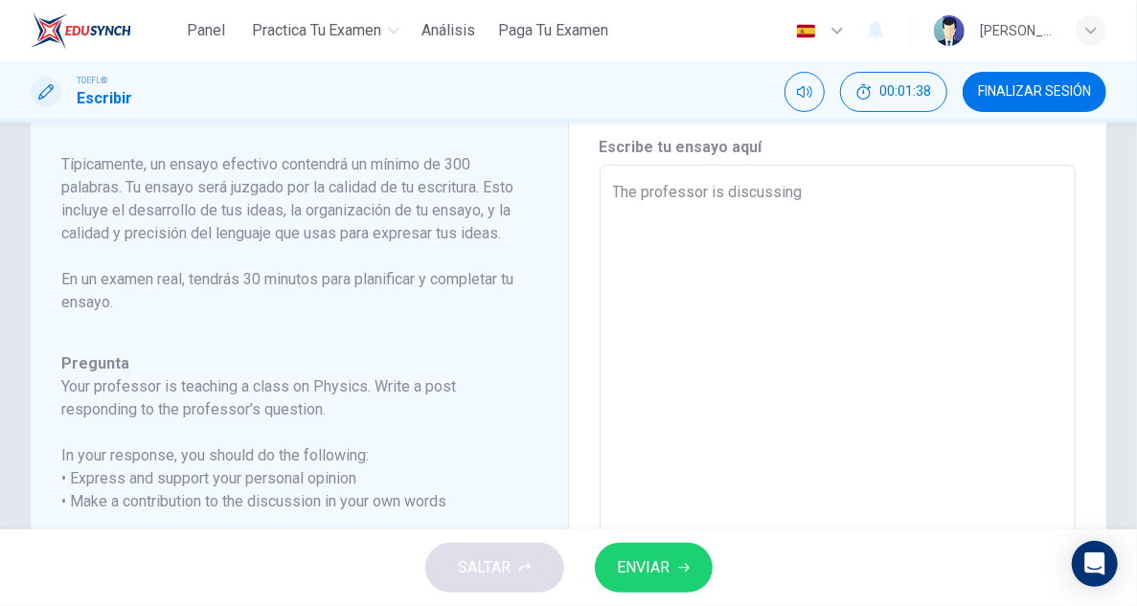
type textarea "x"
type textarea "The professor is discussing"
type textarea "x"
type textarea "The professor is discussing t"
type textarea "x"
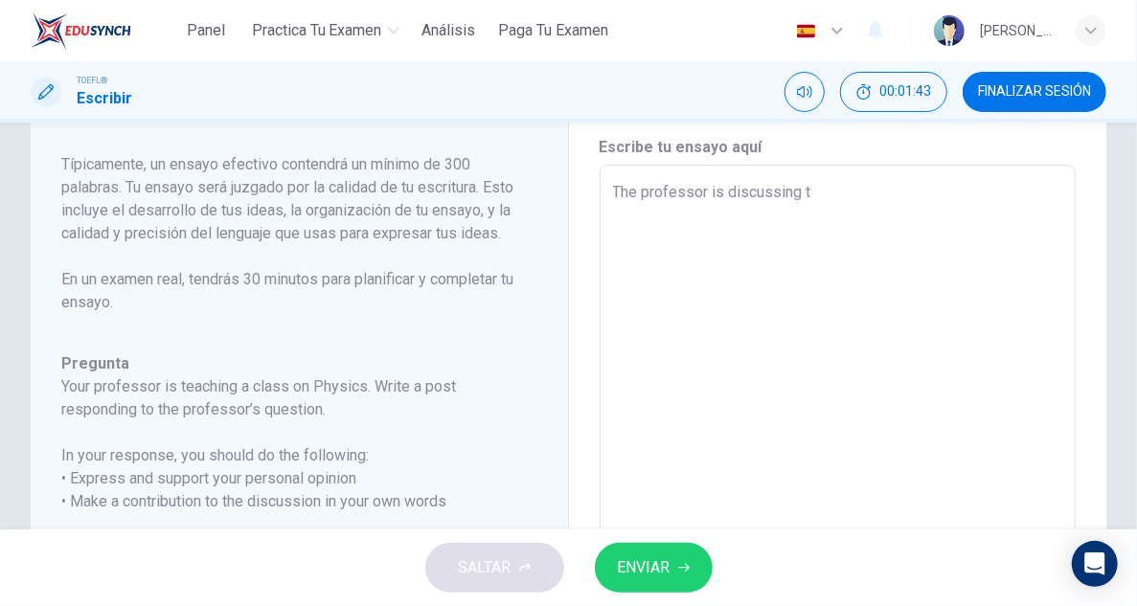
type textarea "The professor is discussing th"
type textarea "x"
type textarea "The professor is discussing the"
type textarea "x"
type textarea "The professor is discussing the"
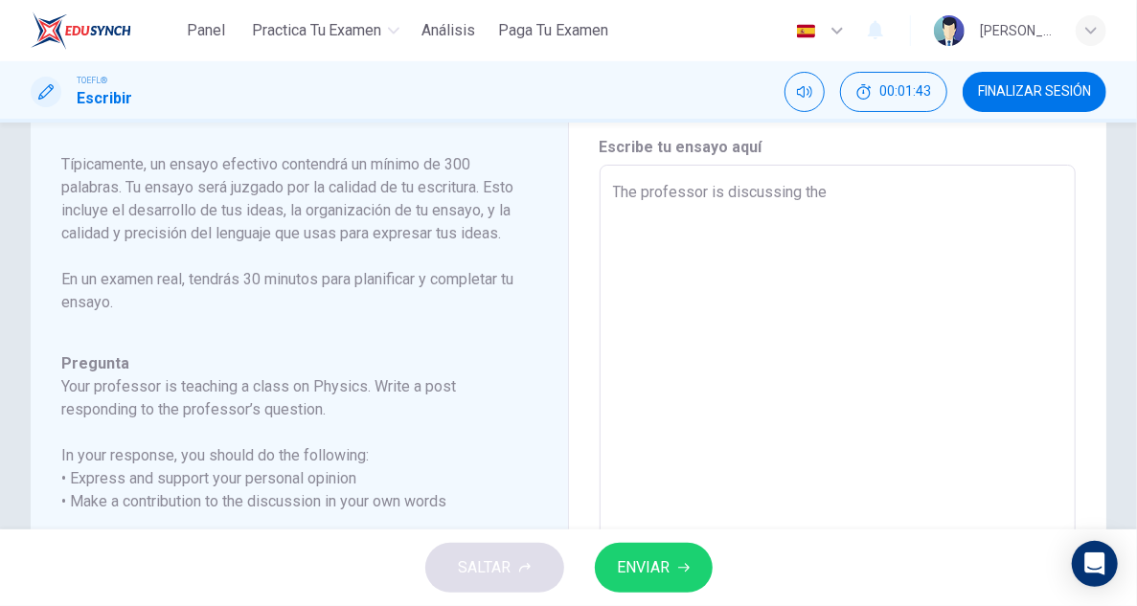
type textarea "x"
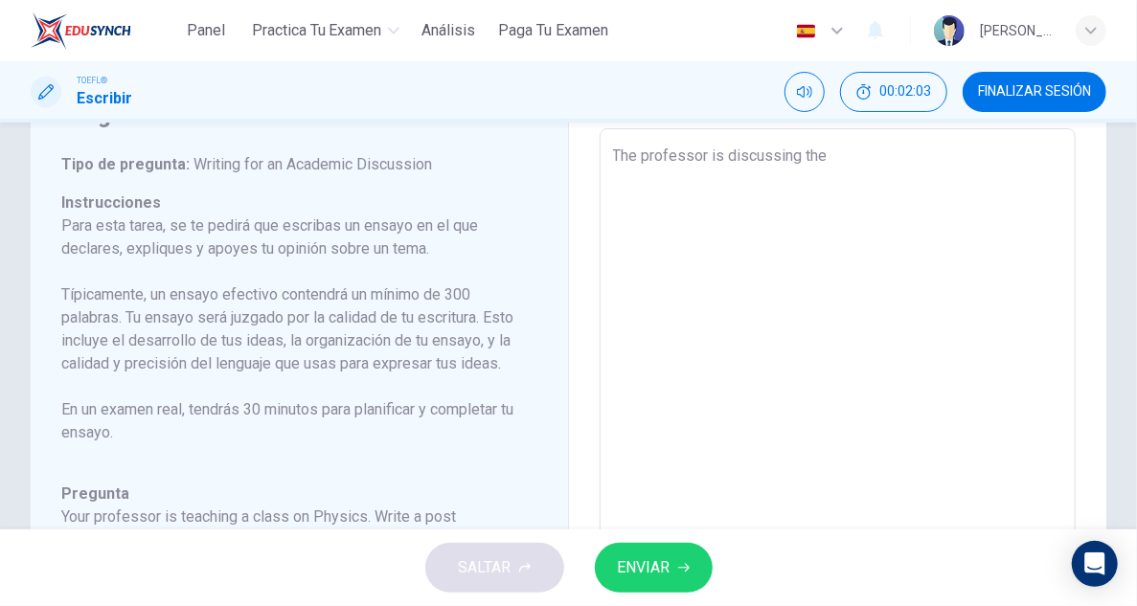
scroll to position [96, 0]
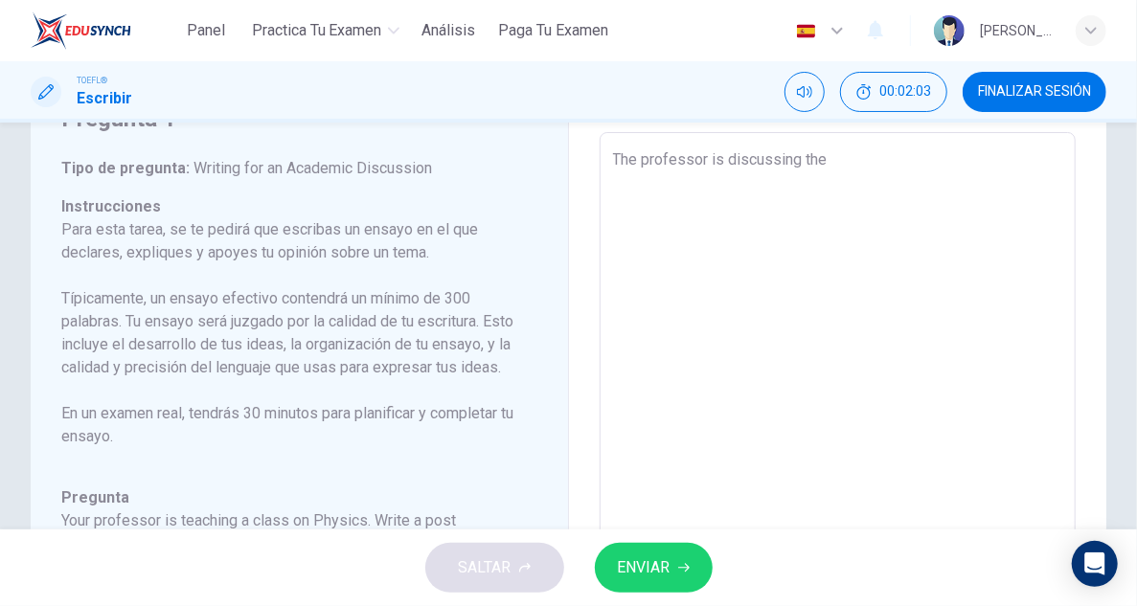
type textarea "The professor is discussing the a"
type textarea "x"
type textarea "The professor is discussing the ab"
type textarea "x"
type textarea "The professor is discussing the a"
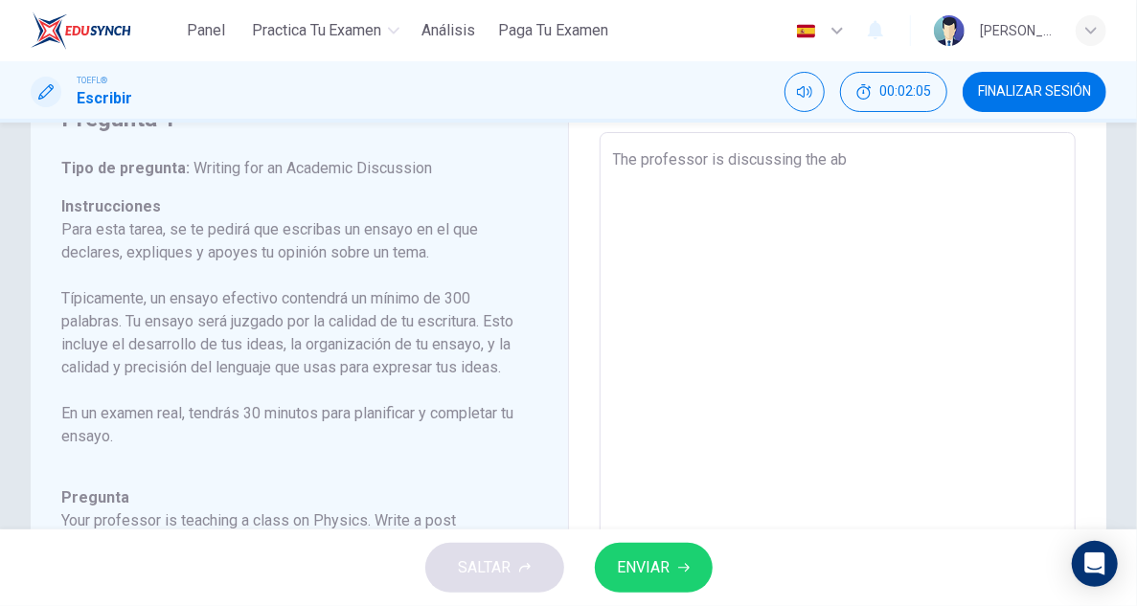
type textarea "x"
type textarea "The professor is discussing the"
type textarea "x"
type textarea "The professor is discussing the"
type textarea "x"
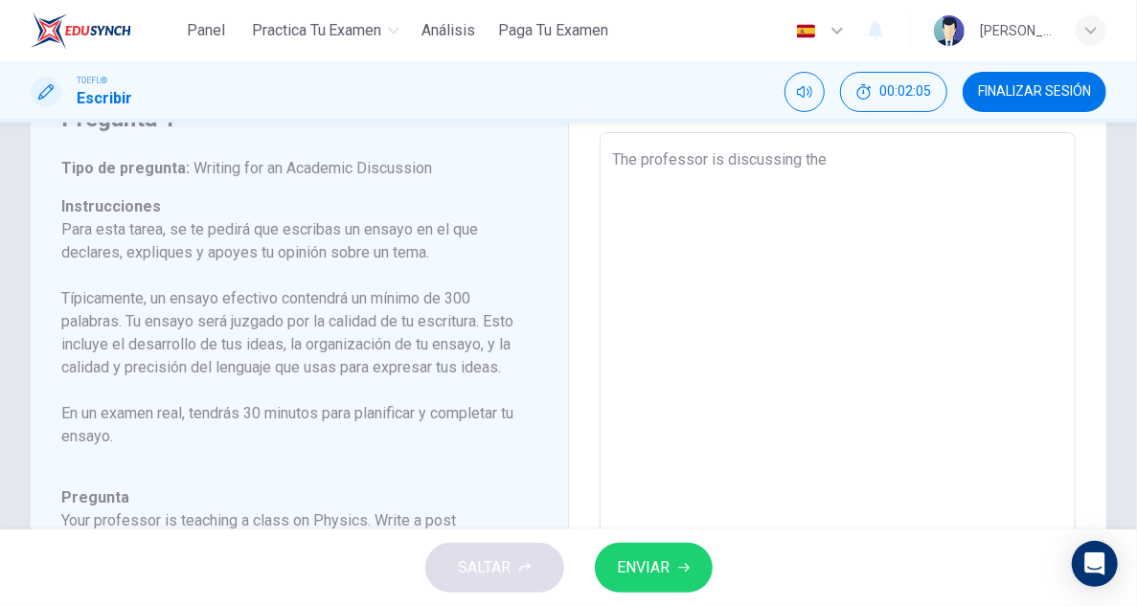
type textarea "The professor is discussing th"
type textarea "x"
type textarea "The professor is discussing t"
type textarea "x"
type textarea "The professor is discussing"
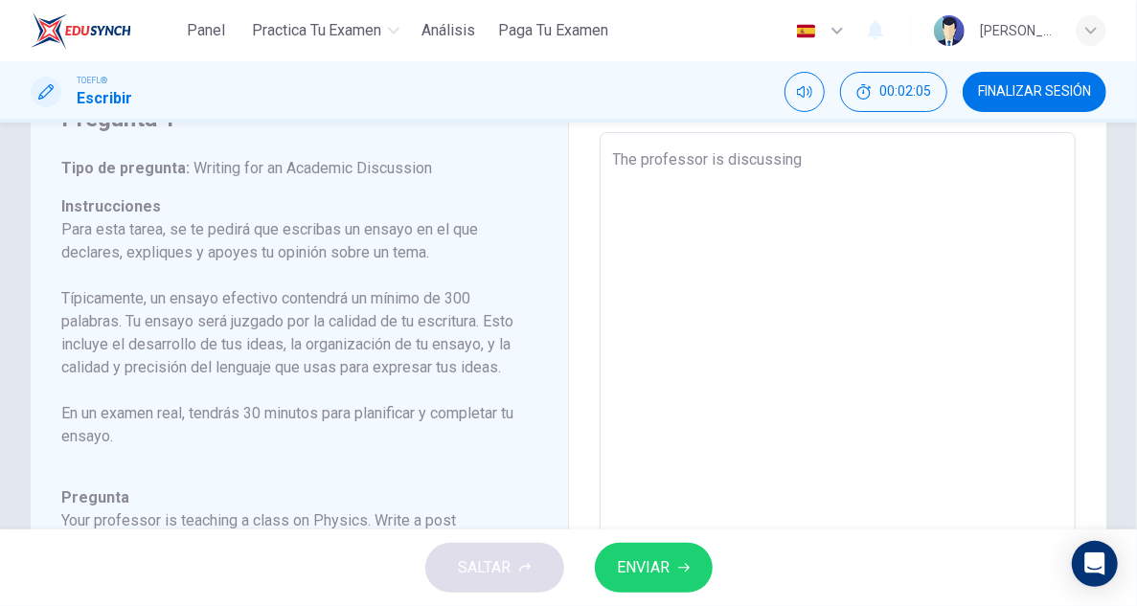
type textarea "x"
type textarea "The professor is discussing a"
type textarea "x"
type textarea "The professor is discussing ab"
type textarea "x"
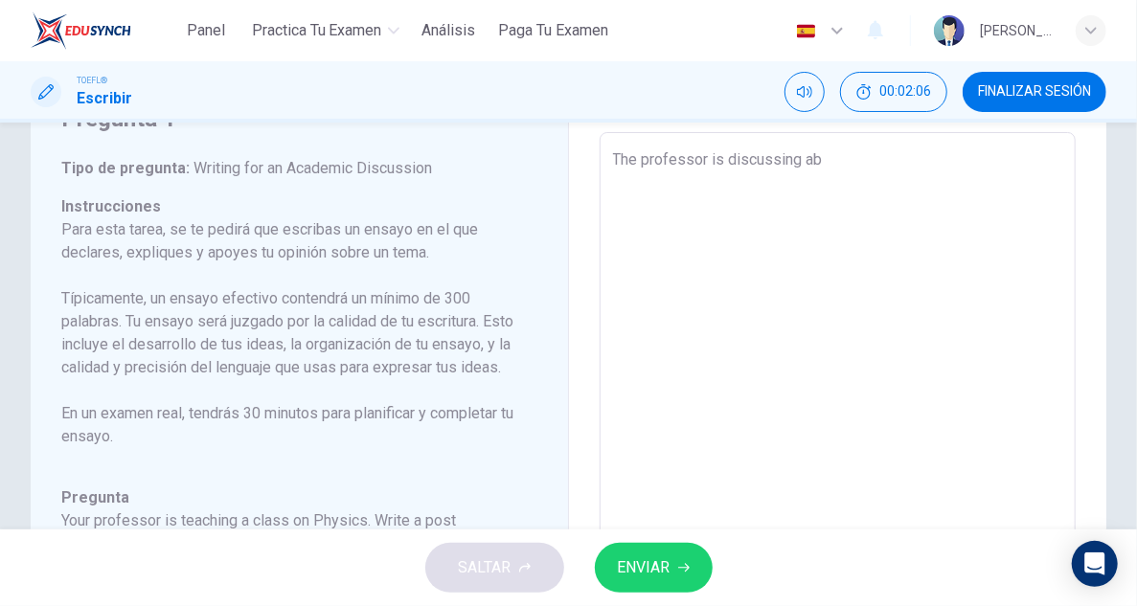
type textarea "The professor is discussing abo"
type textarea "x"
type textarea "The professor is discussing abou"
type textarea "x"
type textarea "The professor is discussing about"
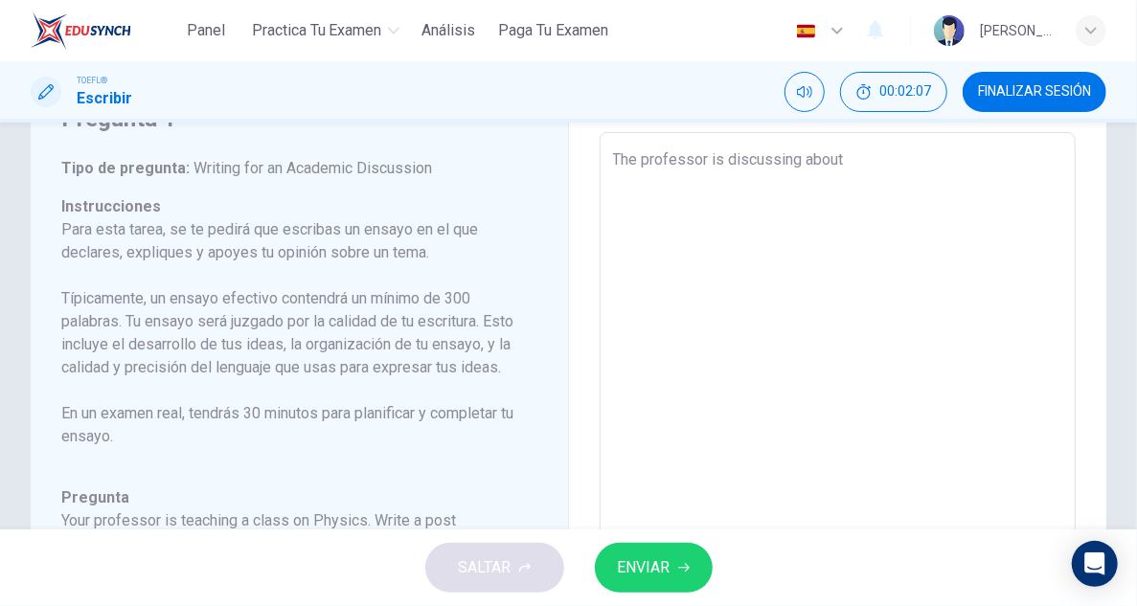
type textarea "x"
type textarea "The professor is discussing about"
type textarea "x"
type textarea "The professor is discussing about t"
type textarea "x"
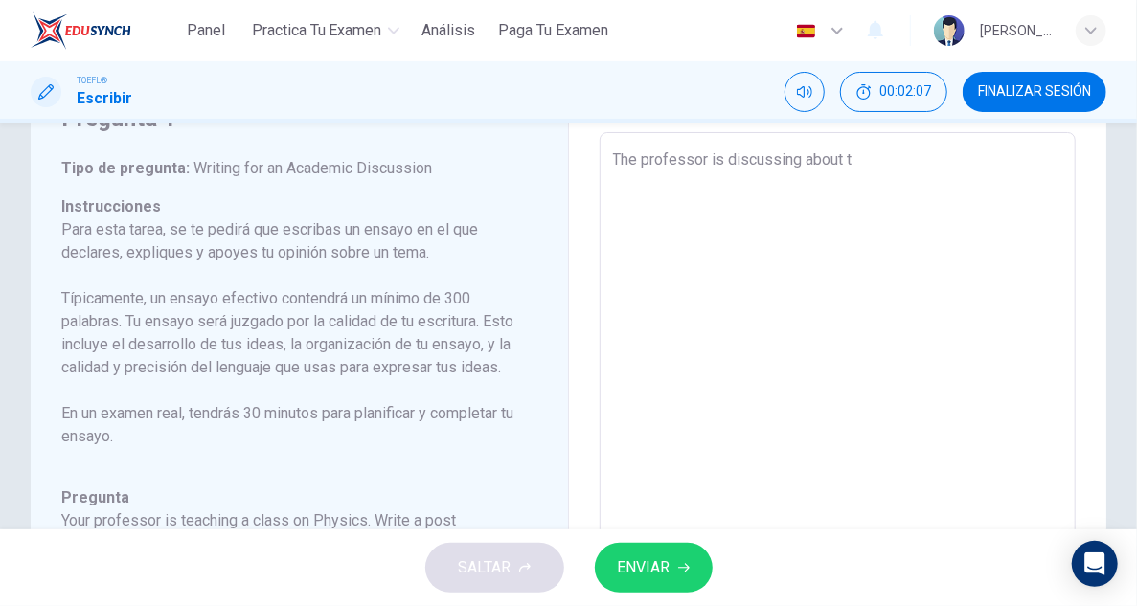
type textarea "The professor is discussing about th"
type textarea "x"
type textarea "The professor is discussing about the"
type textarea "x"
type textarea "The professor is discussing about the"
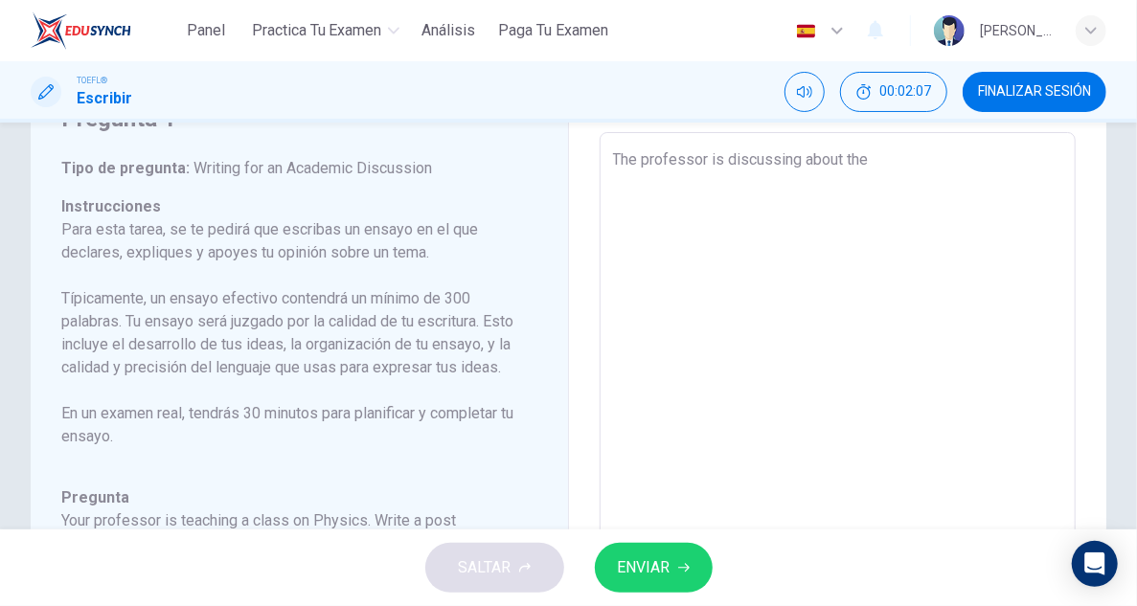
type textarea "x"
type textarea "The professor is discussing about the c"
type textarea "x"
type textarea "The professor is discussing about the co"
type textarea "x"
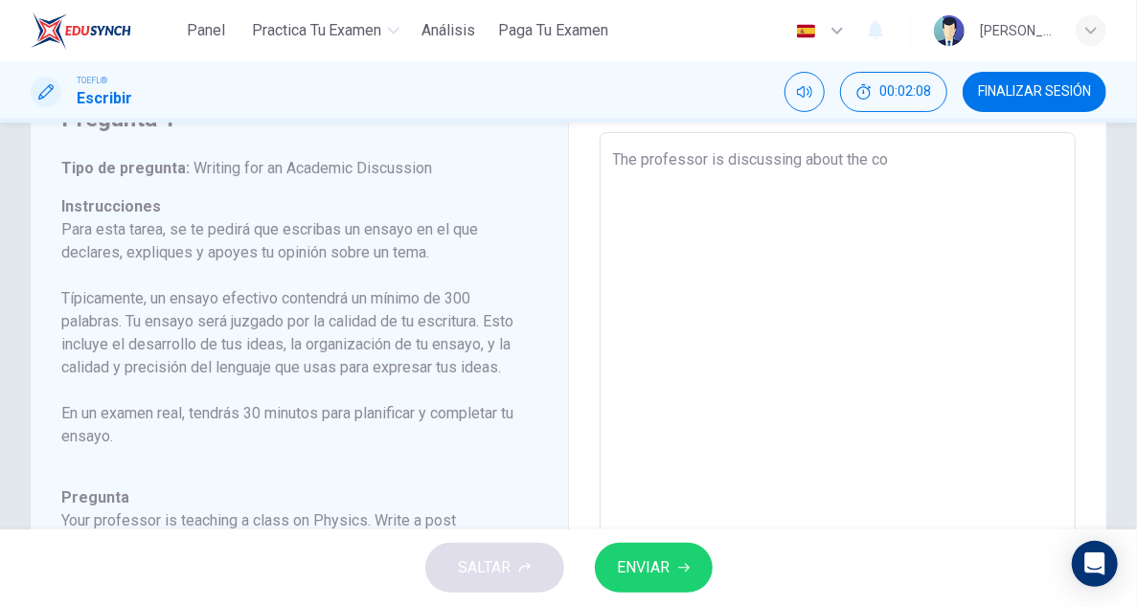
type textarea "The professor is discussing about the con"
type textarea "x"
type textarea "The professor is discussing about the conc"
type textarea "x"
type textarea "The professor is discussing about the conce"
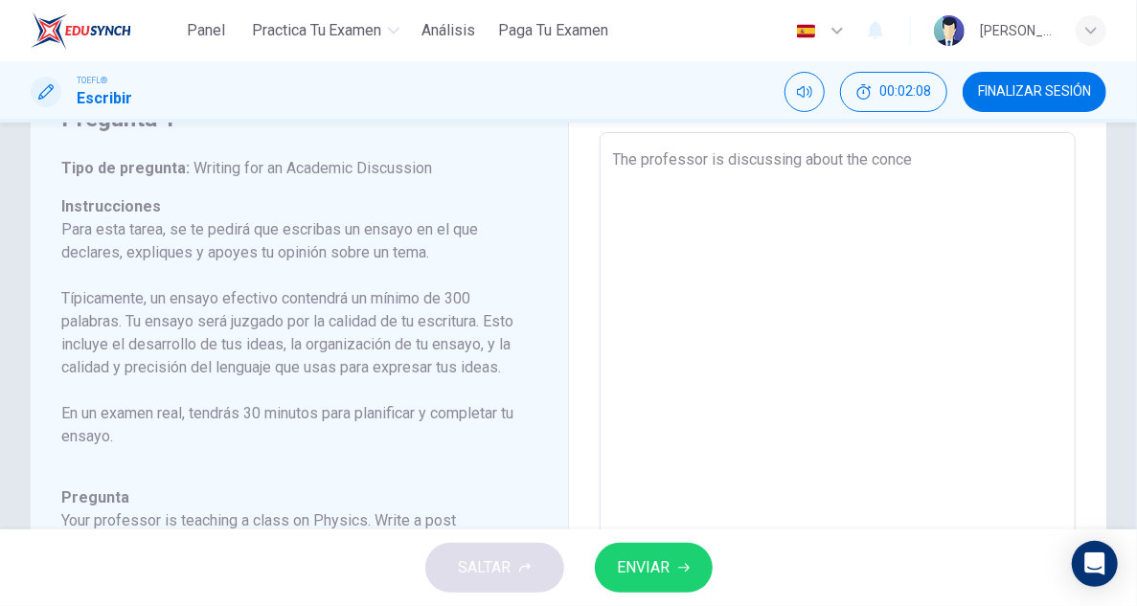
type textarea "x"
type textarea "The professor is discussing about the concep"
type textarea "x"
type textarea "The professor is discussing about the concept"
type textarea "x"
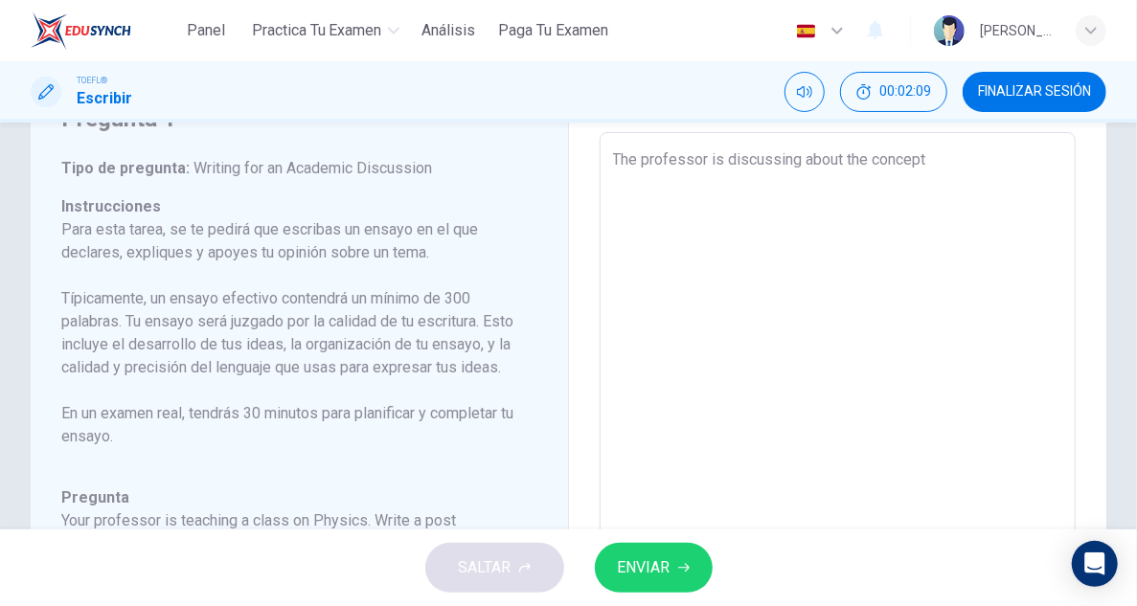
type textarea "The professor is discussing about the concept"
type textarea "x"
type textarea "The professor is discussing about the concept o"
type textarea "x"
type textarea "The professor is discussing about the concept of"
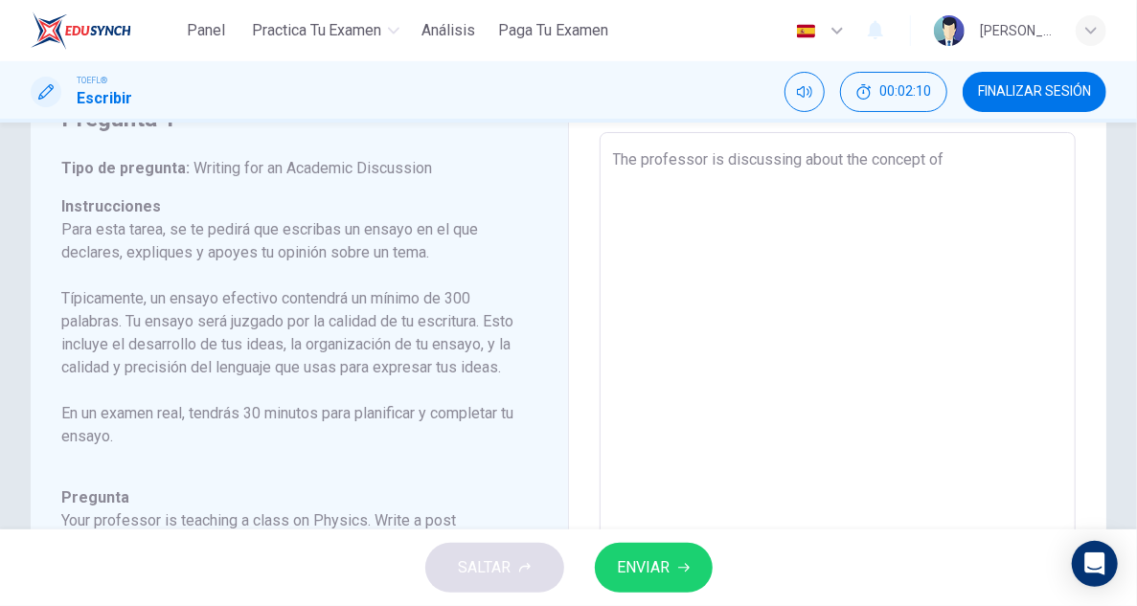
type textarea "x"
type textarea "The professor is discussing about the concept of"
type textarea "x"
type textarea "The professor is discussing about the concept of r"
type textarea "x"
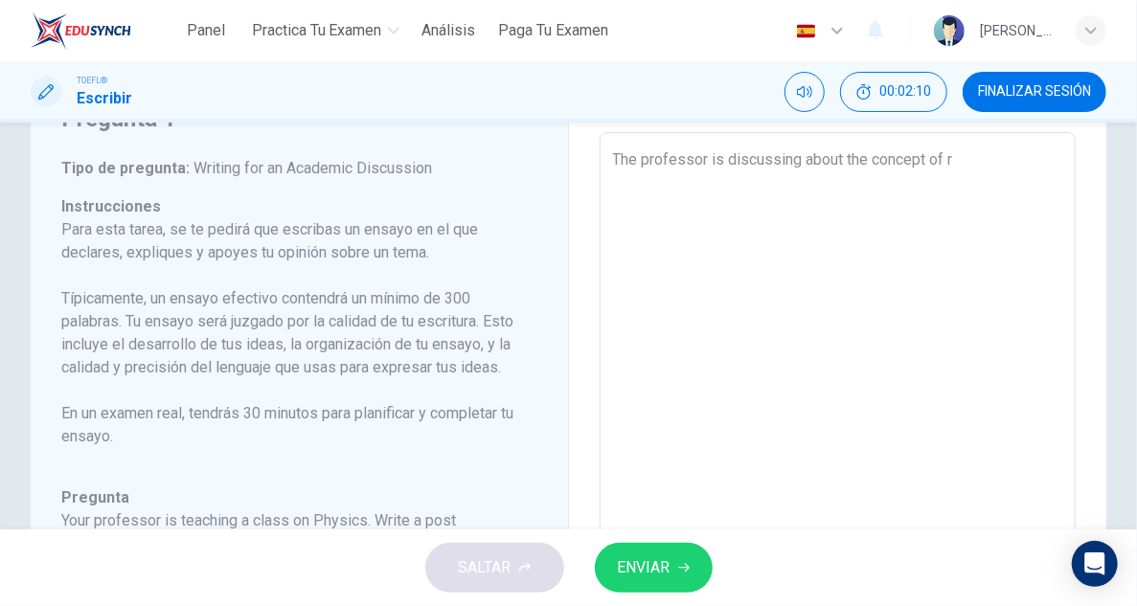
type textarea "The professor is discussing about the concept of re"
type textarea "x"
type textarea "The professor is discussing about the concept of rel"
type textarea "x"
type textarea "The professor is discussing about the concept of [MEDICAL_DATA]"
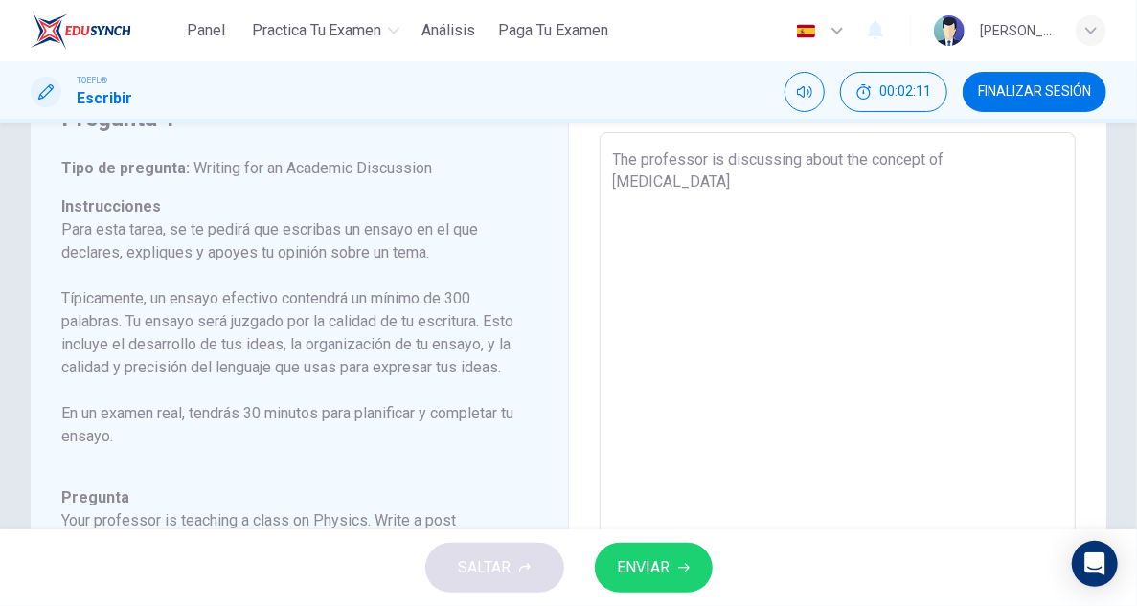
type textarea "x"
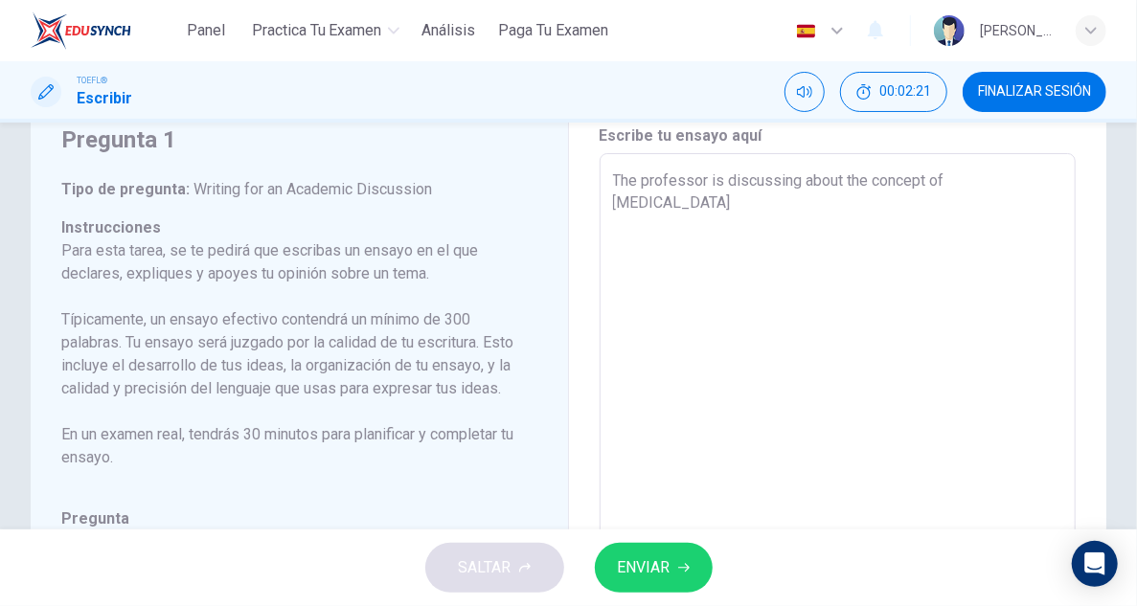
scroll to position [32, 0]
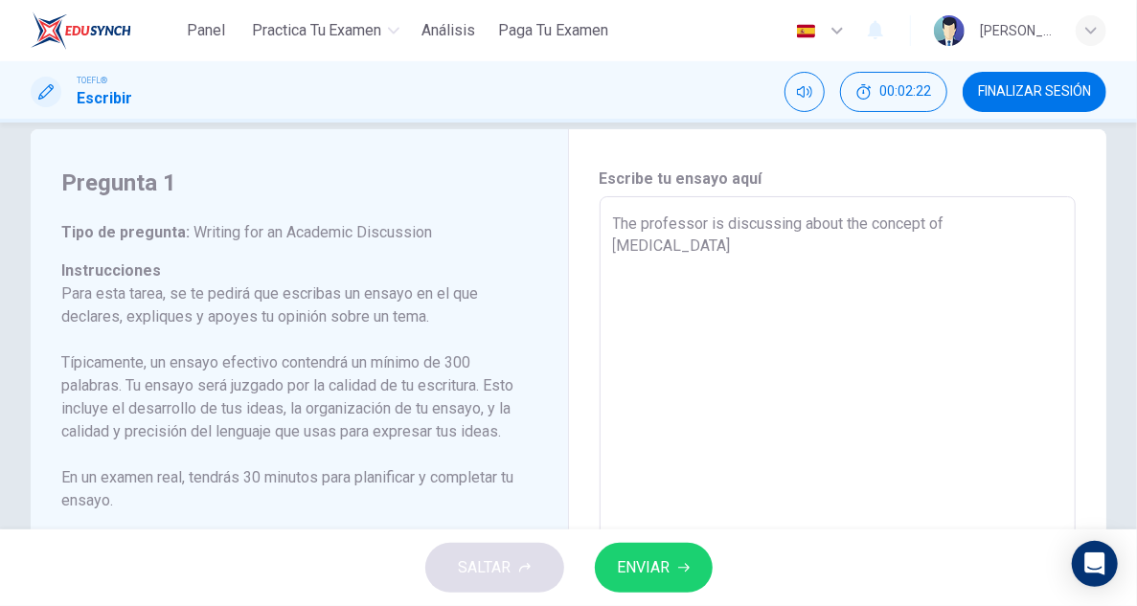
type textarea "The professor is discussing about the concept of relat"
type textarea "x"
type textarea "The professor is discussing about the concept of relati"
type textarea "x"
type textarea "The professor is discussing about the concept of relativ"
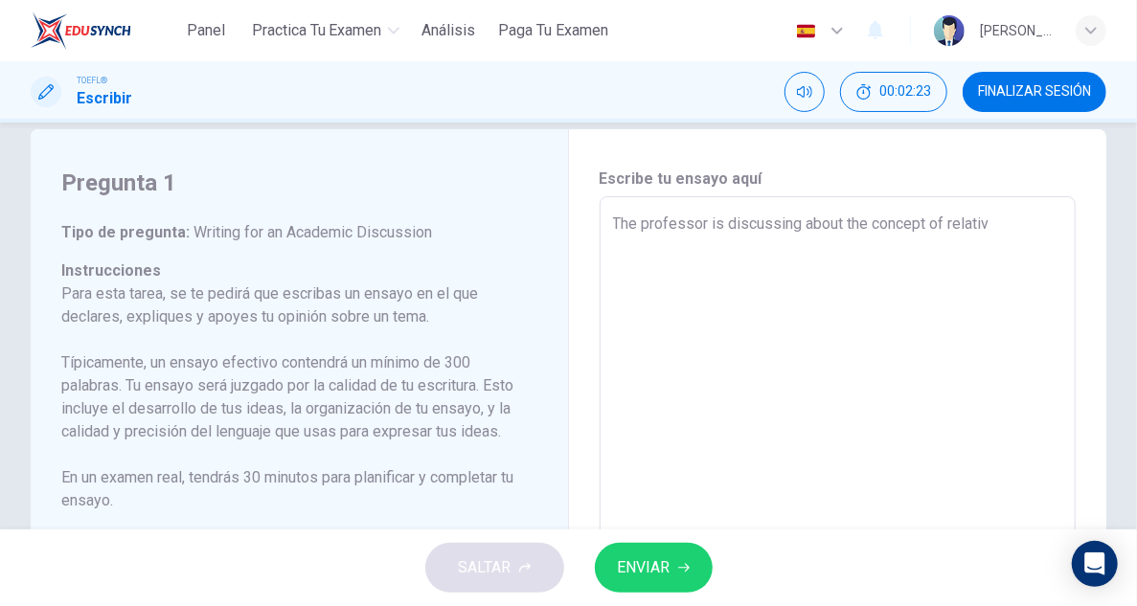
type textarea "x"
type textarea "The professor is discussing about the concept of relativi"
type textarea "x"
type textarea "The professor is discussing about the concept of relativit"
type textarea "x"
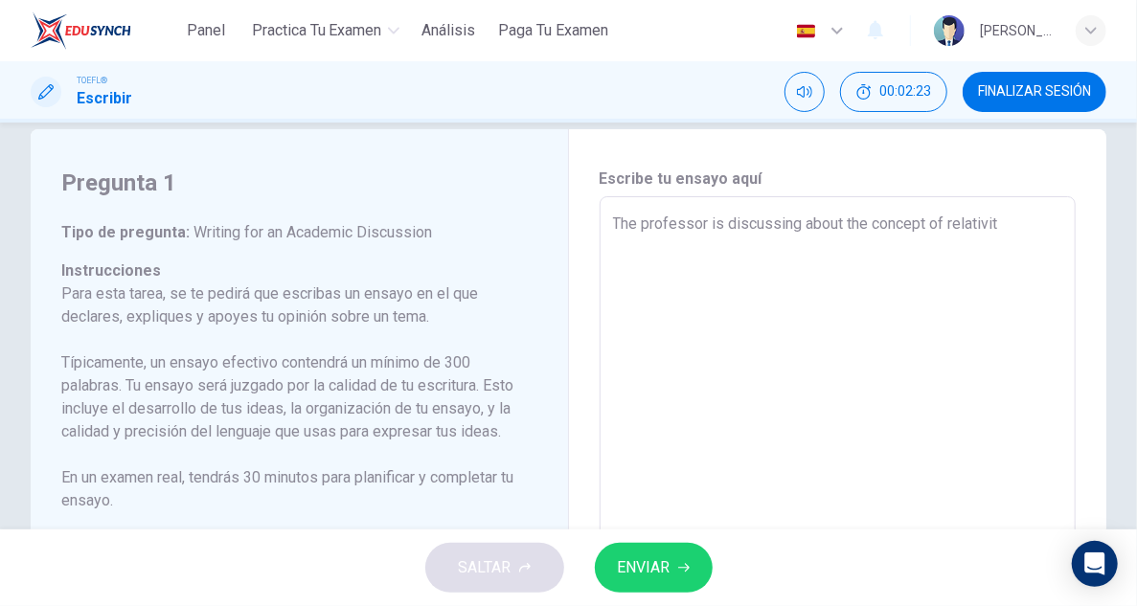
type textarea "The professor is discussing about the concept of relativity"
type textarea "x"
type textarea "The professor is discussing about the concept of relativity,"
type textarea "x"
type textarea "The professor is discussing about the concept of relativity,"
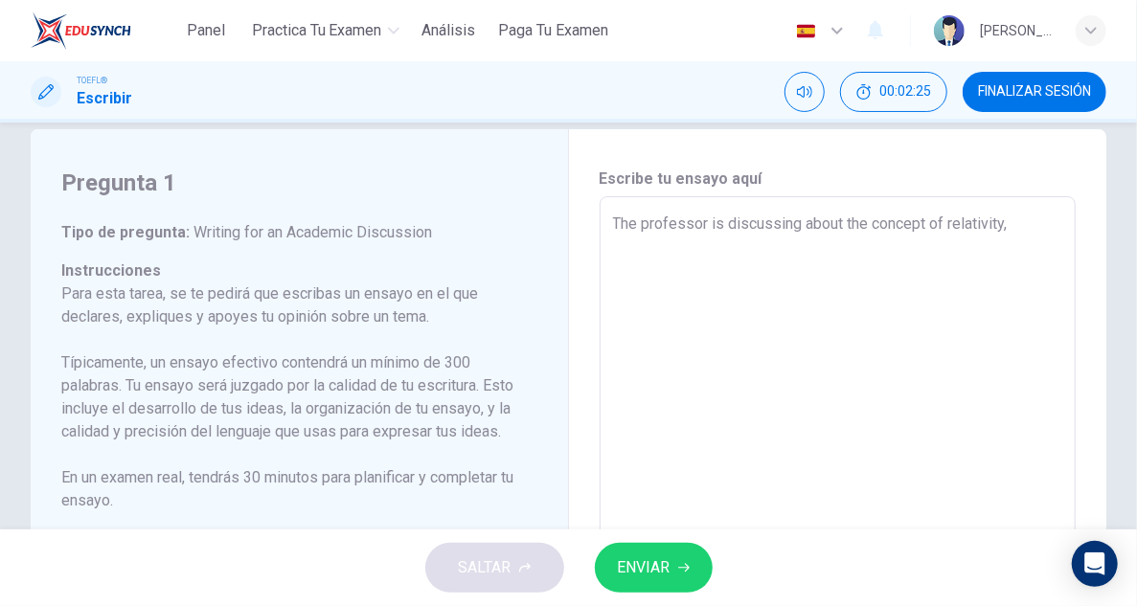
type textarea "x"
type textarea "The professor is discussing about the concept of relativity,"
type textarea "x"
type textarea "The professor is discussing about the concept of relativity"
type textarea "x"
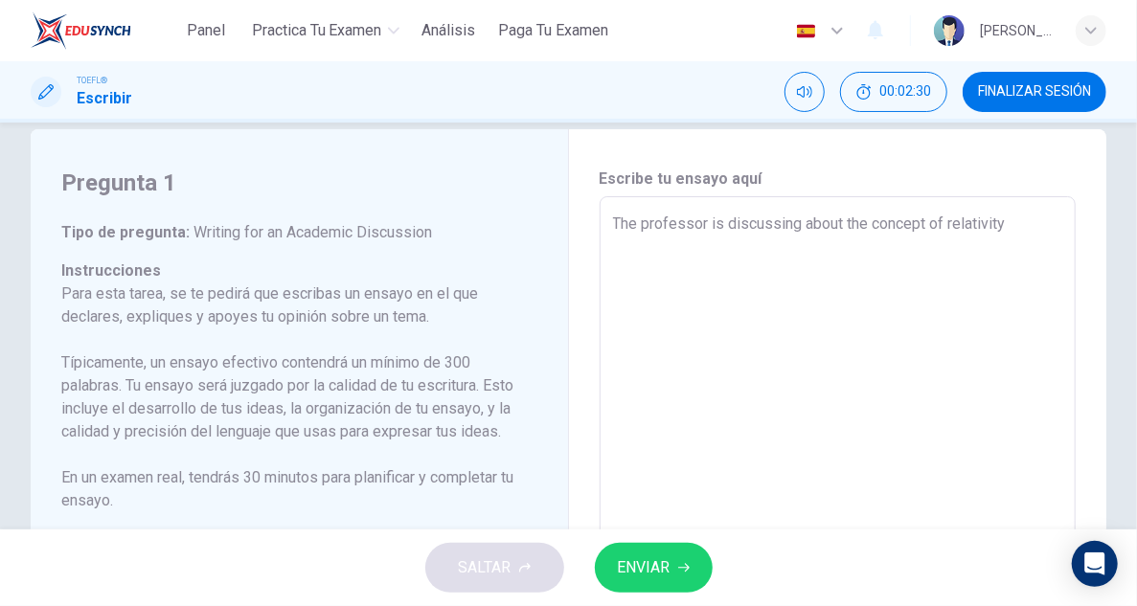
type textarea "The professor is discussing about the concept of relativity,"
type textarea "x"
type textarea "The professor is discussing about the concept of relativity,"
type textarea "x"
type textarea "The professor is discussing about the concept of relativity, w"
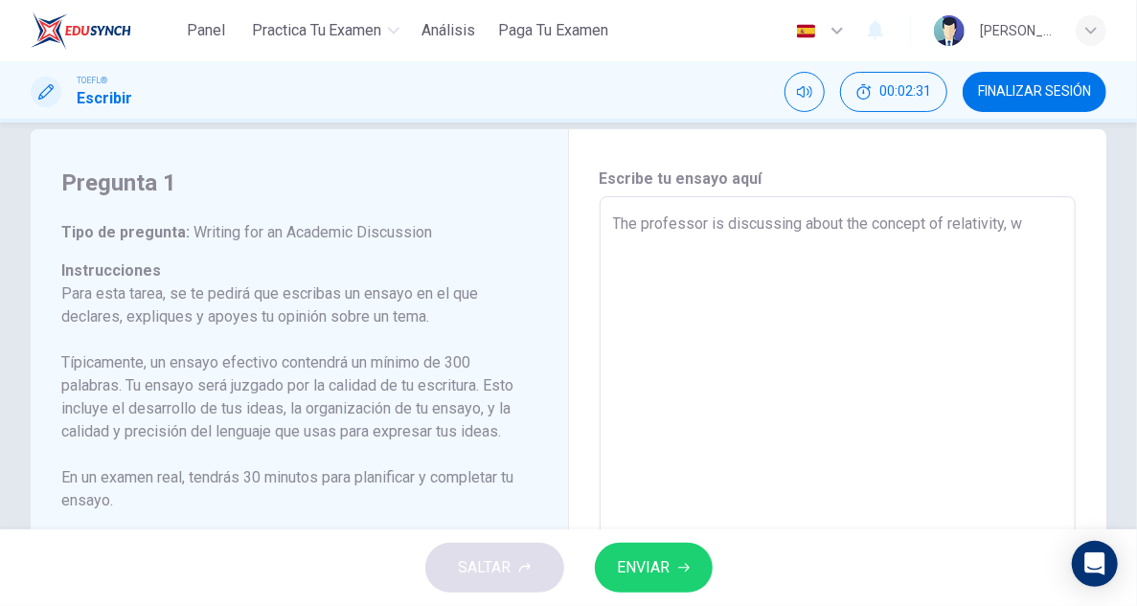
type textarea "x"
type textarea "The professor is discussing about the concept of relativity, wh"
type textarea "x"
type textarea "The professor is discussing about the concept of relativity, whi"
type textarea "x"
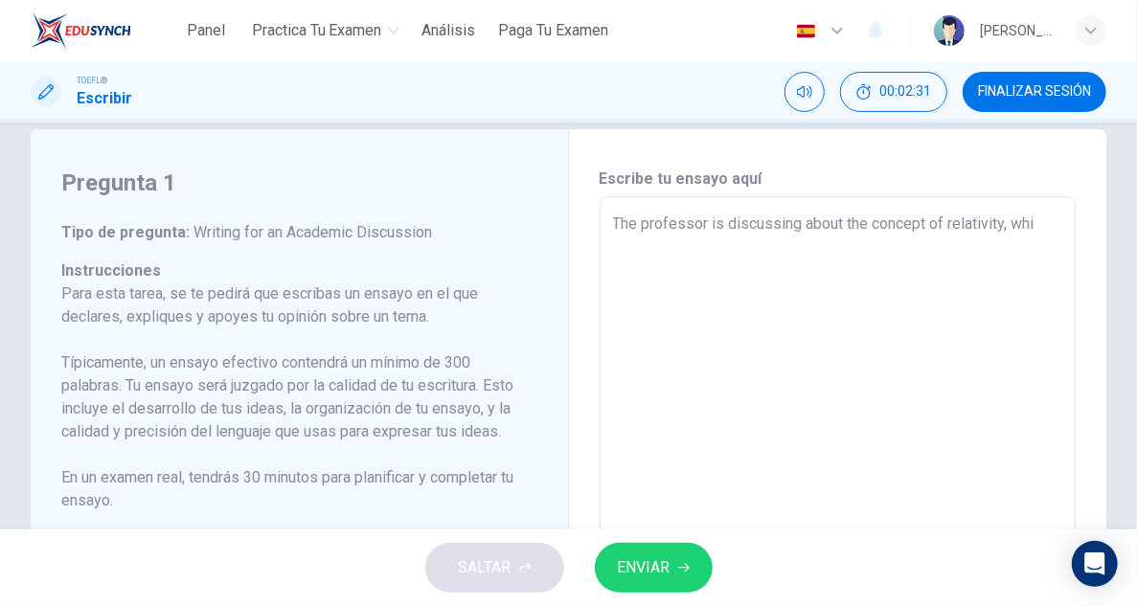
type textarea "The professor is discussing about the concept of relativity, whil"
type textarea "x"
type textarea "The professor is discussing about the concept of relativity, while"
type textarea "x"
type textarea "The professor is discussing about the concept of relativity, while"
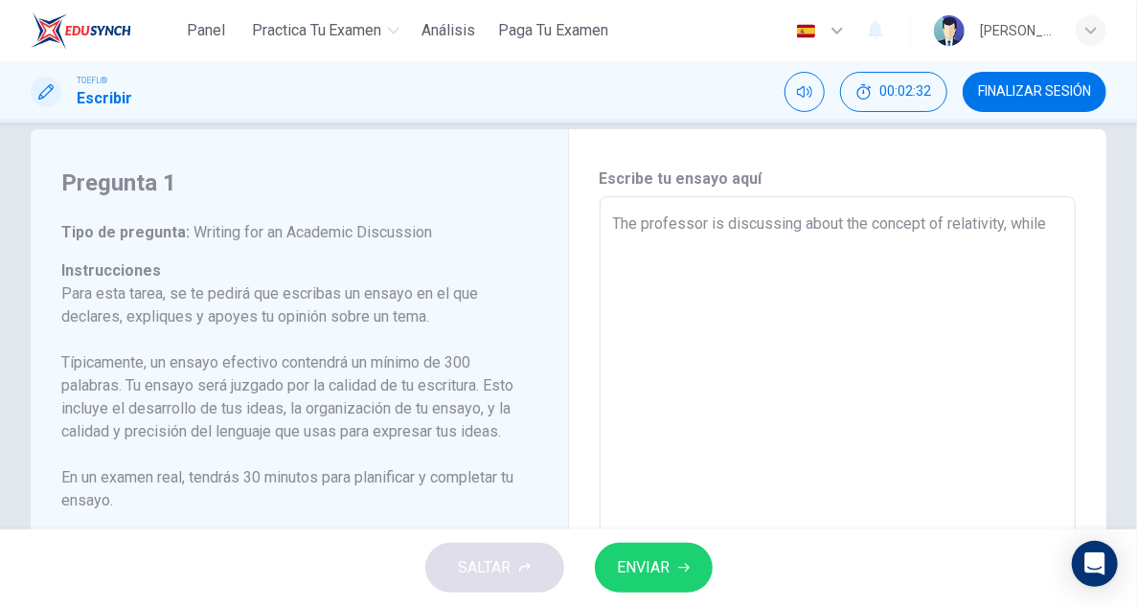
type textarea "x"
type textarea "The professor is discussing about the concept of relativity, while t"
type textarea "x"
type textarea "The professor is discussing about the concept of relativity, while th"
type textarea "x"
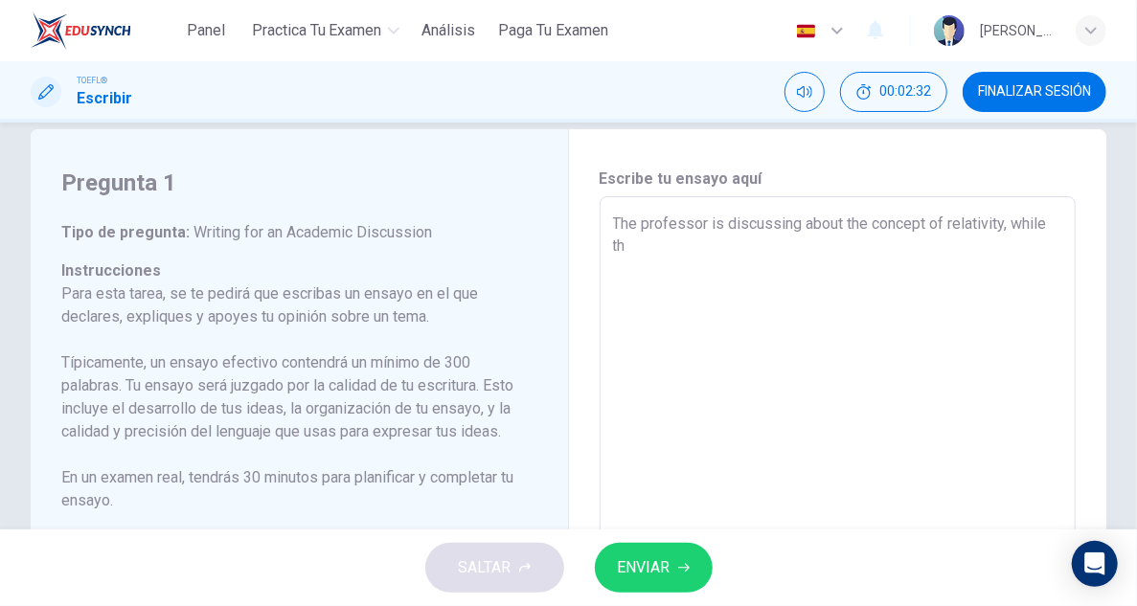
type textarea "The professor is discussing about the concept of relativity, while the"
type textarea "x"
type textarea "The professor is discussing about the concept of relativity, while the"
type textarea "x"
type textarea "The professor is discussing about the concept of relativity, while the f"
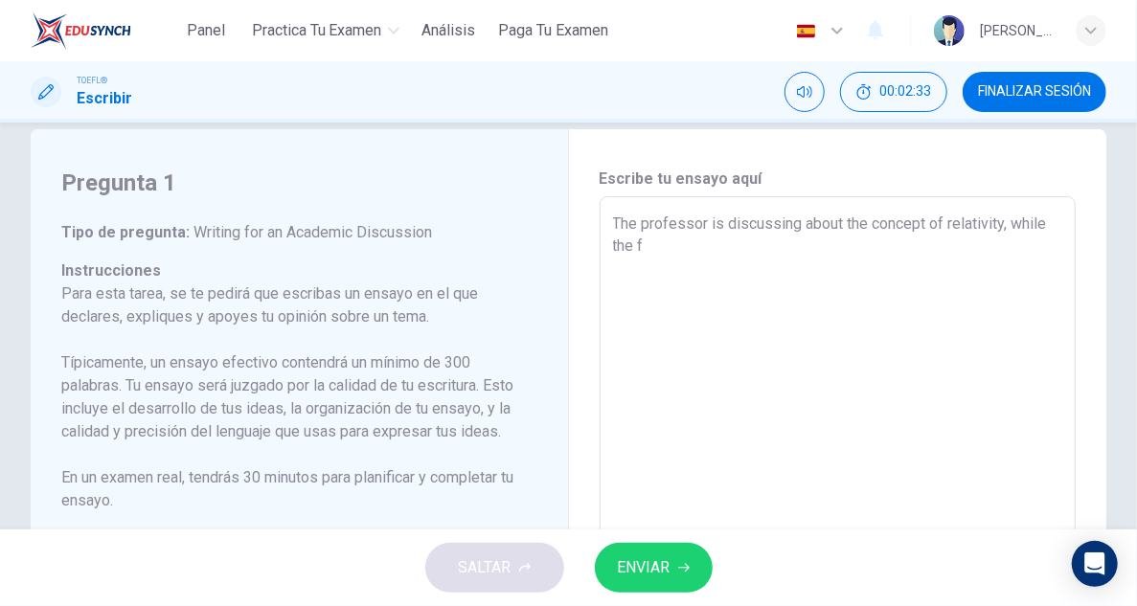
type textarea "x"
type textarea "The professor is discussing about the concept of relativity, while the fi"
type textarea "x"
type textarea "The professor is discussing about the concept of relativity, while the fir"
type textarea "x"
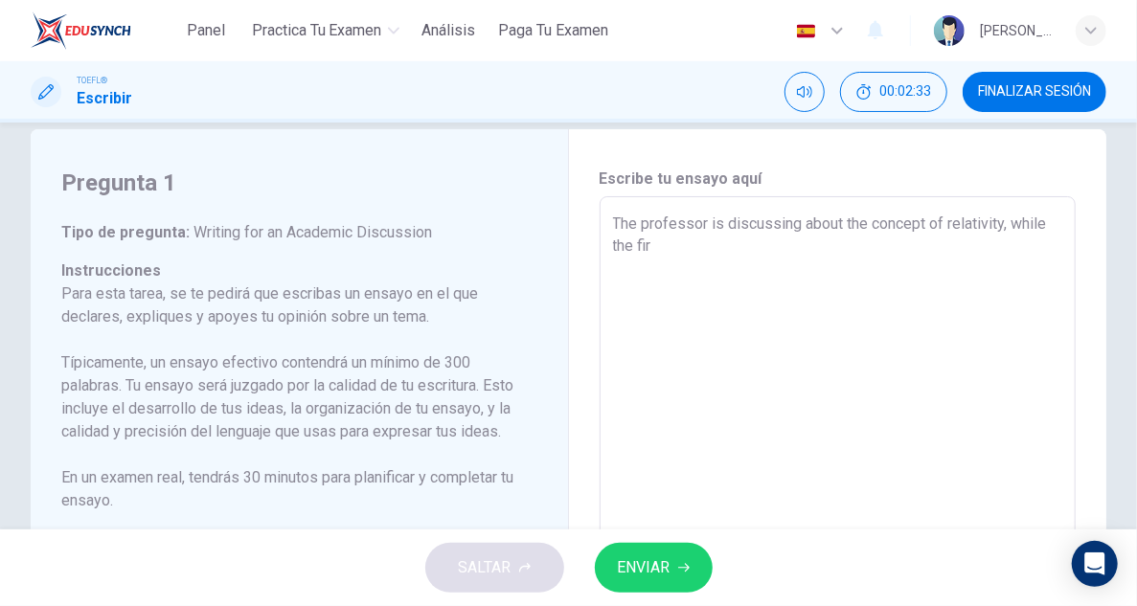
type textarea "The professor is discussing about the concept of relativity, while the firs"
type textarea "x"
type textarea "The professor is discussing about the concept of relativity, while the first"
type textarea "x"
type textarea "The professor is discussing about the concept of relativity, while the first"
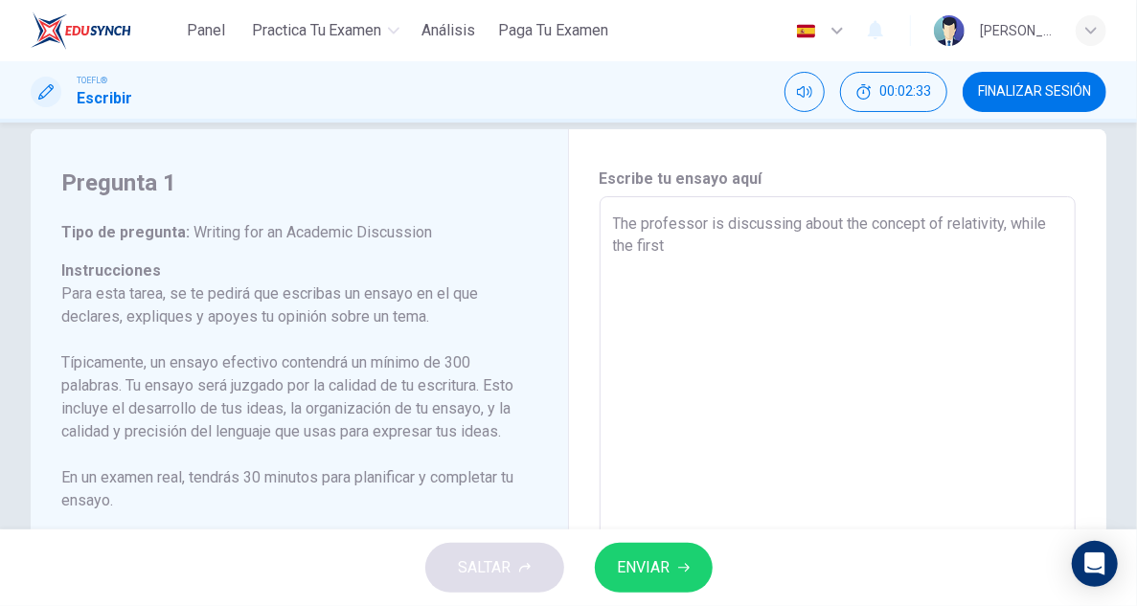
type textarea "x"
type textarea "The professor is discussing about the concept of relativity, while the first s"
type textarea "x"
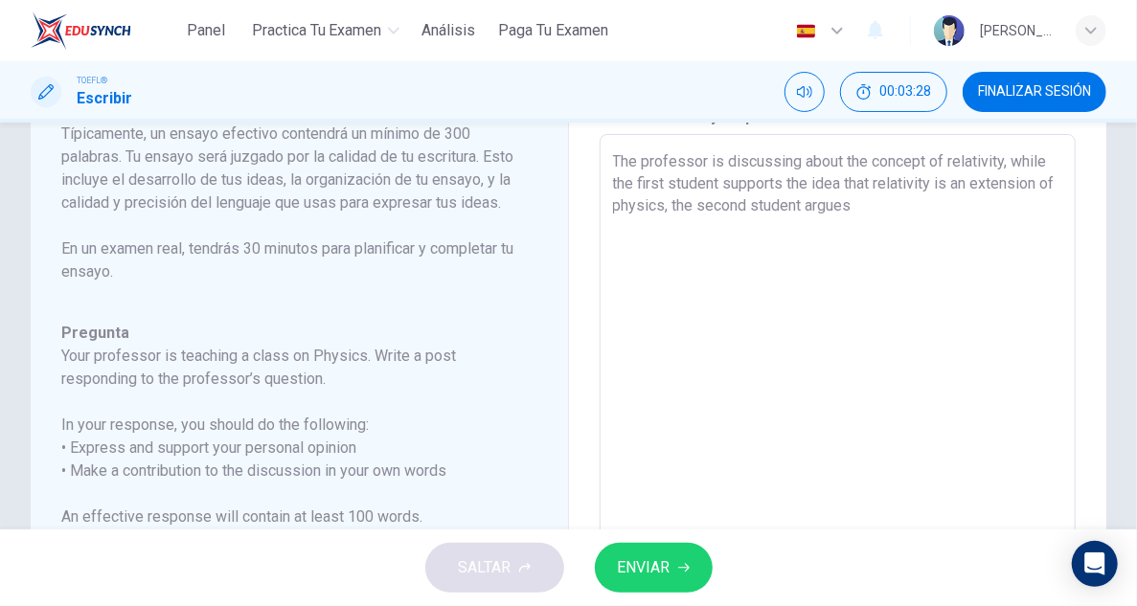
scroll to position [61, 0]
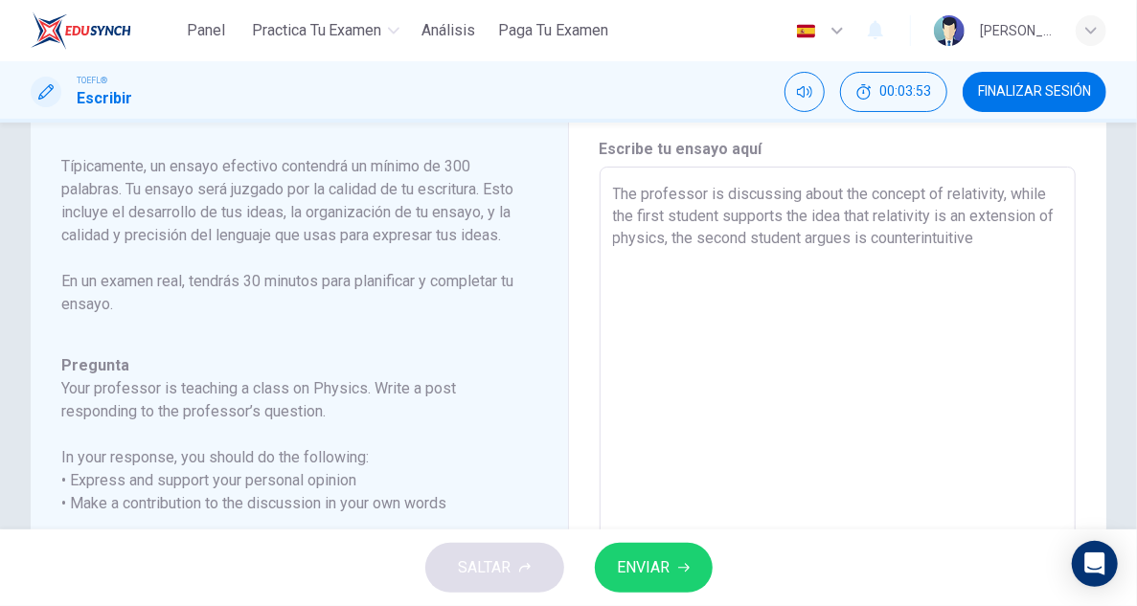
drag, startPoint x: 816, startPoint y: 237, endPoint x: 879, endPoint y: 235, distance: 63.2
click at [879, 235] on textarea "The professor is discussing about the concept of relativity, while the first st…" at bounding box center [838, 487] width 450 height 608
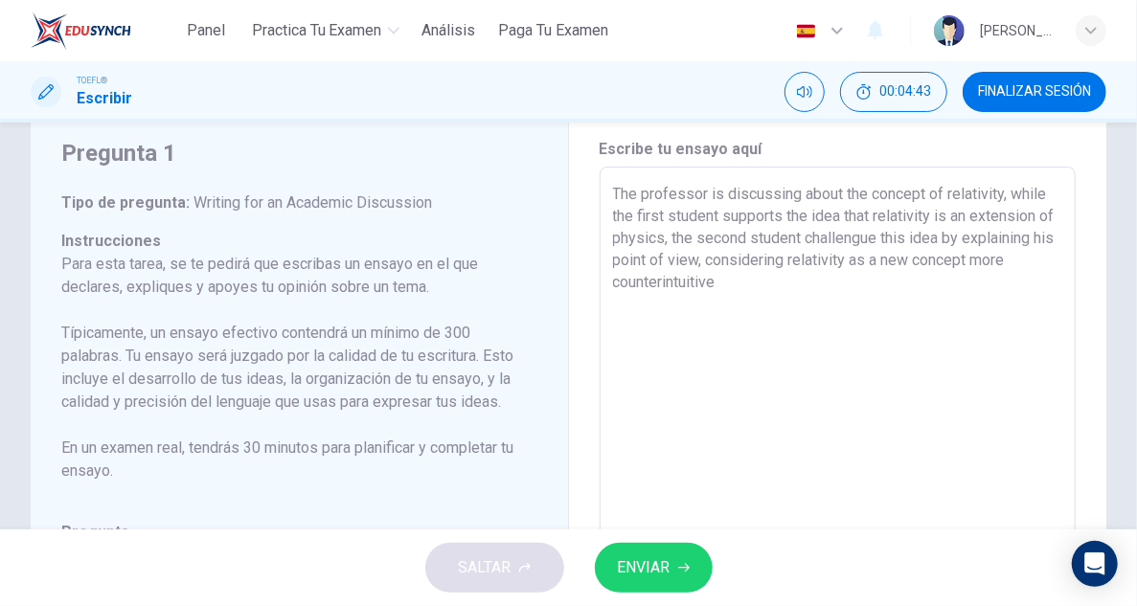
click at [839, 289] on textarea "The professor is discussing about the concept of relativity, while the first st…" at bounding box center [838, 487] width 450 height 608
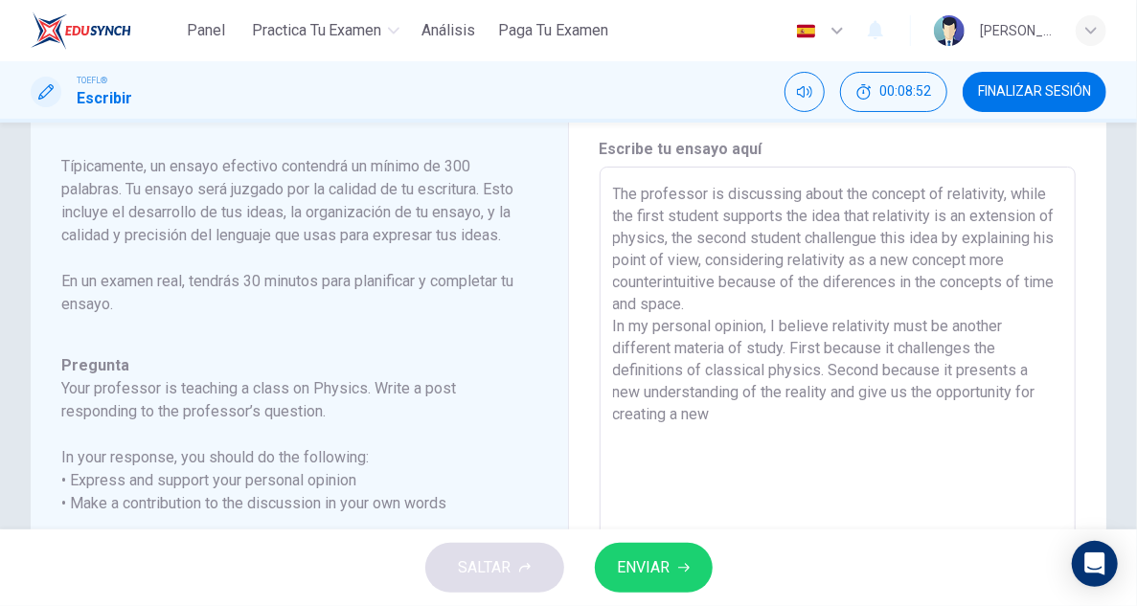
click at [872, 366] on textarea "The professor is discussing about the concept of relativity, while the first st…" at bounding box center [838, 487] width 450 height 608
drag, startPoint x: 728, startPoint y: 406, endPoint x: 666, endPoint y: 406, distance: 61.3
click at [666, 406] on textarea "The professor is discussing about the concept of relativity, while the first st…" at bounding box center [838, 487] width 450 height 608
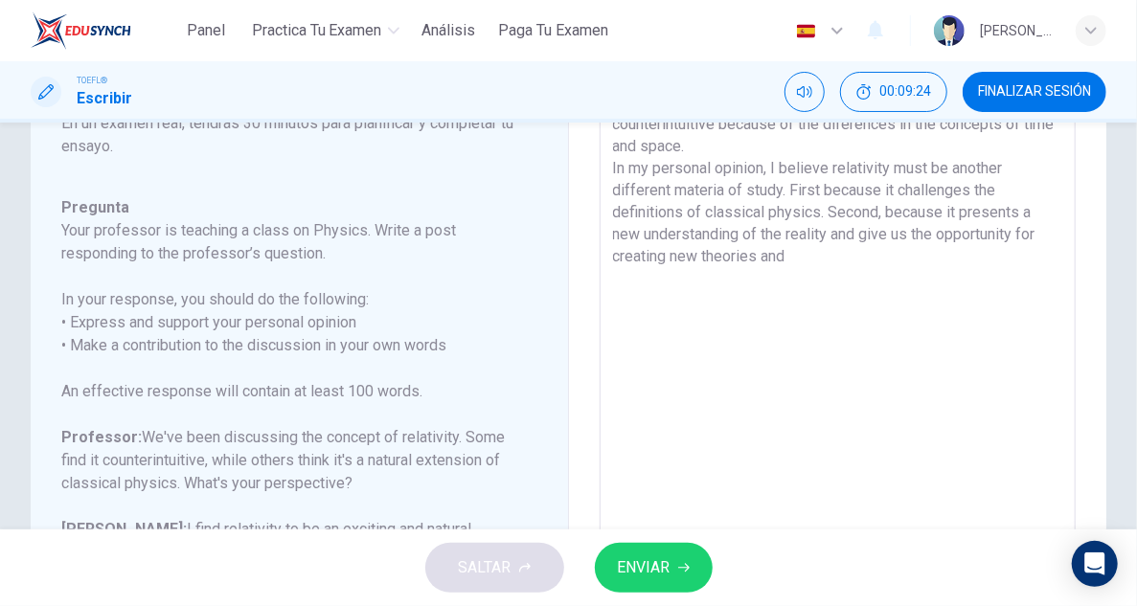
scroll to position [157, 0]
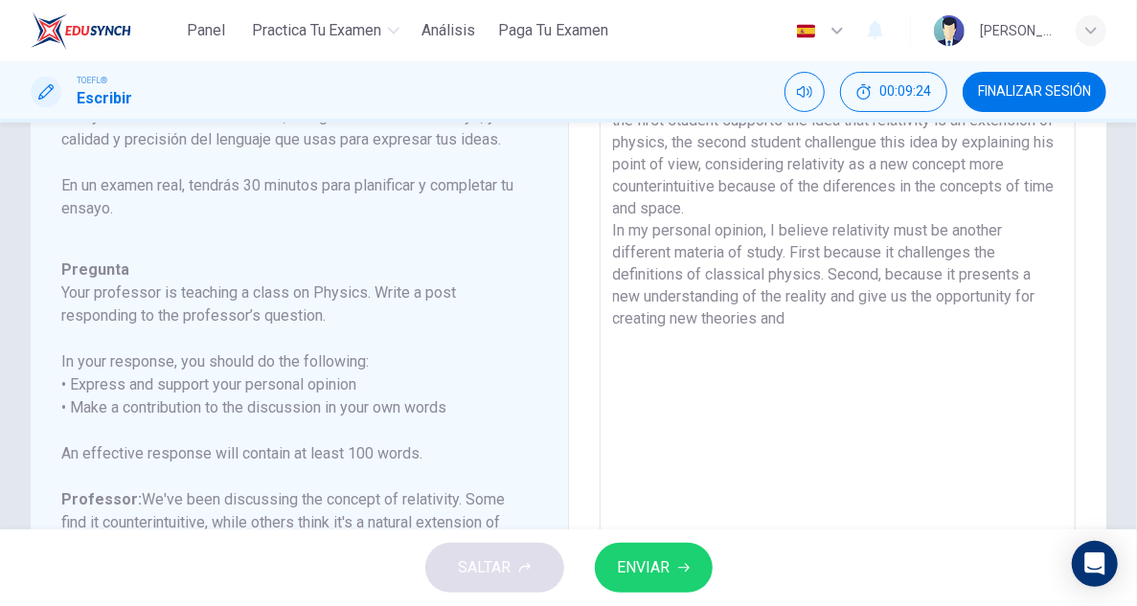
click at [800, 315] on textarea "The professor is discussing about the concept of relativity, while the first st…" at bounding box center [838, 391] width 450 height 608
click at [800, 327] on textarea "The professor is discussing about the concept of relativity, while the first st…" at bounding box center [838, 391] width 450 height 608
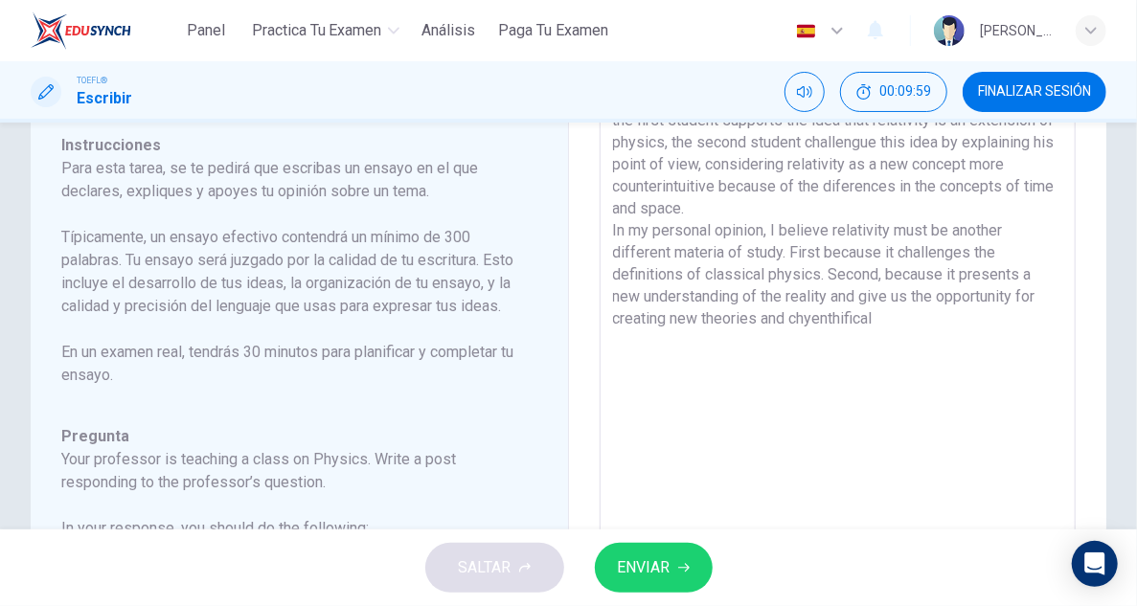
click at [790, 318] on textarea "The professor is discussing about the concept of relativity, while the first st…" at bounding box center [838, 391] width 450 height 608
click at [788, 318] on textarea "The professor is discussing about the concept of relativity, while the first st…" at bounding box center [838, 391] width 450 height 608
drag, startPoint x: 786, startPoint y: 317, endPoint x: 825, endPoint y: 324, distance: 39.8
click at [825, 324] on textarea "The professor is discussing about the concept of relativity, while the first st…" at bounding box center [838, 391] width 450 height 608
click at [881, 325] on textarea "The professor is discussing about the concept of relativity, while the first st…" at bounding box center [838, 391] width 450 height 608
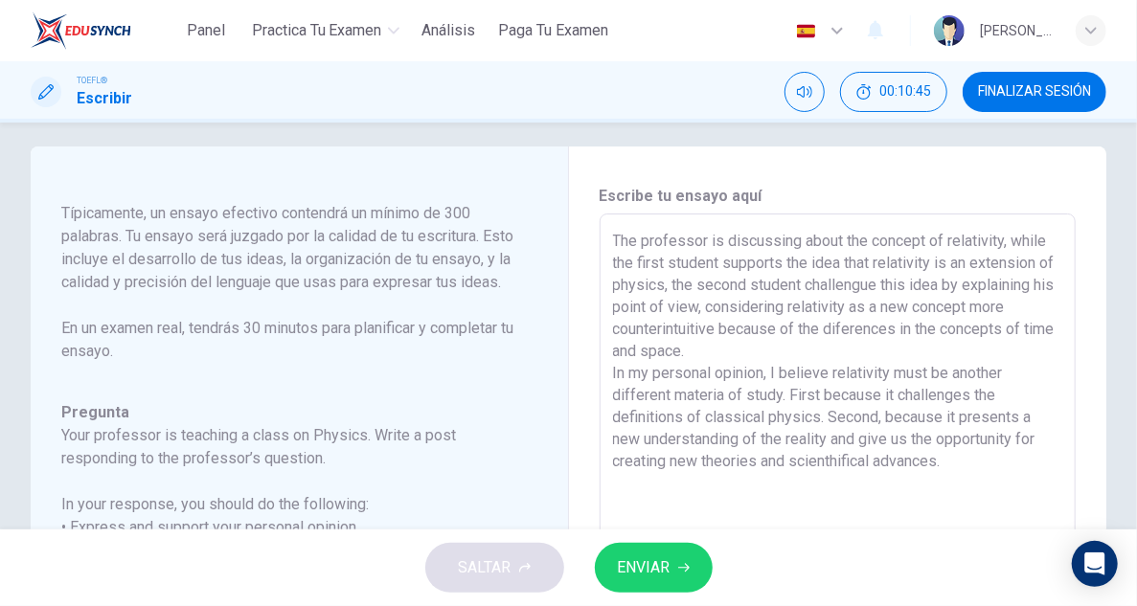
scroll to position [0, 0]
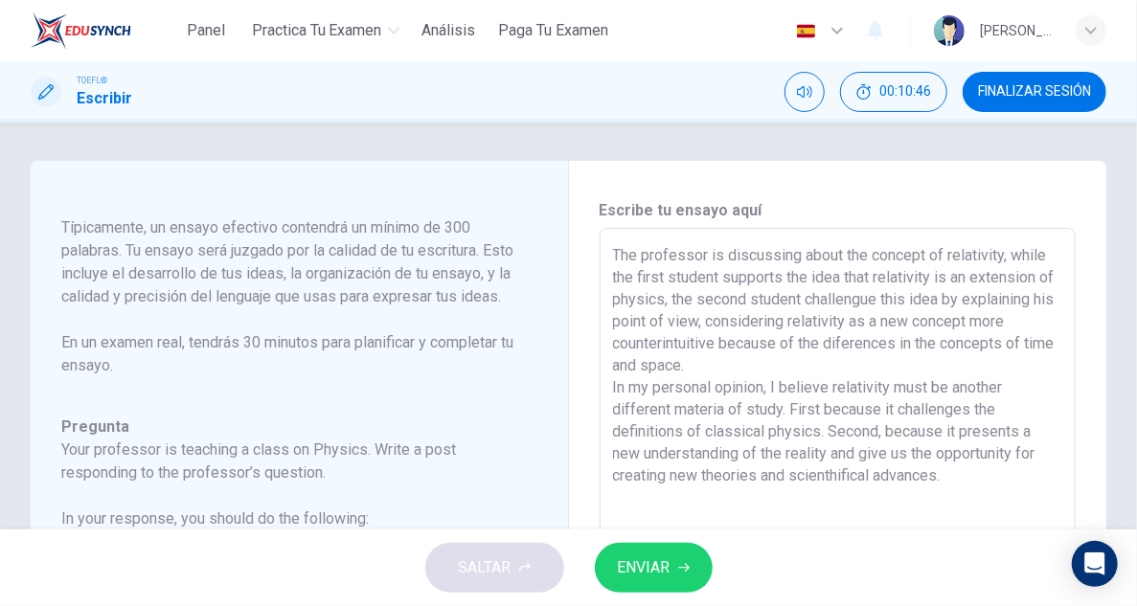
drag, startPoint x: 334, startPoint y: 222, endPoint x: 418, endPoint y: 329, distance: 136.4
click at [418, 329] on p "Para esta tarea, se te pedirá que escribas un ensayo en el que declares, expliq…" at bounding box center [287, 262] width 453 height 230
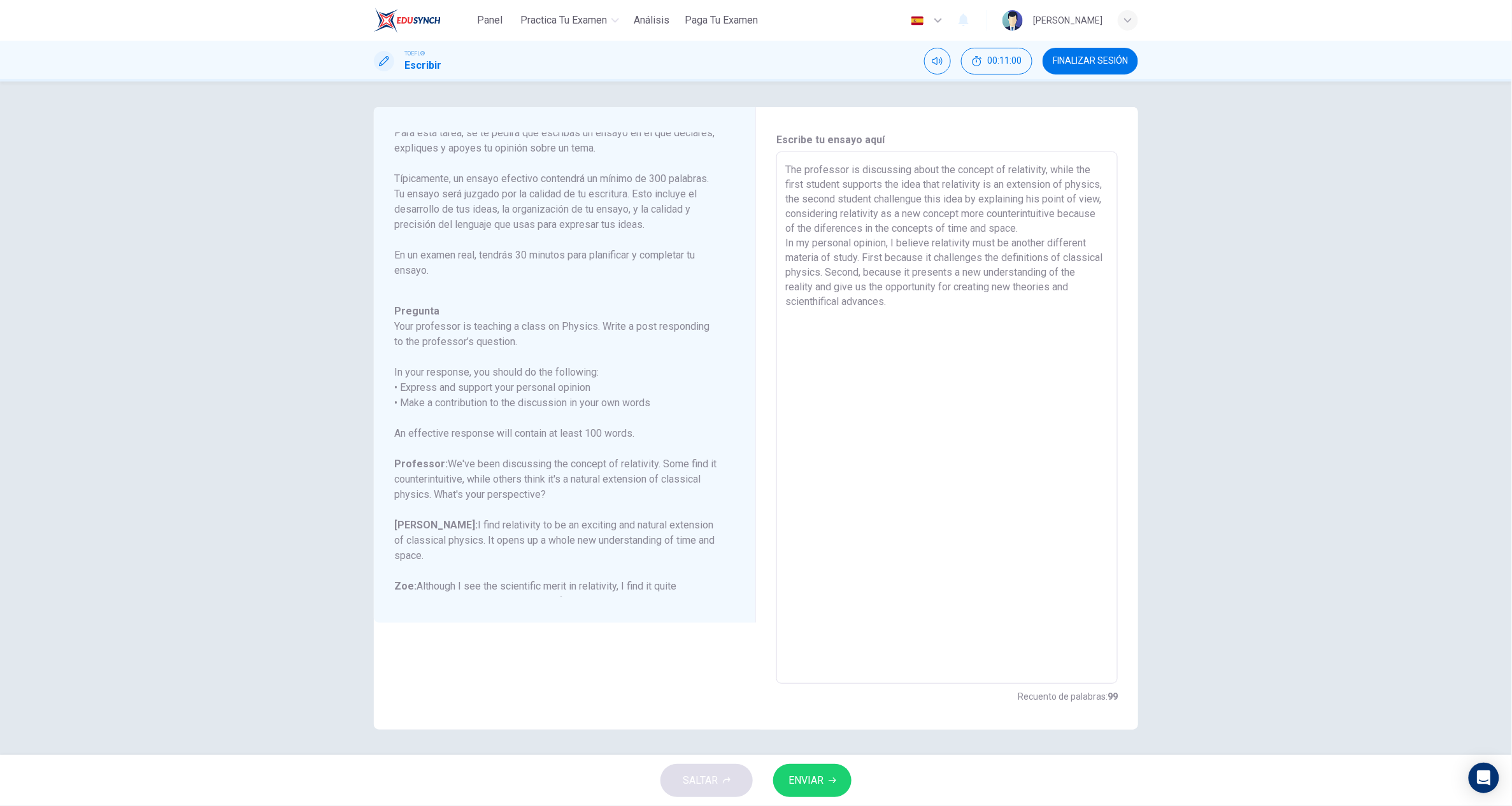
scroll to position [82, 0]
drag, startPoint x: 742, startPoint y: 2, endPoint x: 192, endPoint y: 246, distance: 601.7
click at [192, 246] on div "Pregunta 1 Tipo de pregunta : Writing for an Academic Discussion Instrucciones …" at bounding box center [756, 418] width 1512 height 674
click at [756, 402] on span "ENVIAR" at bounding box center [806, 780] width 35 height 18
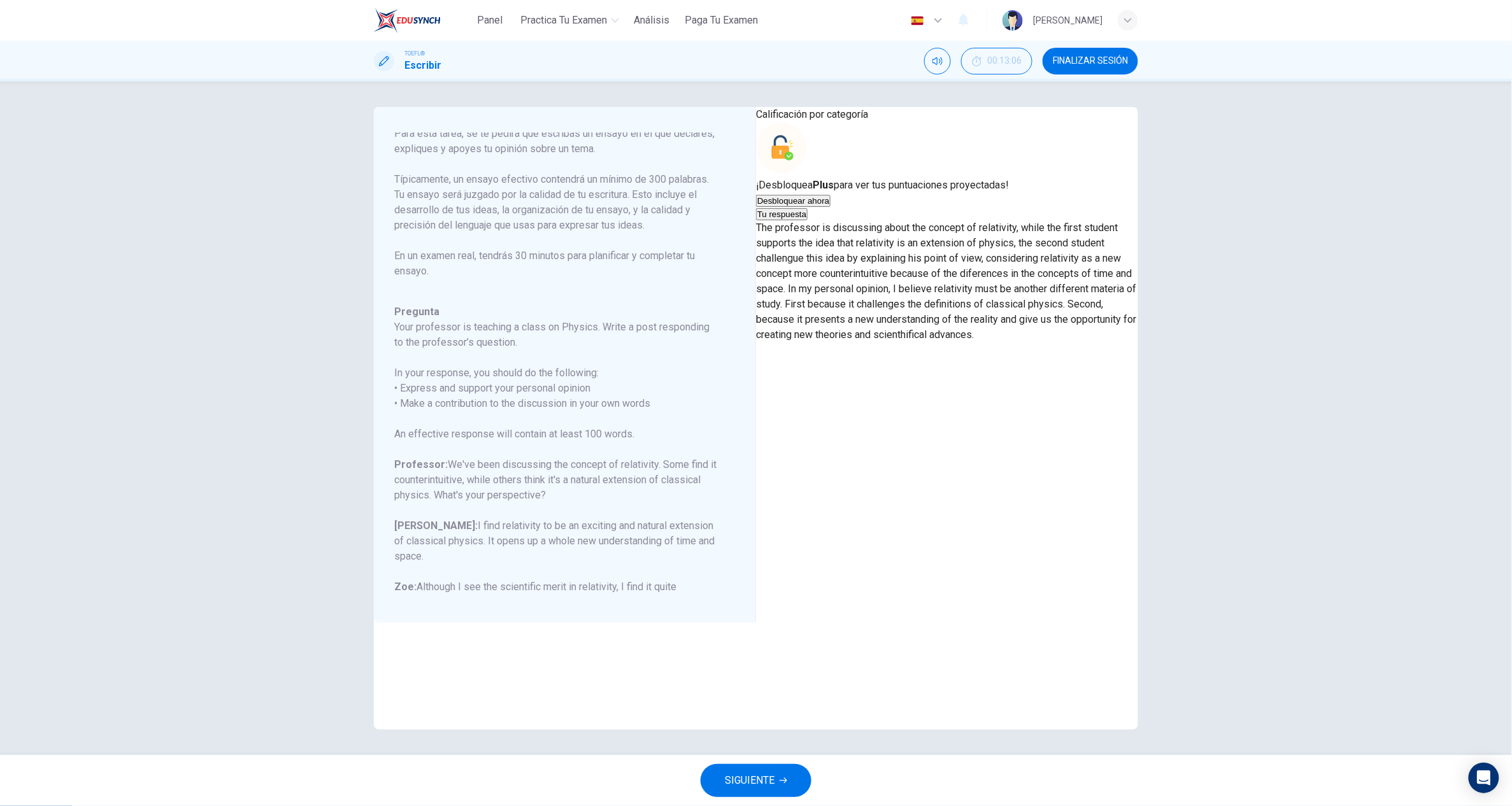
click at [756, 342] on p "The professor is discussing about the concept of relativity, while the first st…" at bounding box center [947, 281] width 382 height 122
click at [727, 402] on button "SIGUIENTE" at bounding box center [756, 781] width 111 height 33
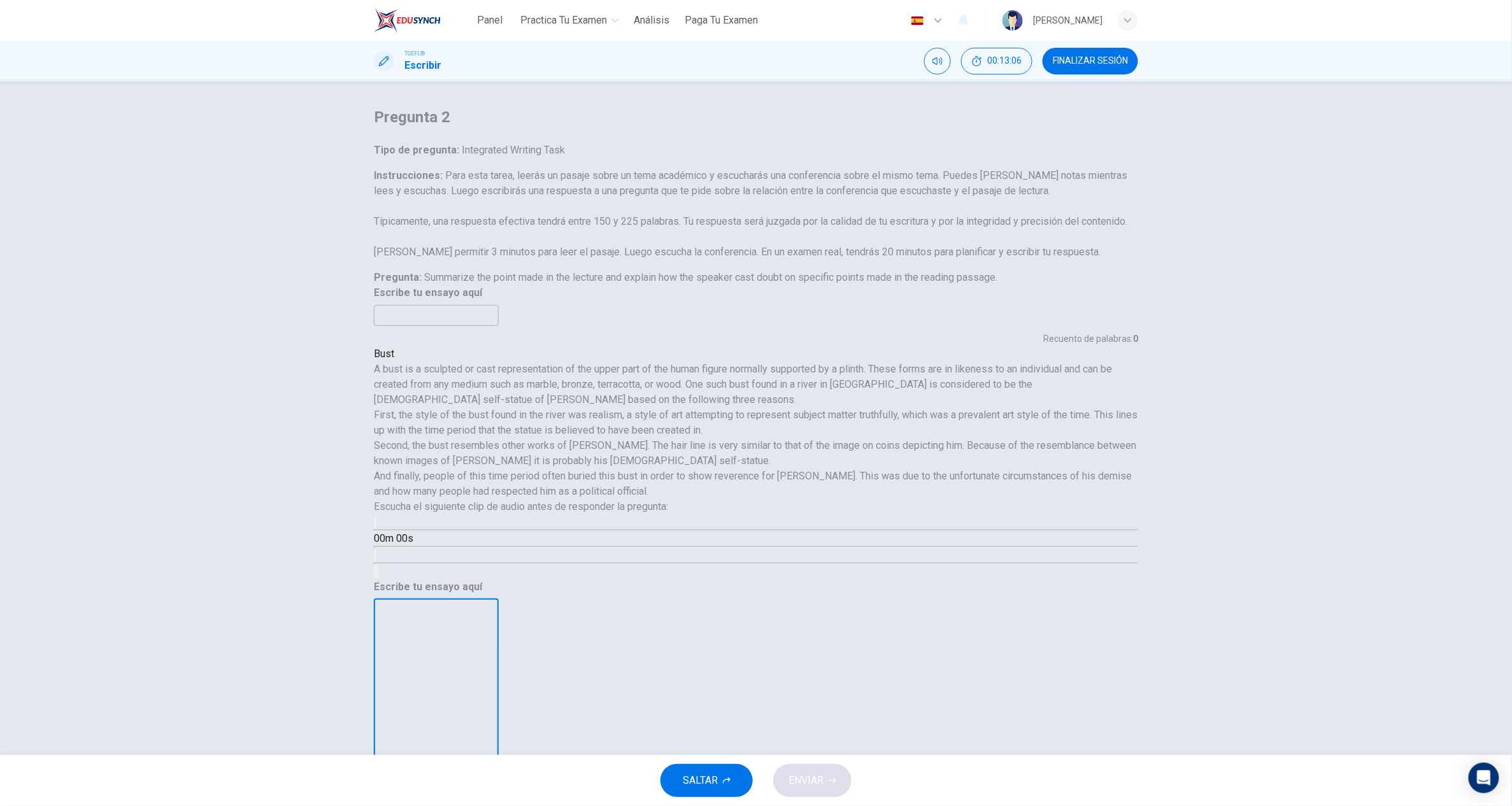
click at [490, 402] on textarea at bounding box center [436, 791] width 107 height 363
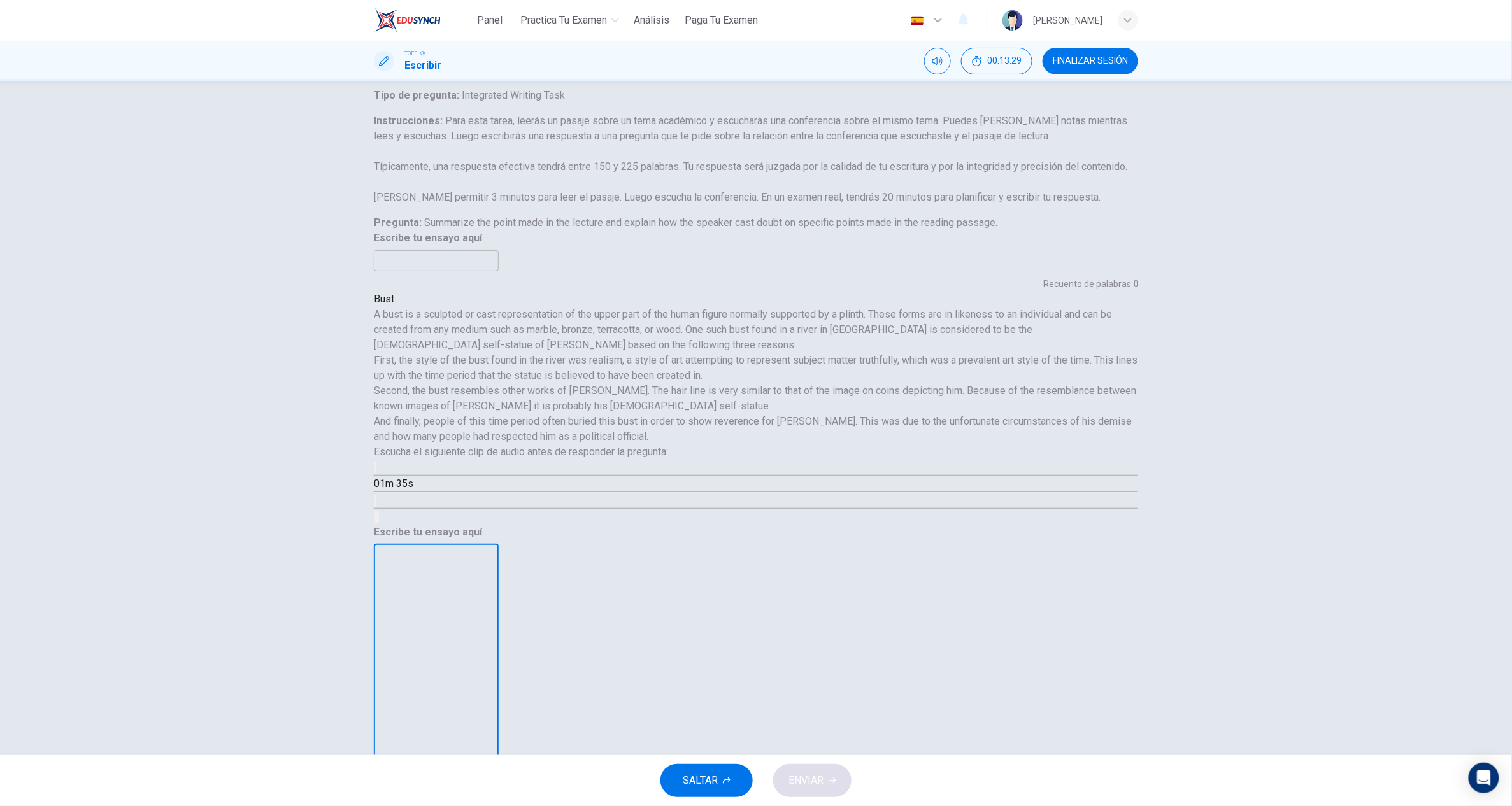
scroll to position [0, 0]
click at [756, 56] on span "00:14:09" at bounding box center [1004, 61] width 35 height 10
click at [756, 59] on icon "Mostrar" at bounding box center [1026, 54] width 10 height 10
click at [490, 402] on textarea at bounding box center [436, 736] width 107 height 363
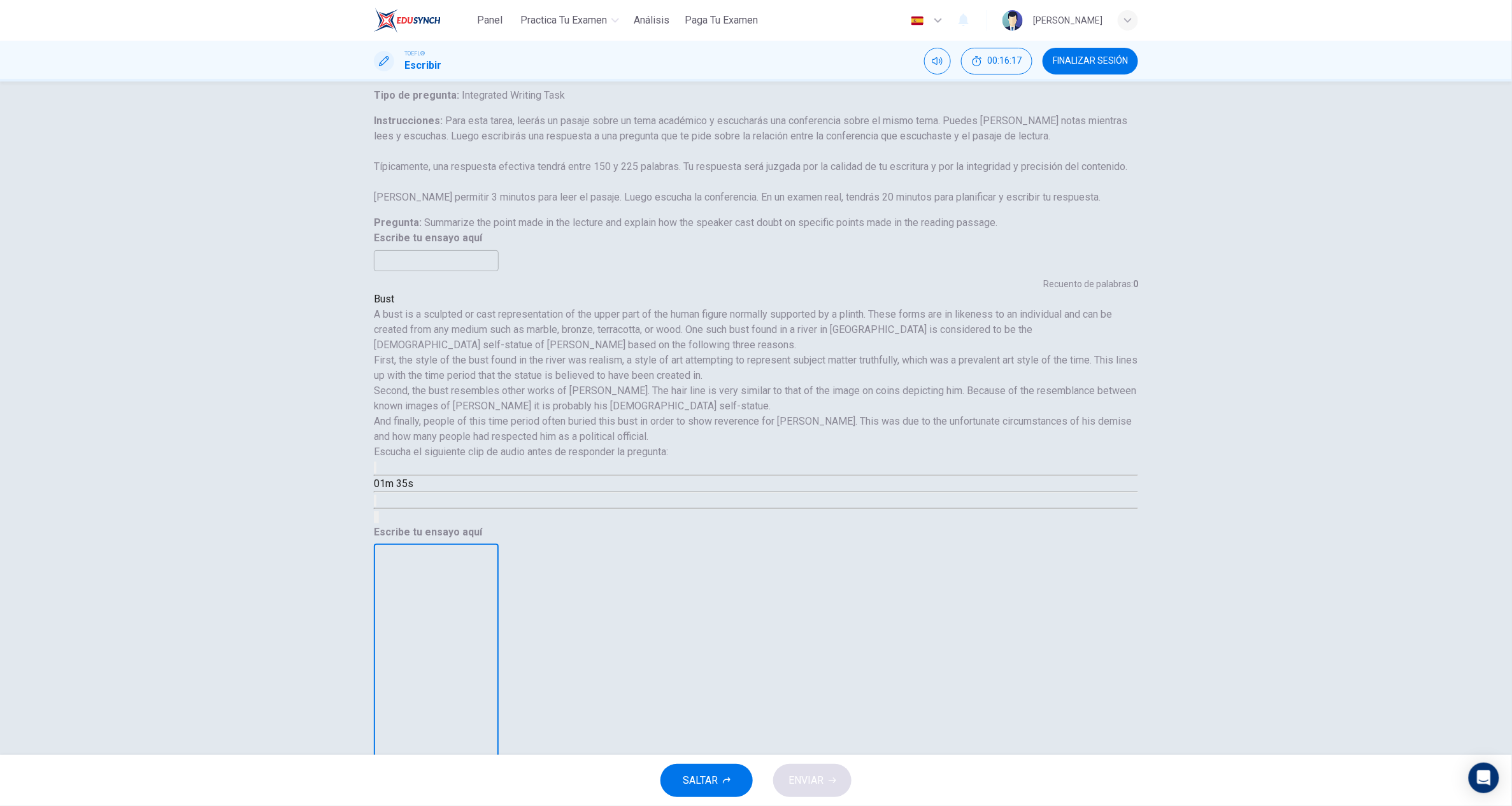
click at [375, 402] on icon "button" at bounding box center [375, 471] width 0 height 0
click at [490, 402] on textarea at bounding box center [436, 736] width 107 height 363
